Goal: Information Seeking & Learning: Learn about a topic

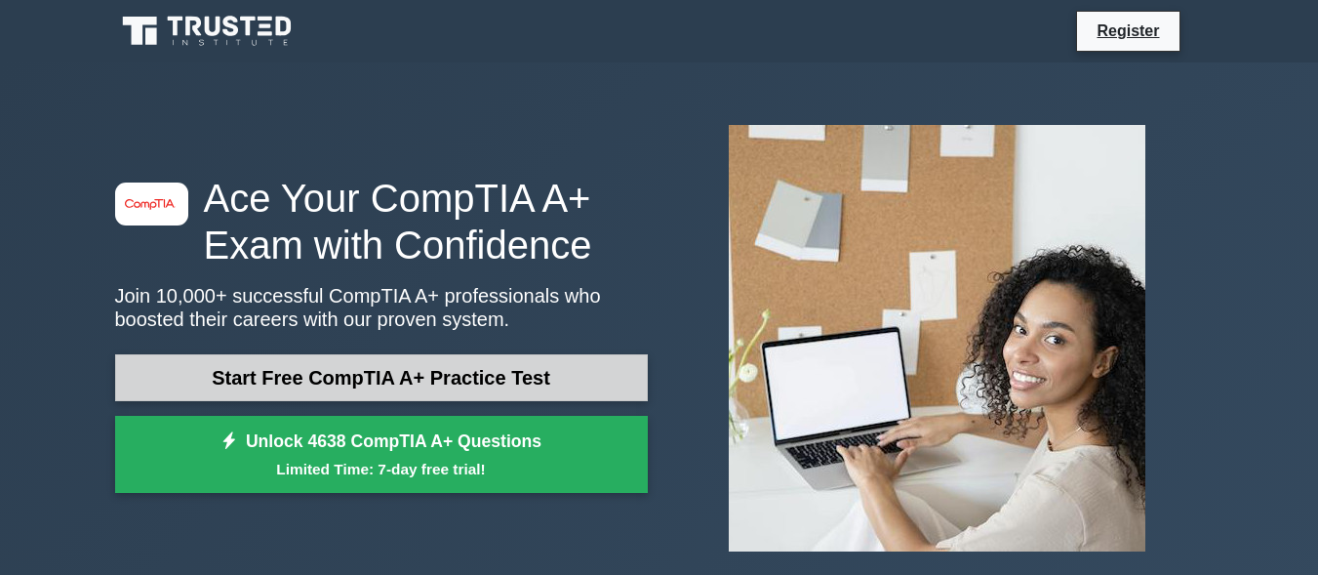
click at [582, 387] on link "Start Free CompTIA A+ Practice Test" at bounding box center [381, 377] width 533 height 47
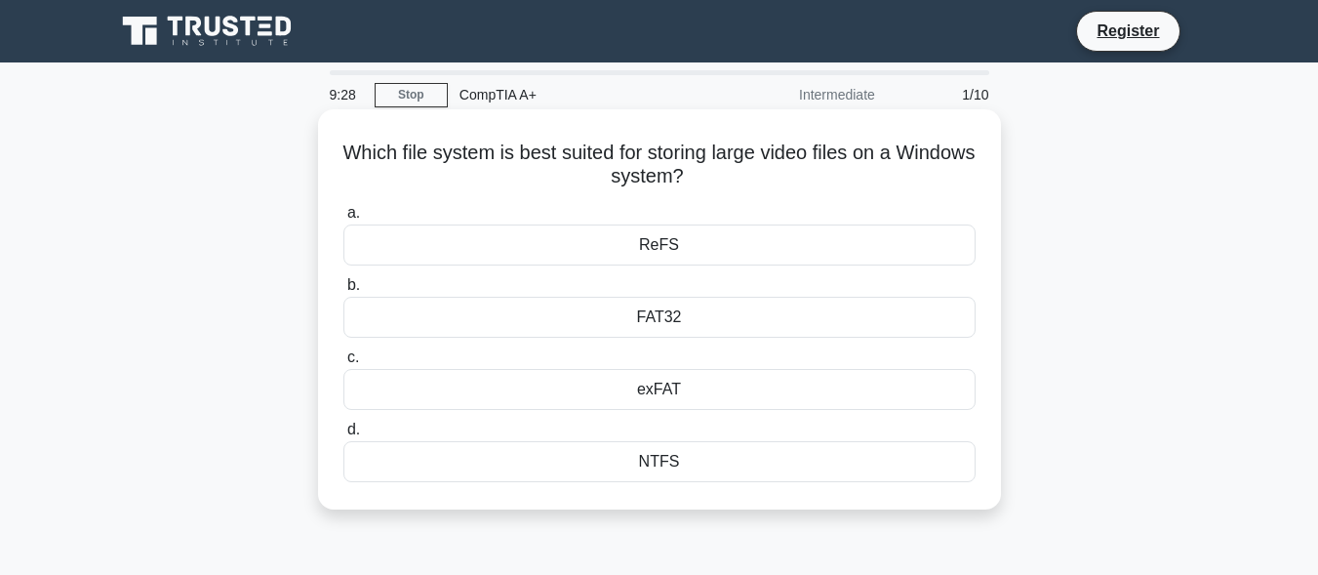
click at [688, 315] on div "FAT32" at bounding box center [659, 317] width 632 height 41
click at [343, 292] on input "b. FAT32" at bounding box center [343, 285] width 0 height 13
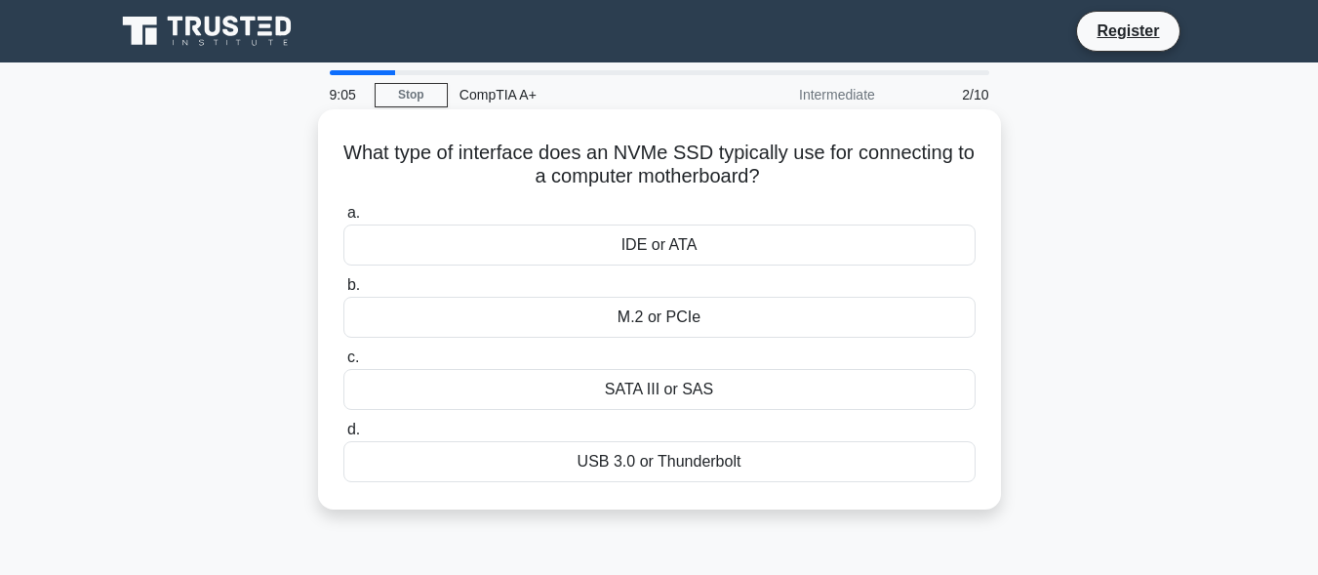
click at [718, 320] on div "M.2 or PCIe" at bounding box center [659, 317] width 632 height 41
click at [343, 292] on input "b. M.2 or PCIe" at bounding box center [343, 285] width 0 height 13
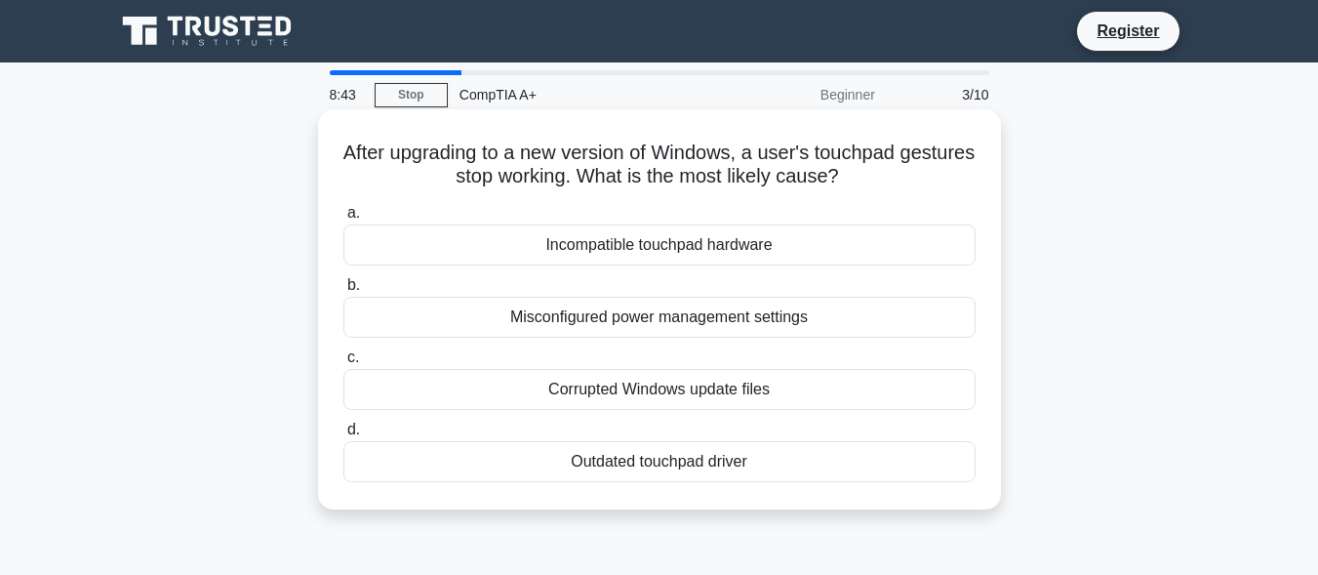
click at [668, 452] on div "Outdated touchpad driver" at bounding box center [659, 461] width 632 height 41
click at [343, 436] on input "d. Outdated touchpad driver" at bounding box center [343, 429] width 0 height 13
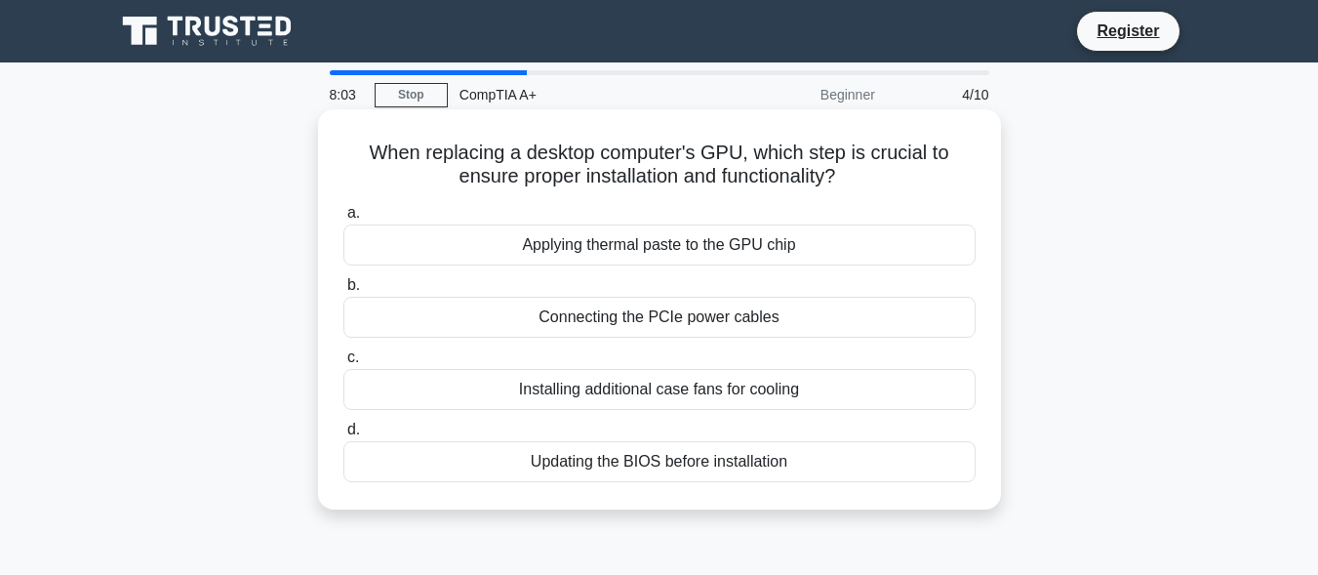
click at [685, 249] on div "Applying thermal paste to the GPU chip" at bounding box center [659, 244] width 632 height 41
click at [343, 220] on input "a. Applying thermal paste to the GPU chip" at bounding box center [343, 213] width 0 height 13
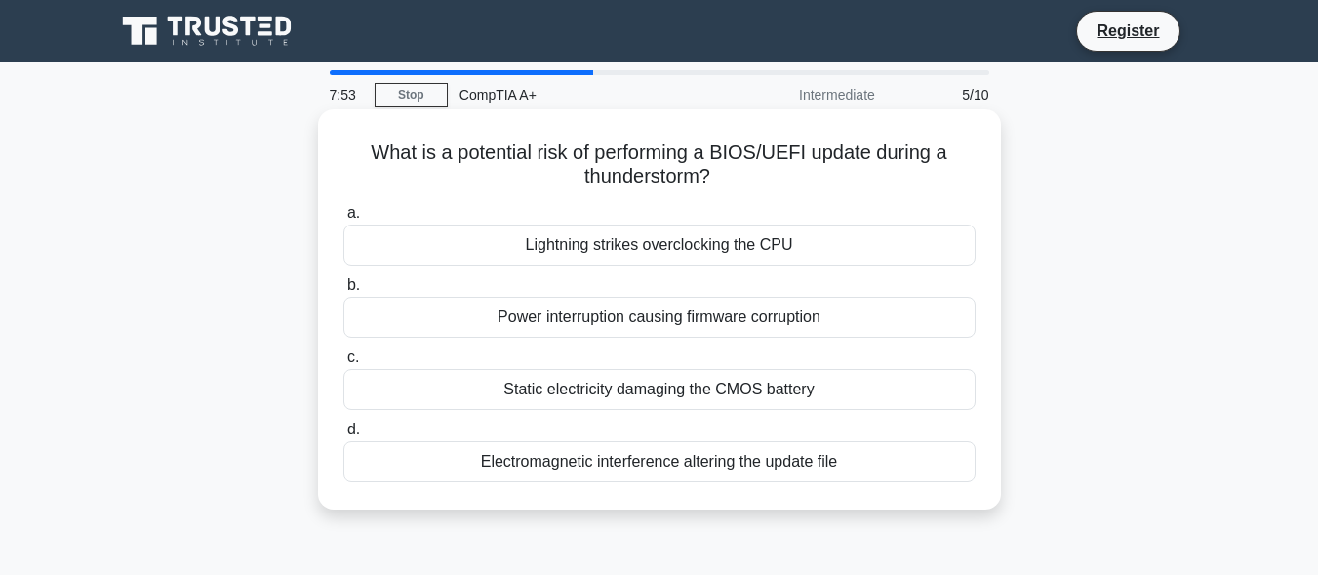
click at [694, 248] on div "Lightning strikes overclocking the CPU" at bounding box center [659, 244] width 632 height 41
click at [343, 220] on input "a. Lightning strikes overclocking the CPU" at bounding box center [343, 213] width 0 height 13
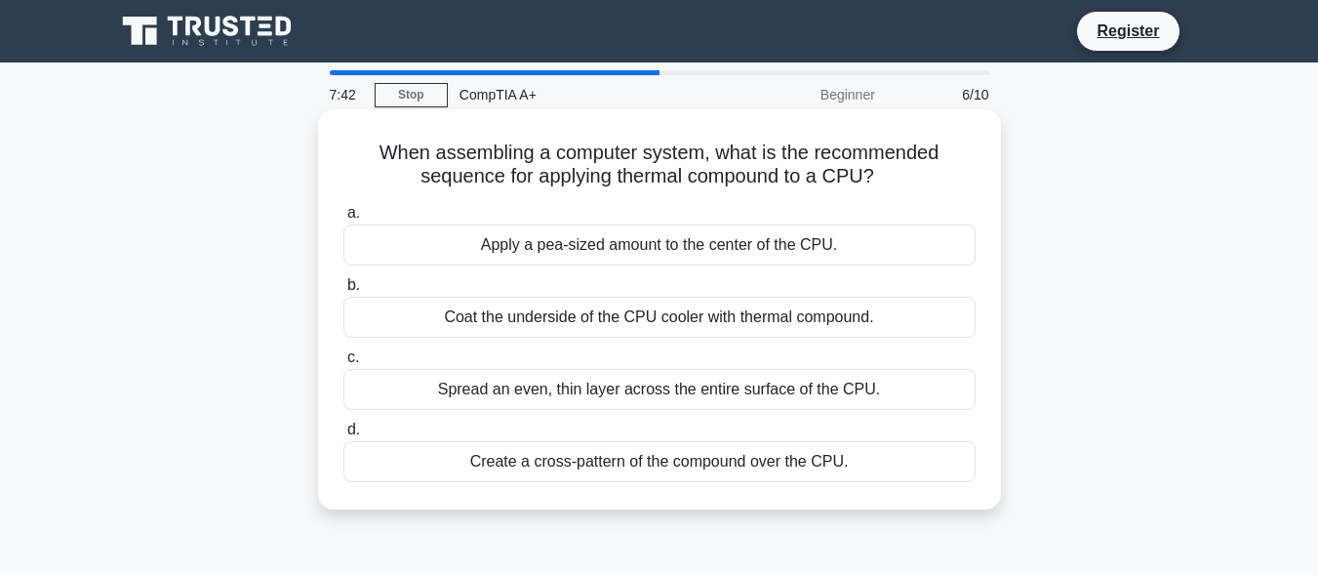
click at [596, 469] on div "Create a cross-pattern of the compound over the CPU." at bounding box center [659, 461] width 632 height 41
click at [343, 436] on input "d. Create a cross-pattern of the compound over the CPU." at bounding box center [343, 429] width 0 height 13
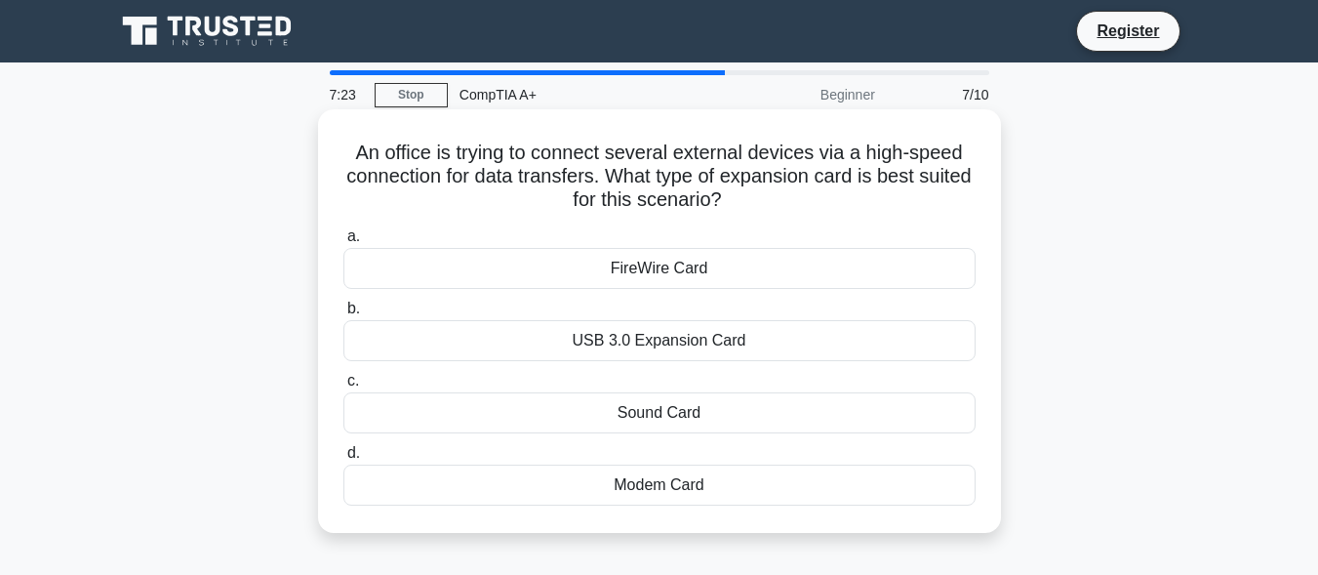
click at [722, 344] on div "USB 3.0 Expansion Card" at bounding box center [659, 340] width 632 height 41
click at [343, 315] on input "b. USB 3.0 Expansion Card" at bounding box center [343, 308] width 0 height 13
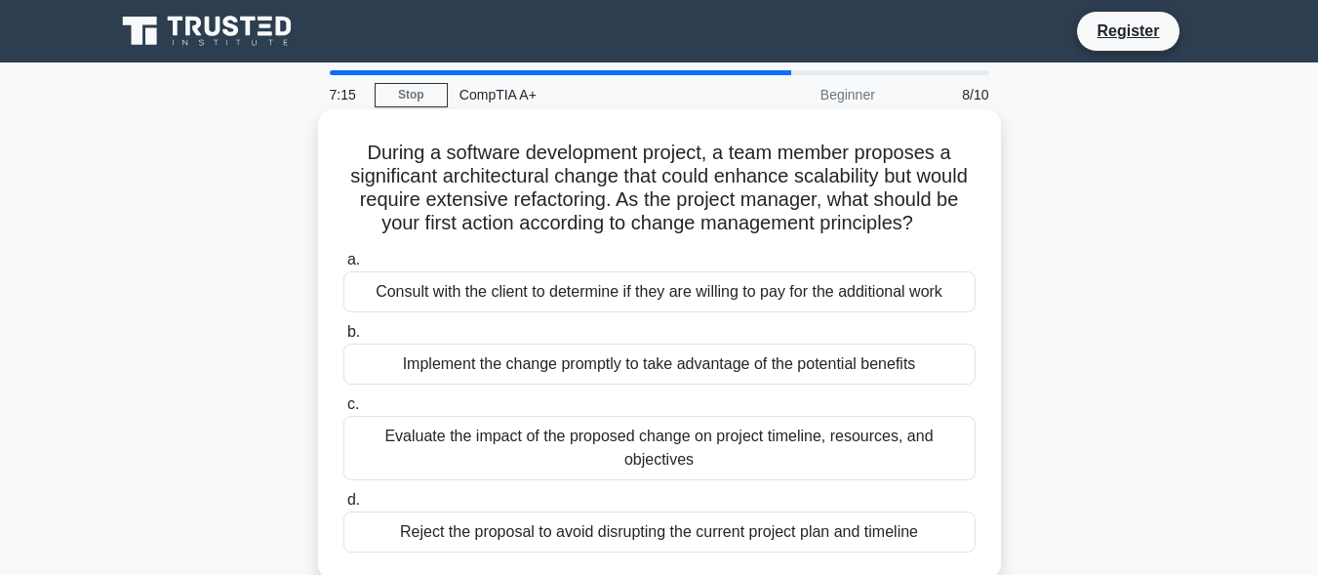
click at [686, 472] on div "Evaluate the impact of the proposed change on project timeline, resources, and …" at bounding box center [659, 448] width 632 height 64
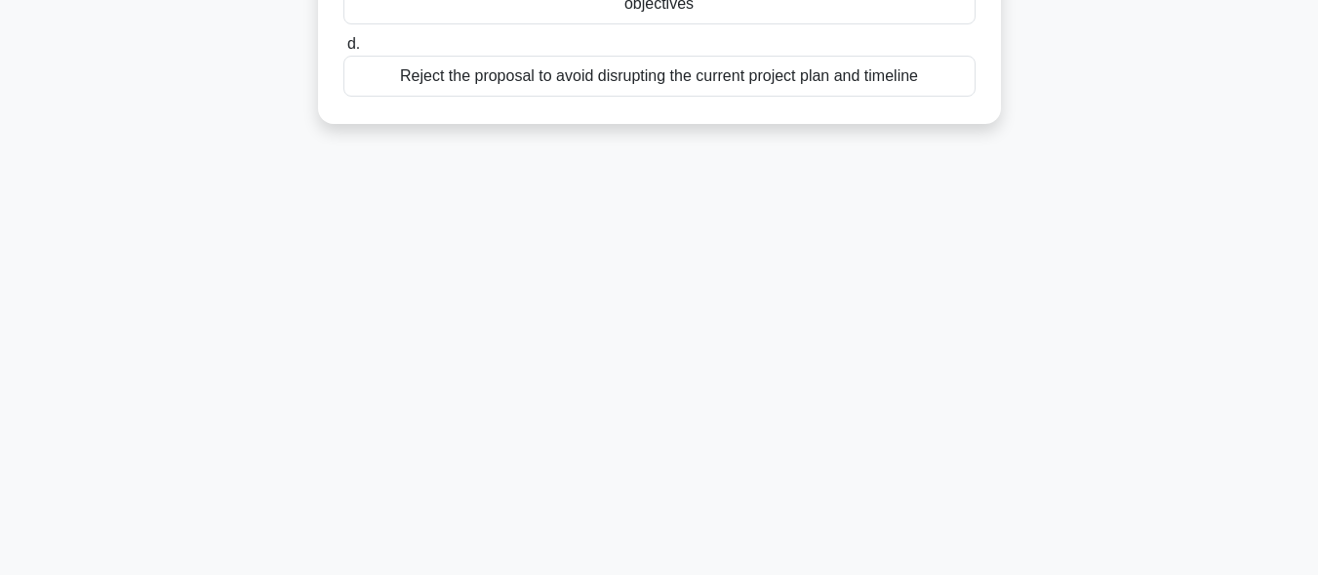
click at [523, 97] on div "Reject the proposal to avoid disrupting the current project plan and timeline" at bounding box center [659, 76] width 632 height 41
click at [343, 51] on input "d. Reject the proposal to avoid disrupting the current project plan and timeline" at bounding box center [343, 44] width 0 height 13
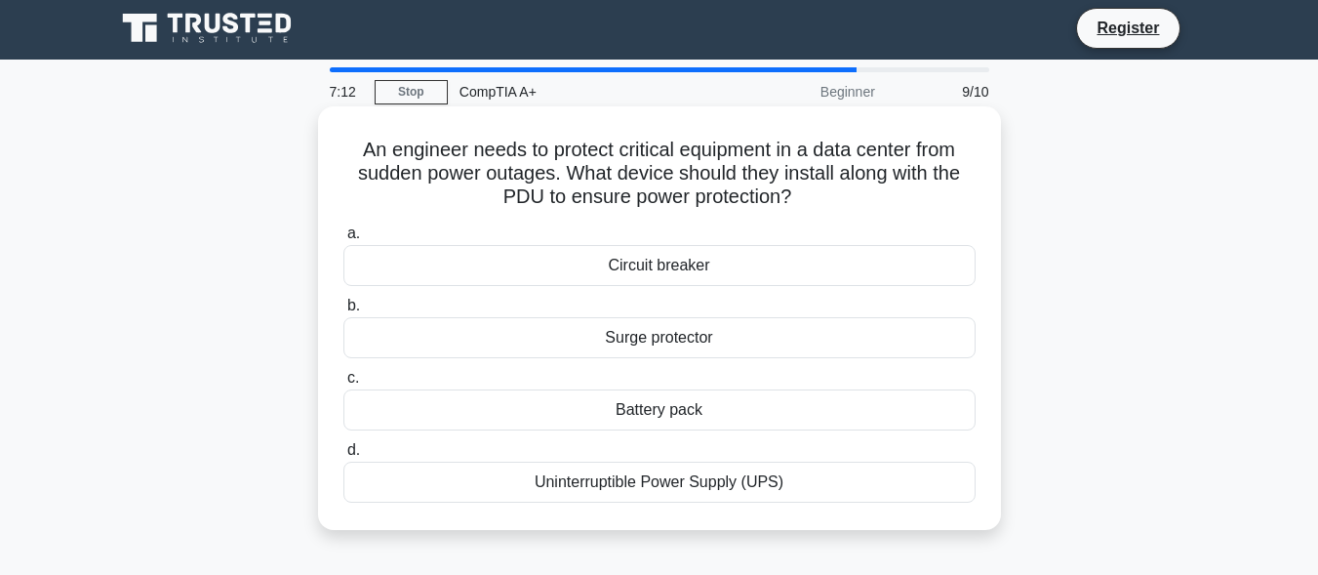
scroll to position [0, 0]
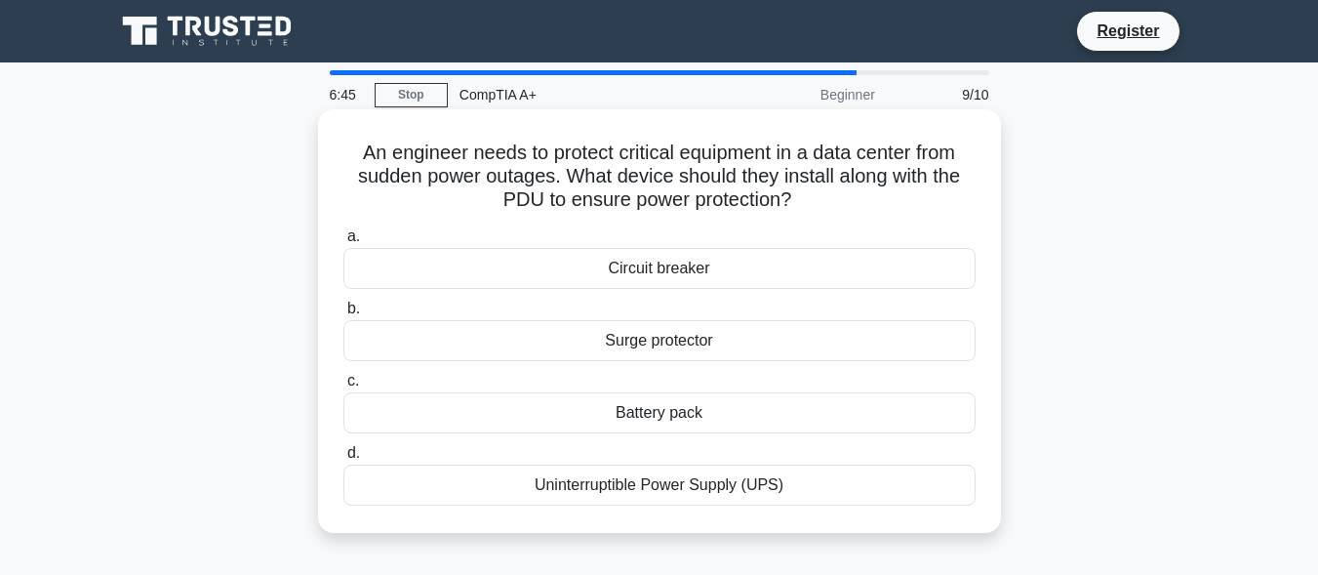
drag, startPoint x: 836, startPoint y: 192, endPoint x: 802, endPoint y: 203, distance: 35.8
click at [802, 203] on h5 "An engineer needs to protect critical equipment in a data center from sudden po…" at bounding box center [660, 177] width 636 height 72
click at [742, 471] on div "Uninterruptible Power Supply (UPS)" at bounding box center [659, 484] width 632 height 41
click at [343, 460] on input "d. Uninterruptible Power Supply (UPS)" at bounding box center [343, 453] width 0 height 13
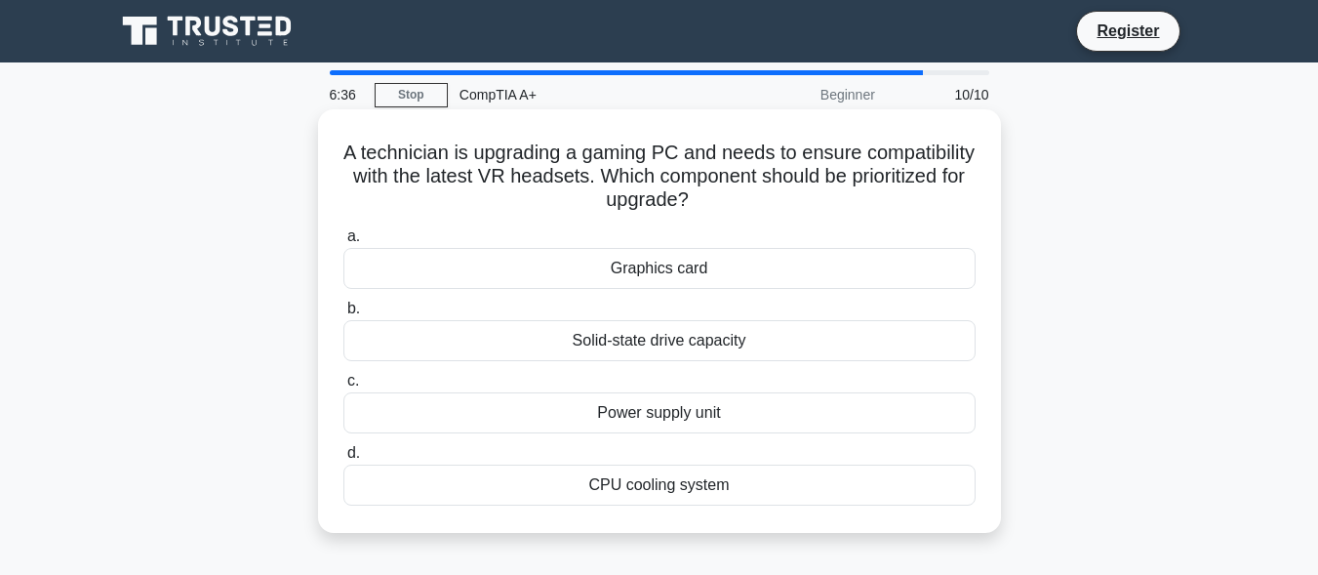
click at [741, 281] on div "Graphics card" at bounding box center [659, 268] width 632 height 41
click at [343, 243] on input "a. Graphics card" at bounding box center [343, 236] width 0 height 13
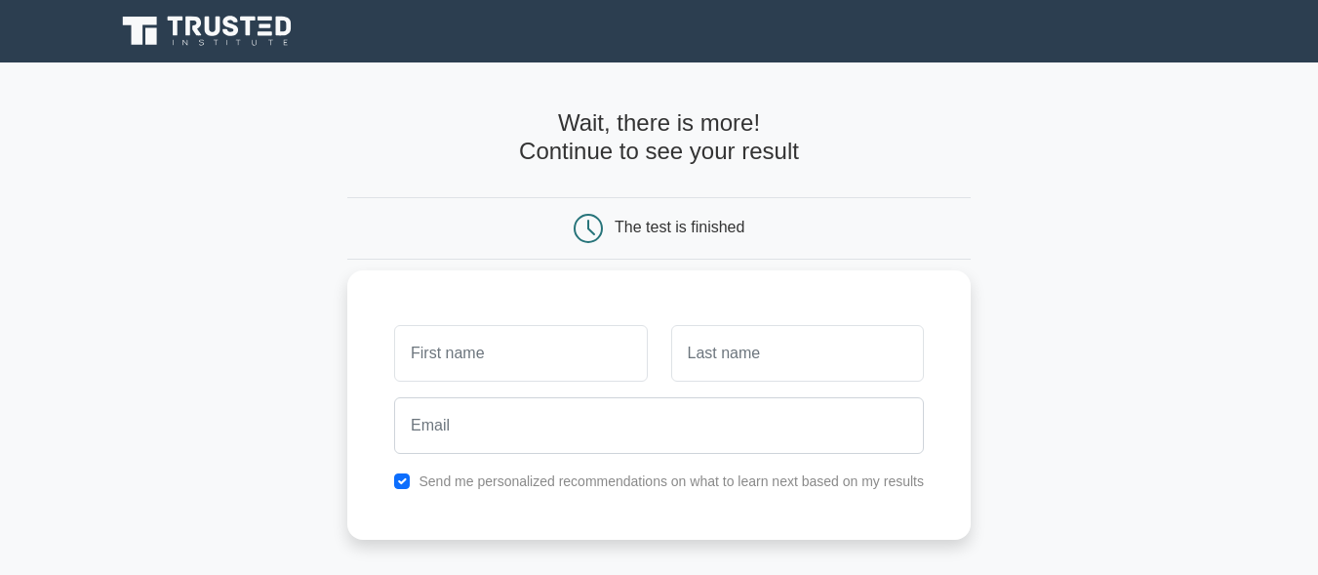
click at [570, 349] on input "text" at bounding box center [520, 353] width 253 height 57
type input "[PERSON_NAME]"
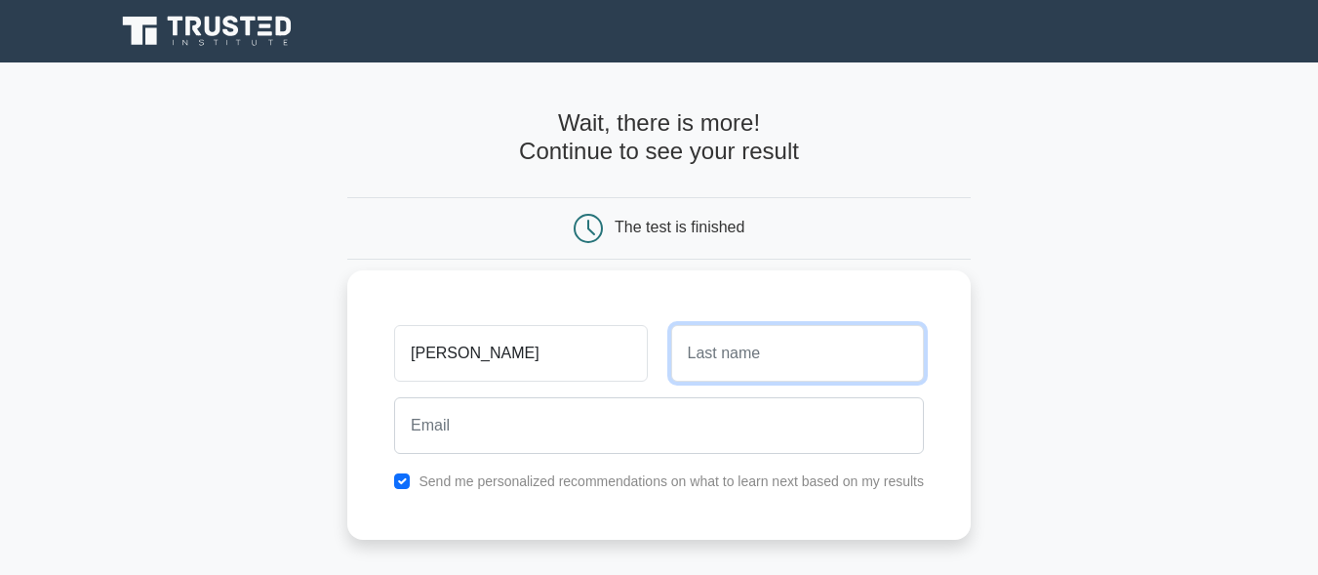
click at [746, 367] on input "text" at bounding box center [797, 353] width 253 height 57
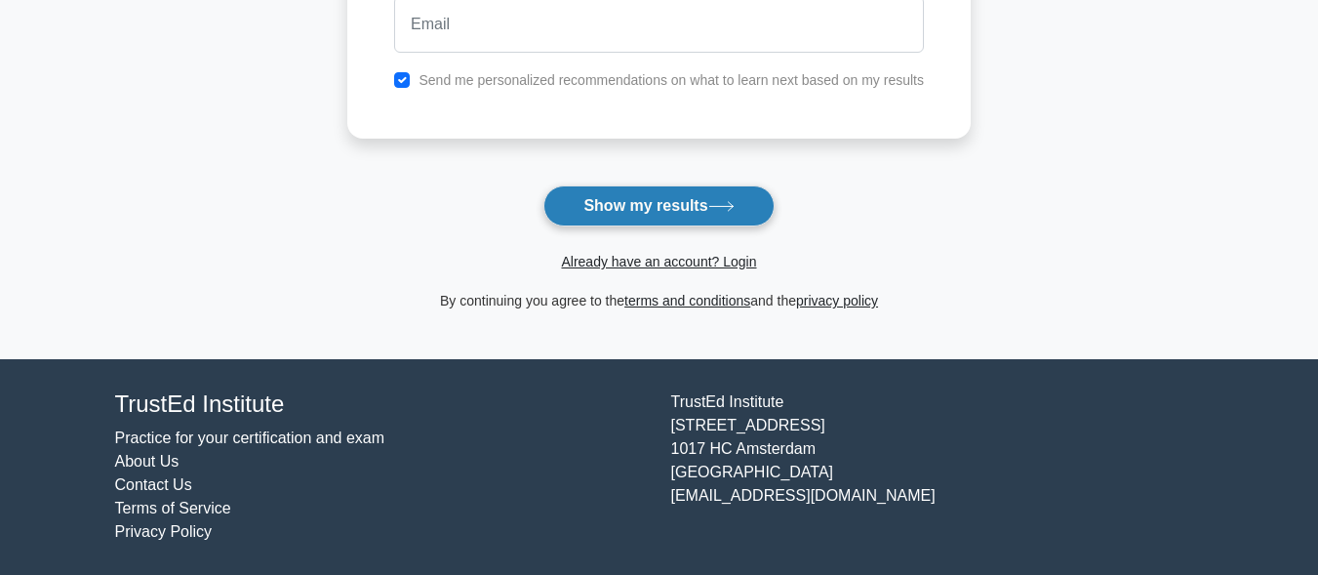
click at [710, 218] on button "Show my results" at bounding box center [659, 205] width 230 height 41
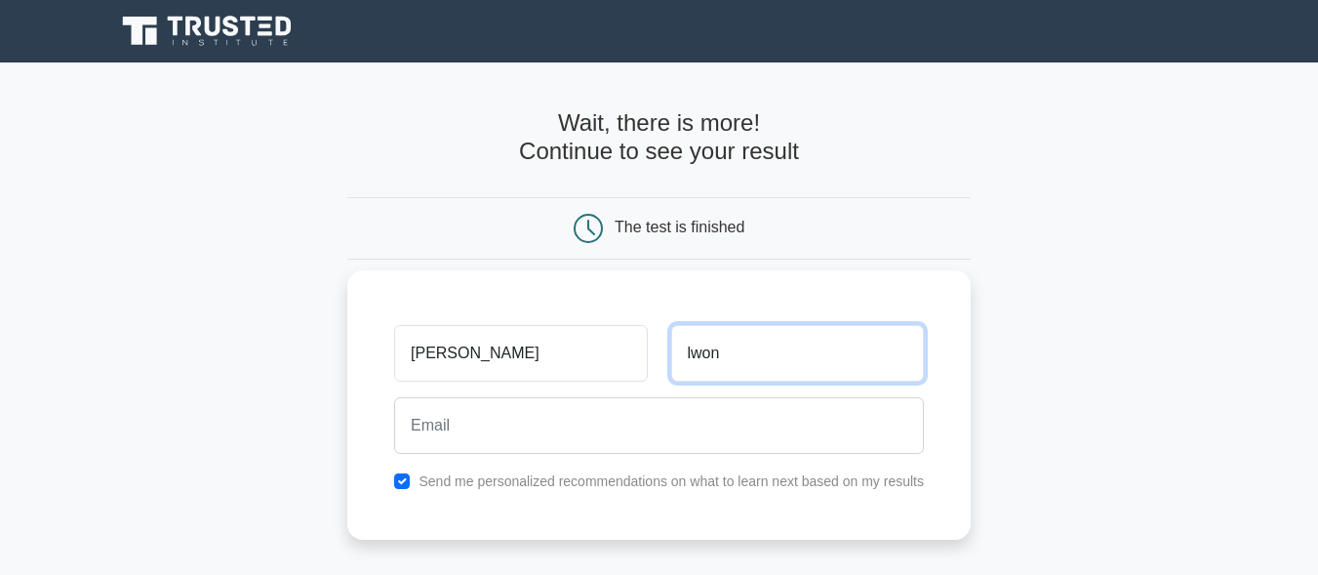
click at [769, 357] on input "lwon" at bounding box center [797, 353] width 253 height 57
type input "lwin"
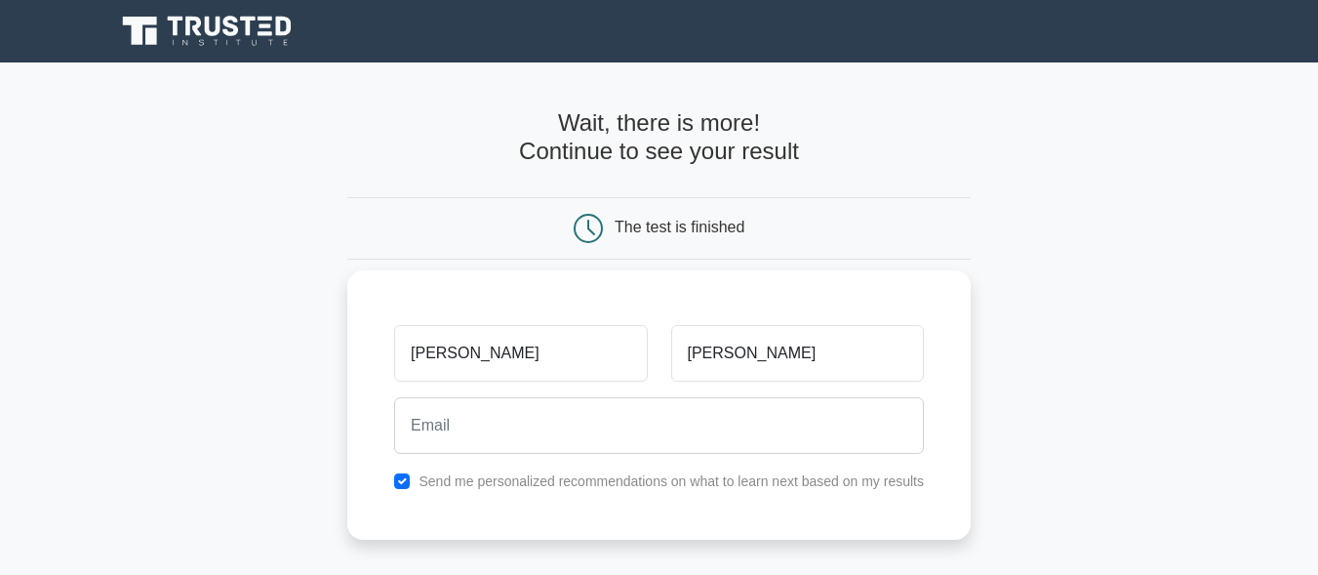
click at [598, 455] on div at bounding box center [659, 425] width 553 height 72
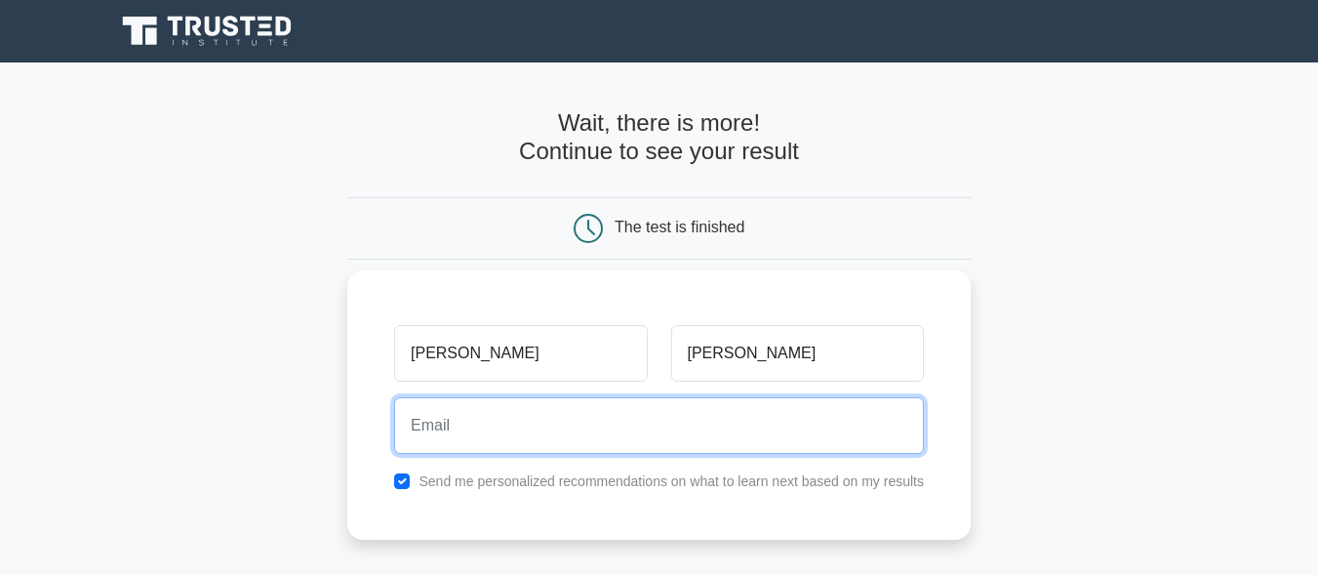
click at [593, 423] on input "email" at bounding box center [659, 425] width 530 height 57
type input "oohtoolwin054@gmail.com"
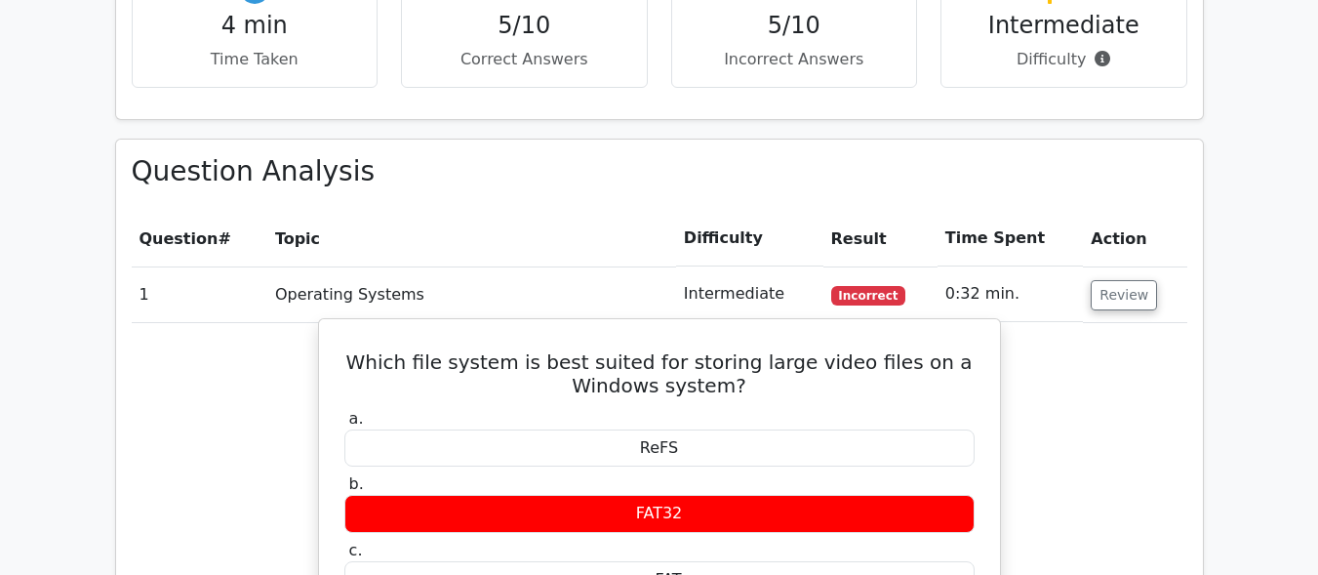
scroll to position [1822, 0]
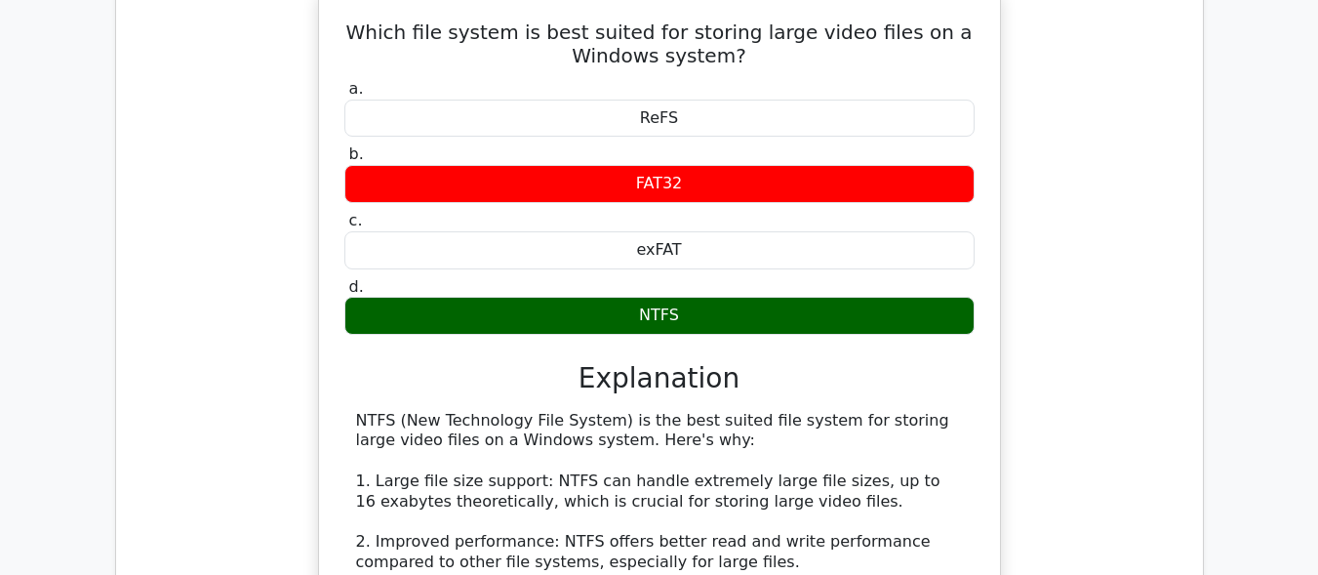
drag, startPoint x: 1317, startPoint y: 289, endPoint x: 1316, endPoint y: 237, distance: 51.7
click at [1316, 237] on main "image/svg+xml Go Premium CompTIA A+ Preparation Package (2025) 4638 Superior-gr…" at bounding box center [659, 310] width 1318 height 4139
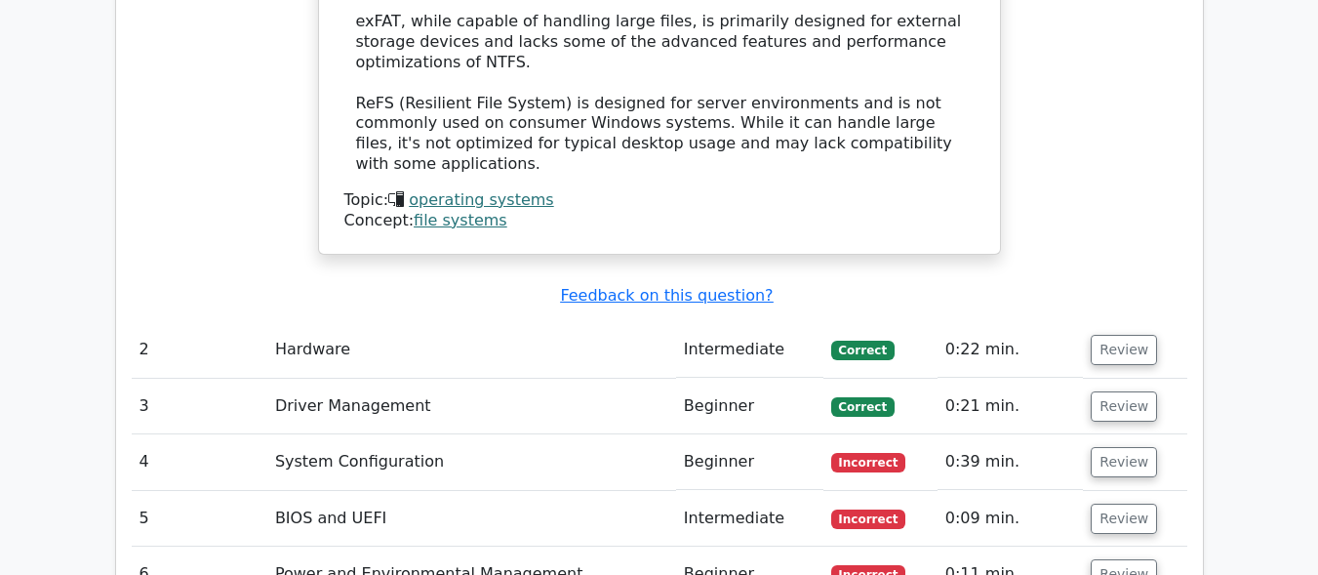
scroll to position [2678, 0]
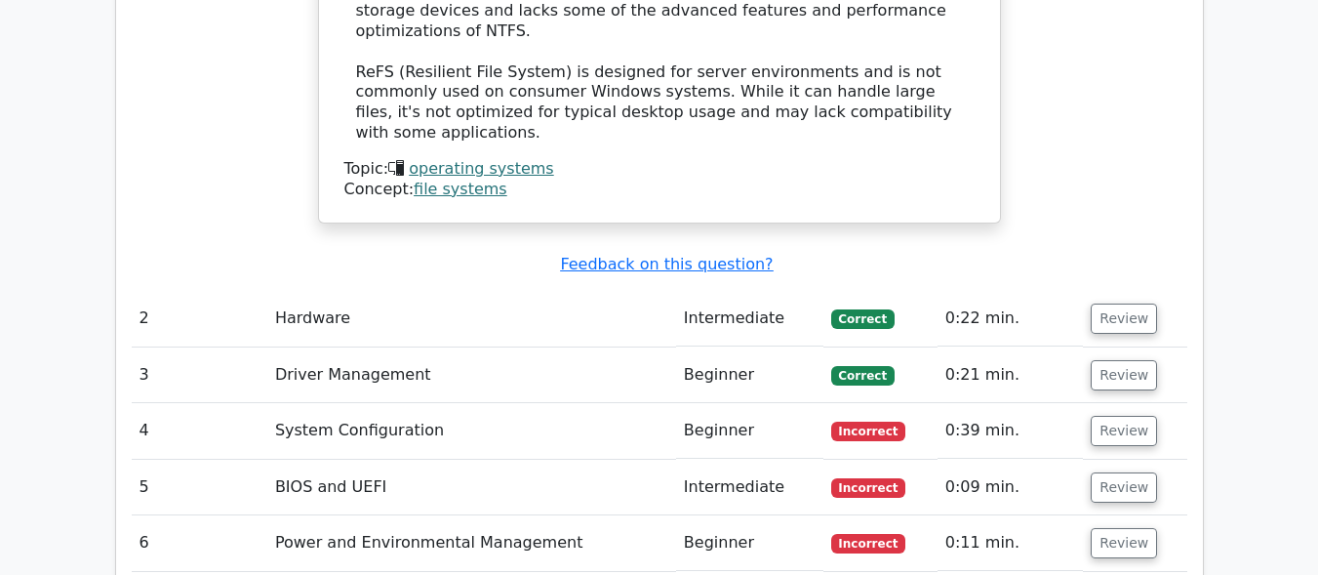
drag, startPoint x: 1332, startPoint y: 289, endPoint x: 1332, endPoint y: 397, distance: 108.3
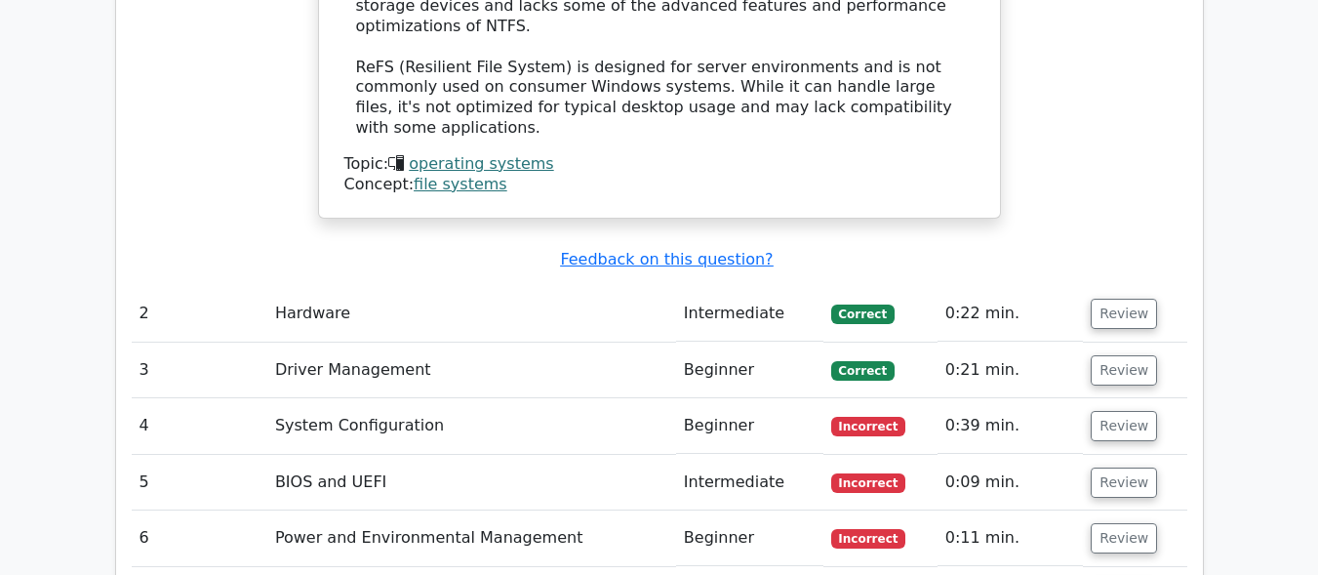
click at [1084, 286] on td "Review" at bounding box center [1134, 314] width 103 height 56
click at [1085, 286] on td "Review" at bounding box center [1134, 314] width 103 height 56
click at [1109, 299] on button "Review" at bounding box center [1124, 314] width 66 height 30
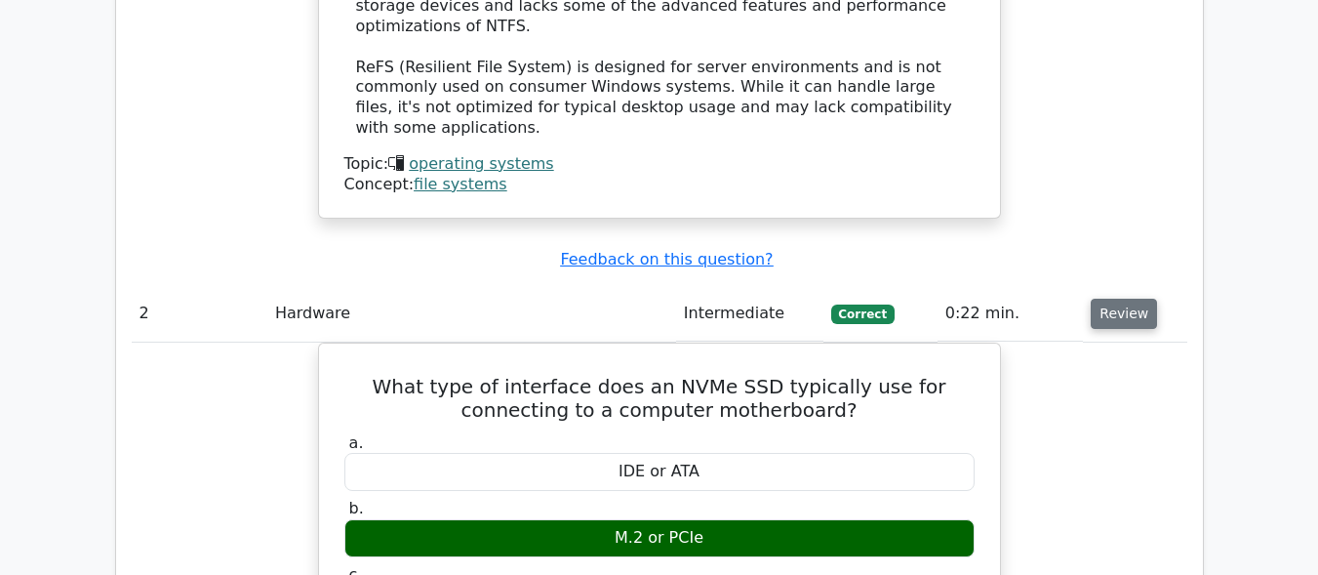
click at [1098, 299] on button "Review" at bounding box center [1124, 314] width 66 height 30
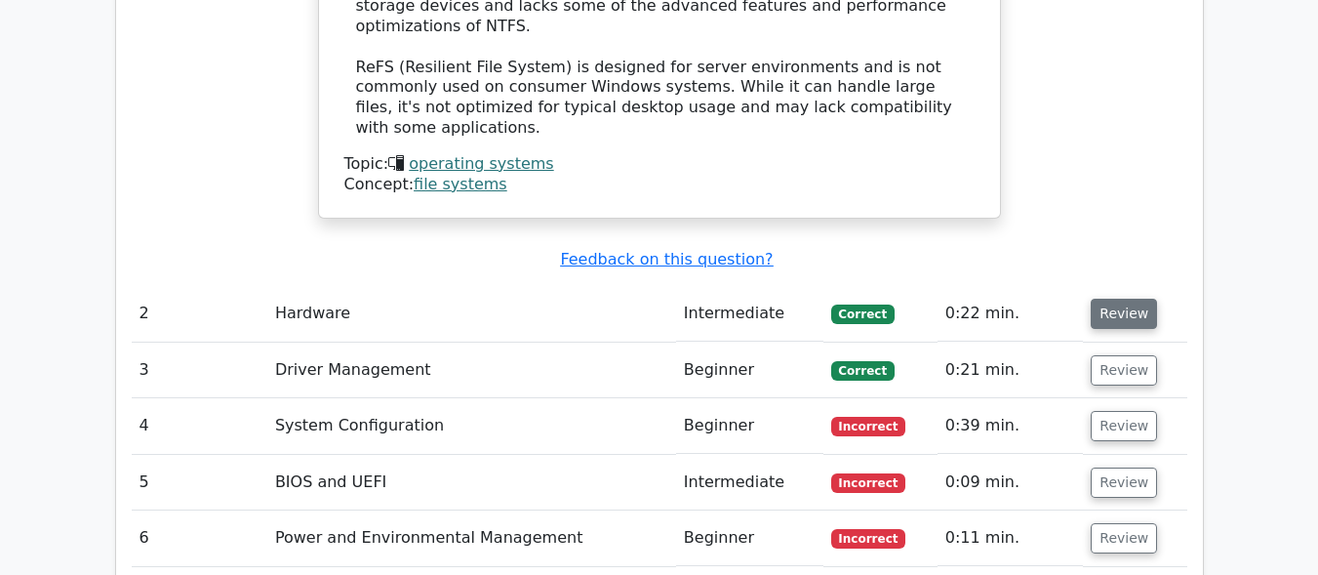
click at [1119, 299] on button "Review" at bounding box center [1124, 314] width 66 height 30
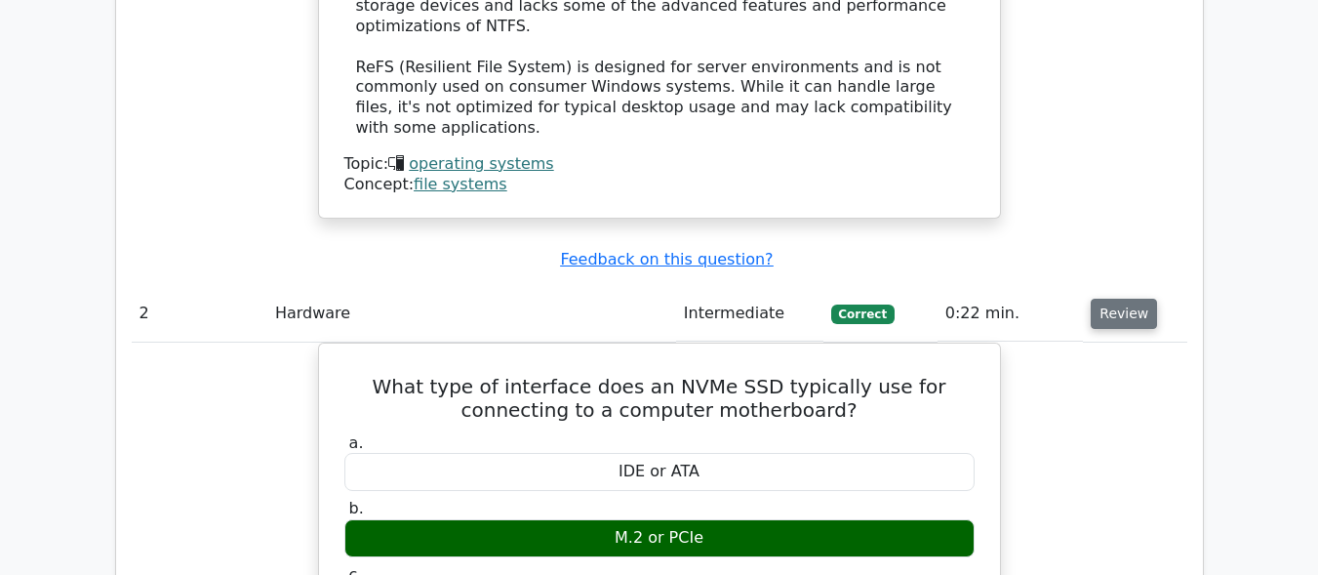
click at [1119, 299] on button "Review" at bounding box center [1124, 314] width 66 height 30
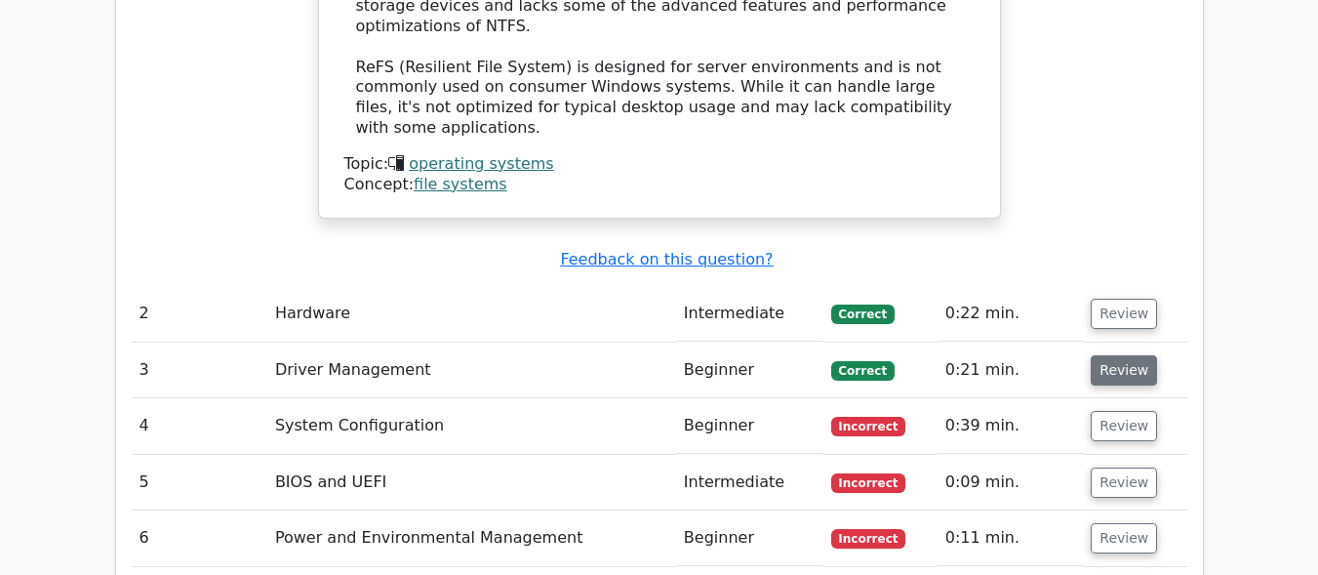
click at [1121, 355] on button "Review" at bounding box center [1124, 370] width 66 height 30
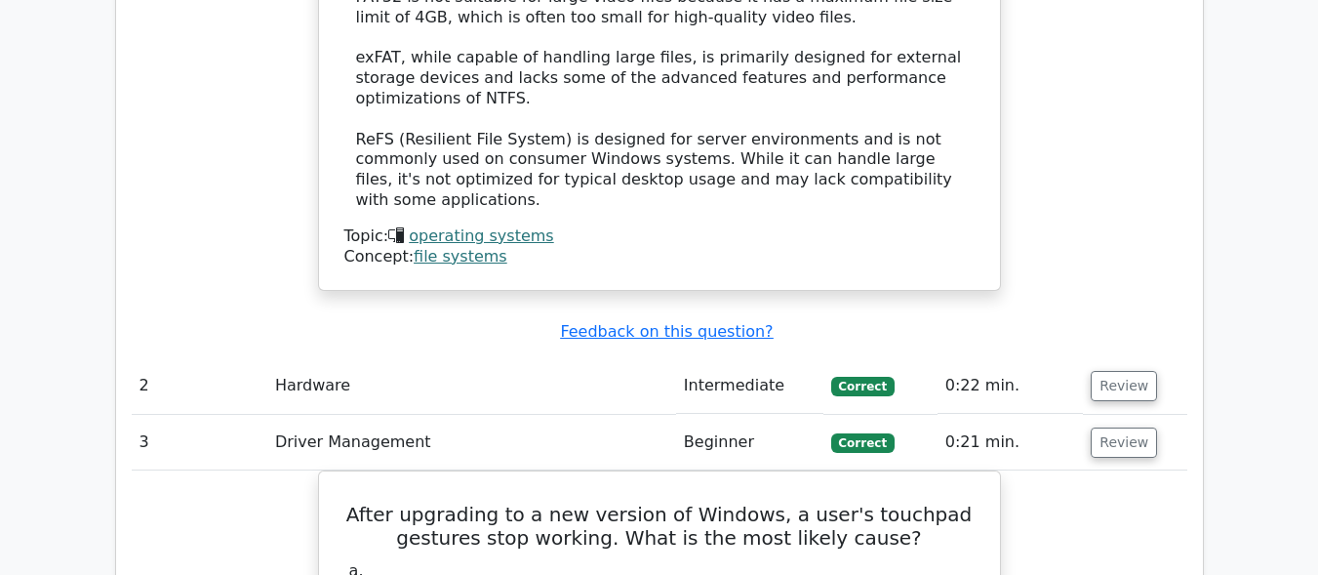
scroll to position [2620, 0]
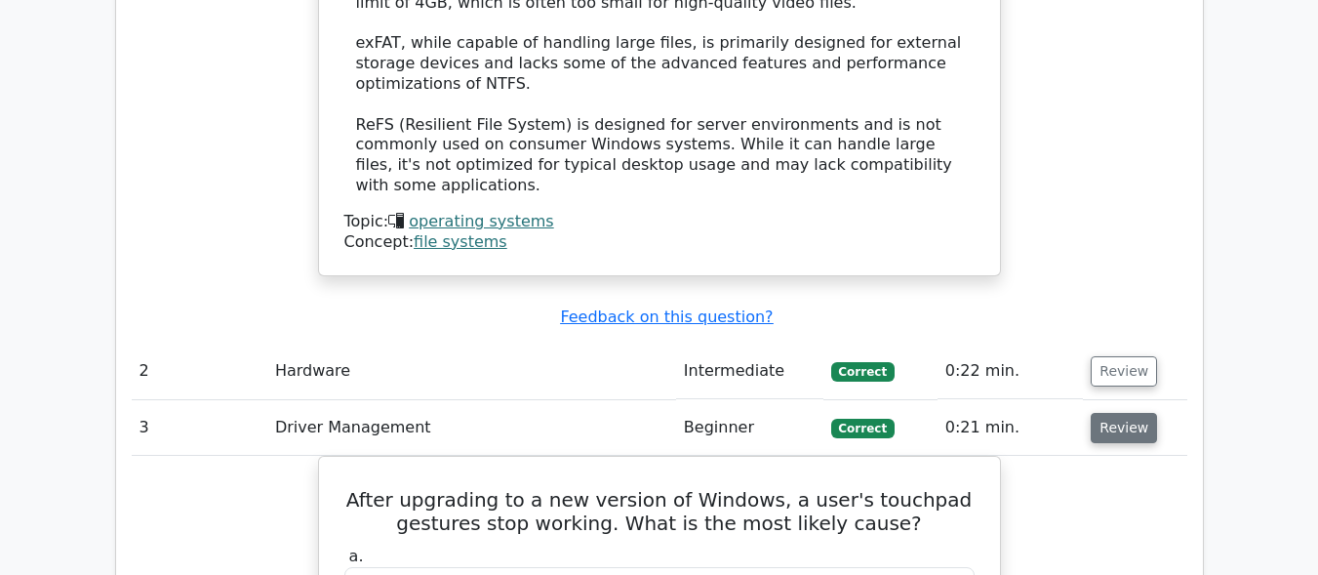
click at [1100, 413] on button "Review" at bounding box center [1124, 428] width 66 height 30
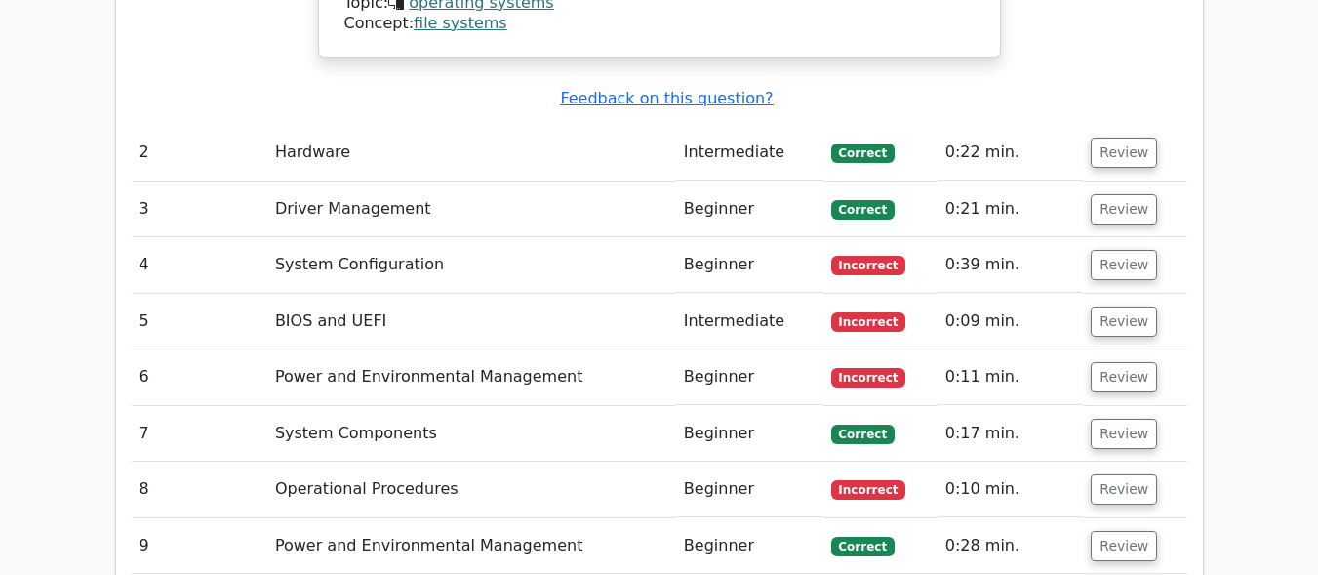
scroll to position [2913, 0]
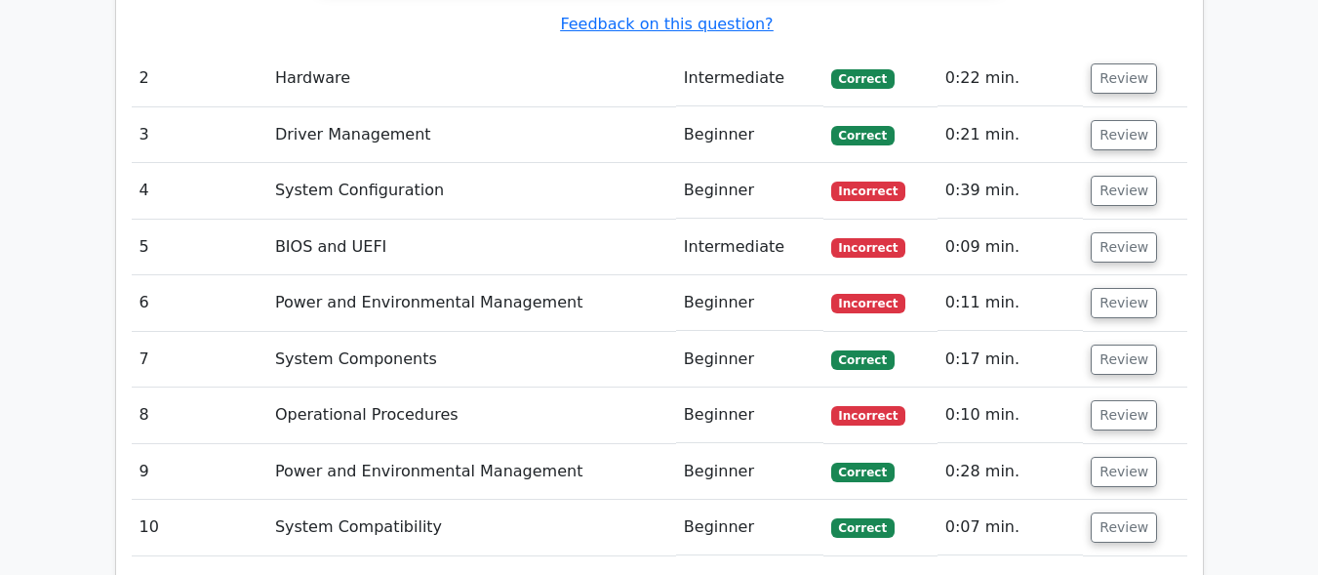
click at [860, 350] on span "Correct" at bounding box center [862, 360] width 63 height 20
click at [1129, 344] on button "Review" at bounding box center [1124, 359] width 66 height 30
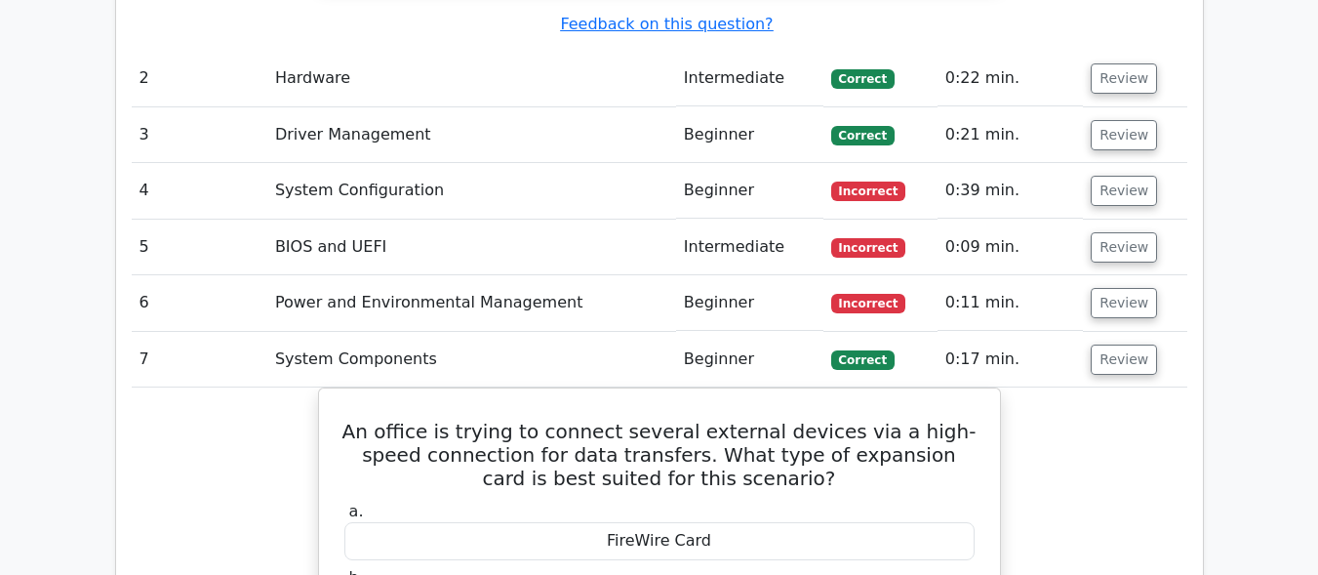
click at [947, 220] on td "0:09 min." at bounding box center [1011, 248] width 146 height 56
click at [1120, 232] on button "Review" at bounding box center [1124, 247] width 66 height 30
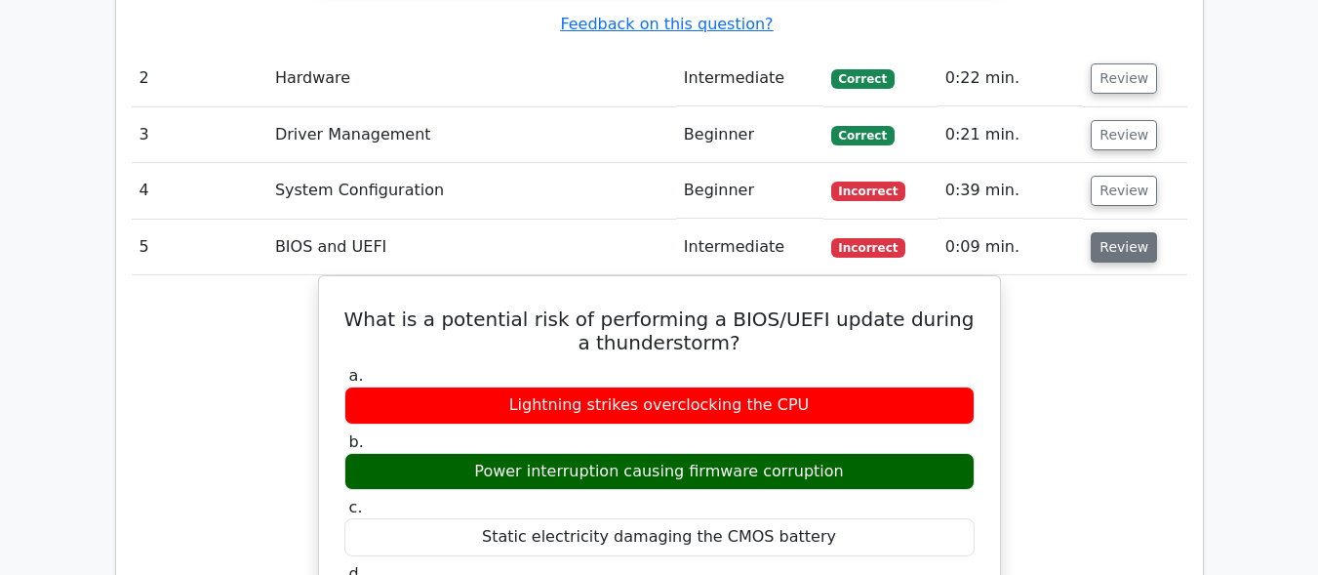
click at [1117, 232] on button "Review" at bounding box center [1124, 247] width 66 height 30
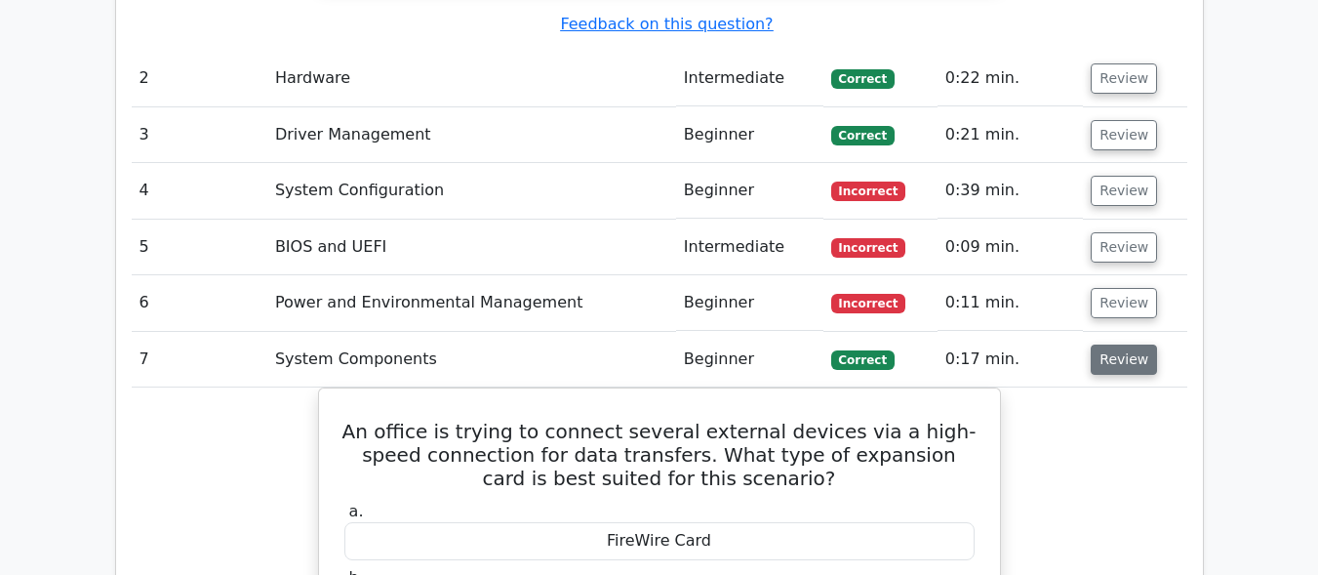
click at [1134, 344] on button "Review" at bounding box center [1124, 359] width 66 height 30
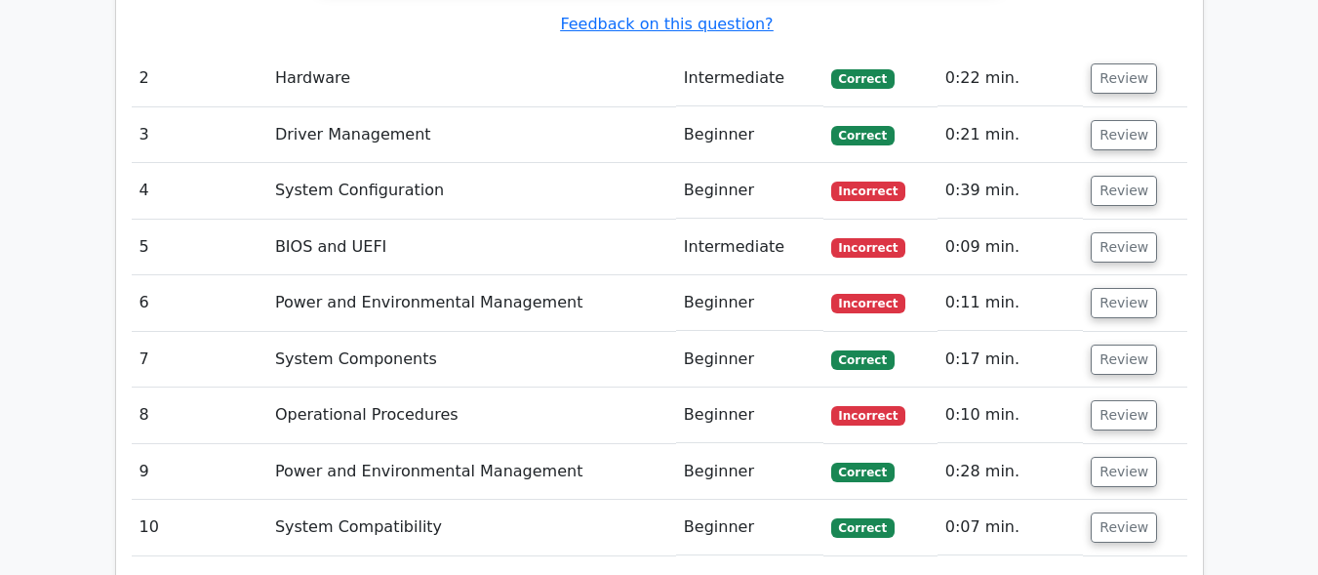
click at [1107, 444] on td "Review" at bounding box center [1134, 472] width 103 height 56
click at [1112, 457] on button "Review" at bounding box center [1124, 472] width 66 height 30
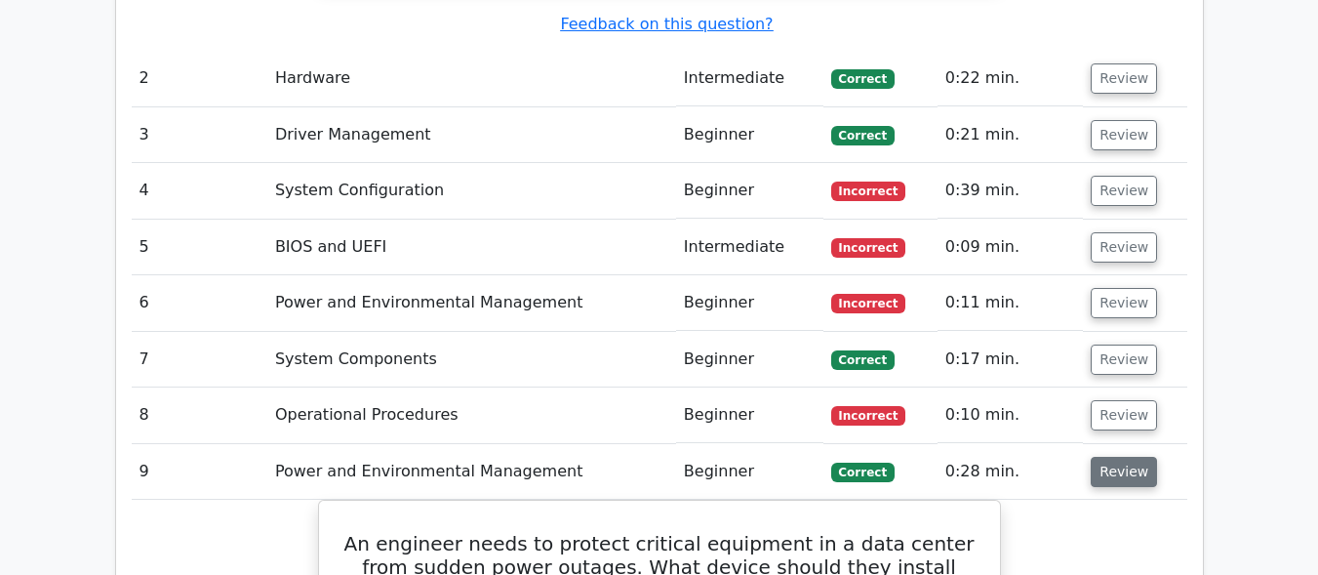
click at [1103, 457] on button "Review" at bounding box center [1124, 472] width 66 height 30
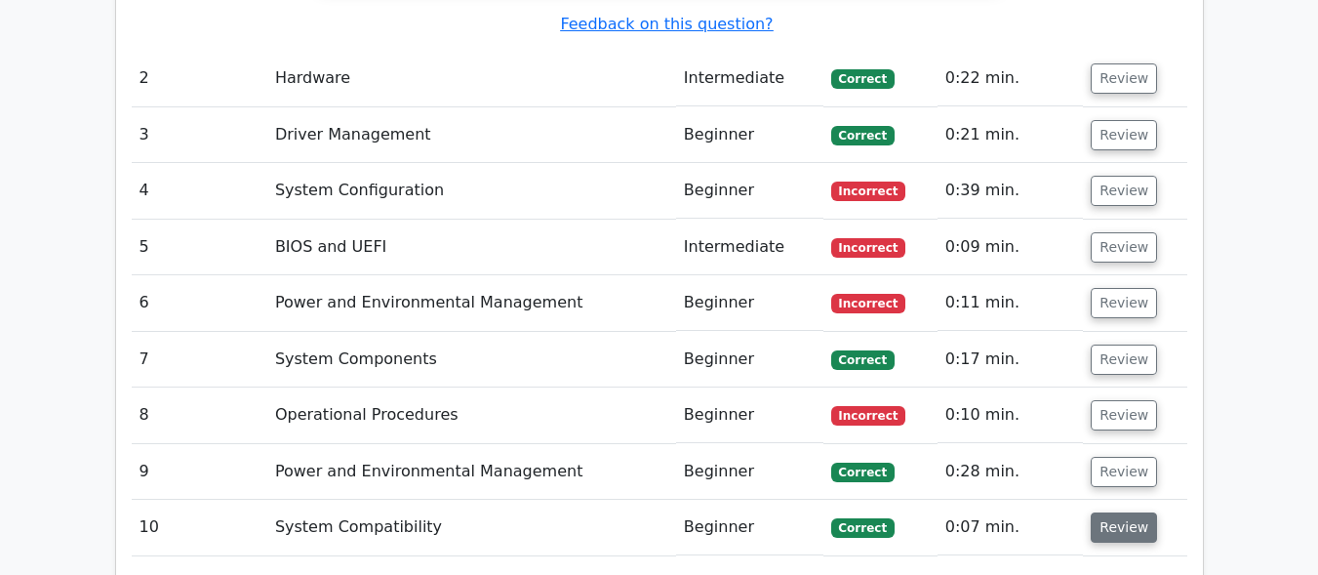
click at [1126, 512] on button "Review" at bounding box center [1124, 527] width 66 height 30
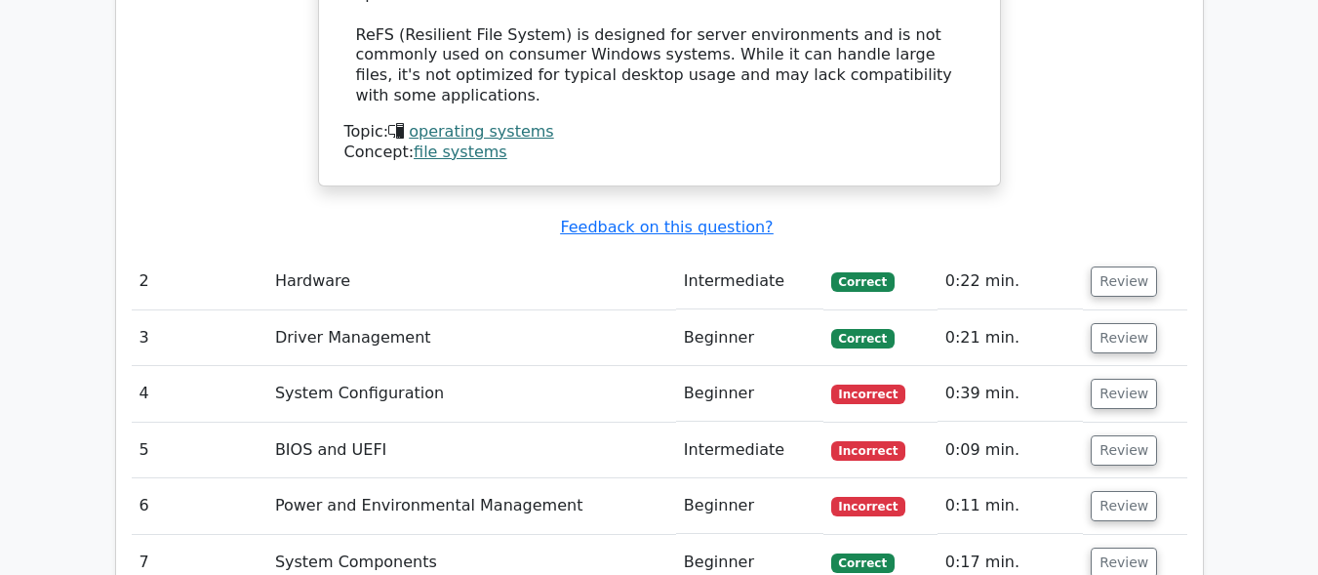
scroll to position [2459, 0]
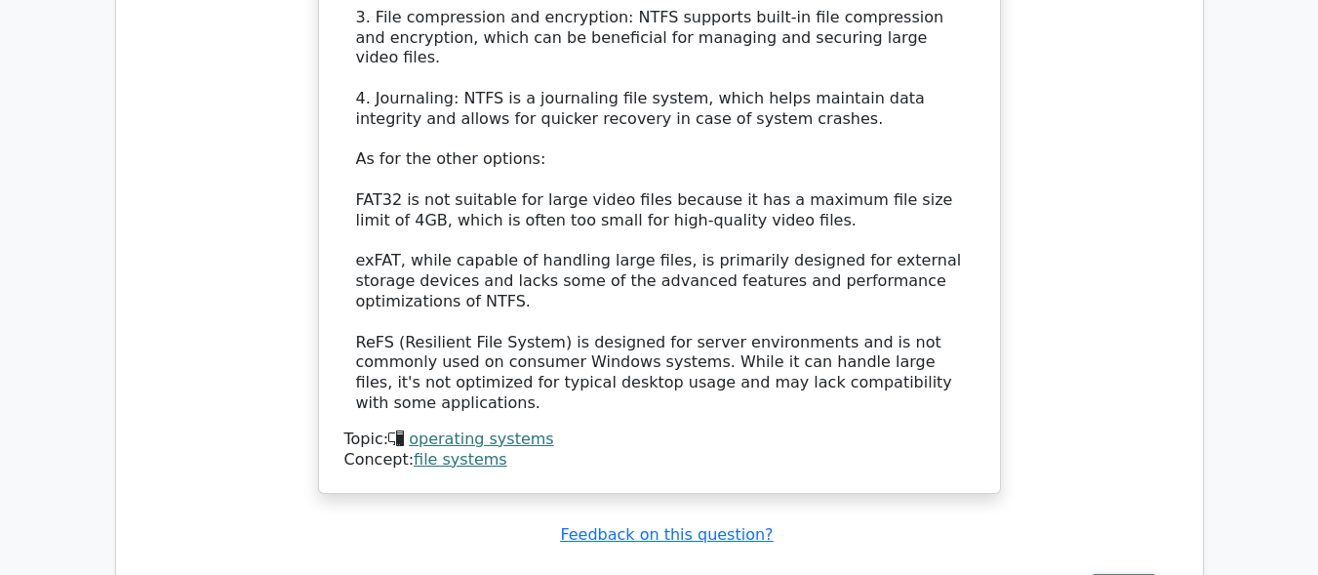
scroll to position [2915, 0]
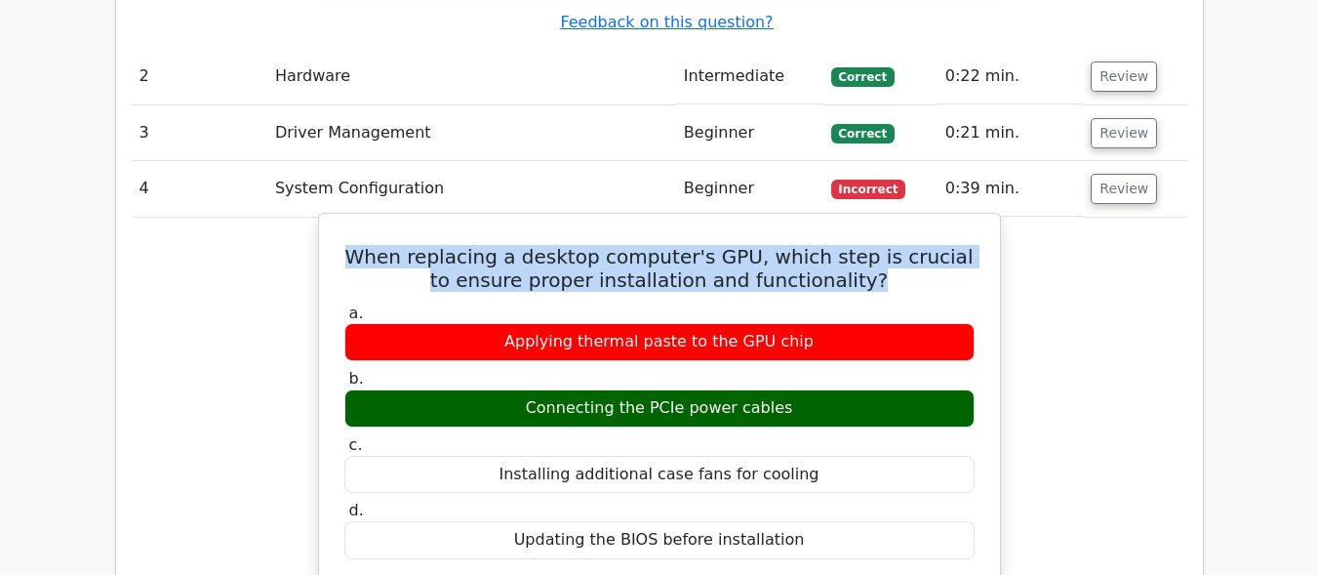
copy h5 "When replacing a desktop computer's GPU, which step is crucial to ensure proper…"
drag, startPoint x: 882, startPoint y: 170, endPoint x: 366, endPoint y: 146, distance: 516.7
click at [366, 245] on h5 "When replacing a desktop computer's GPU, which step is crucial to ensure proper…" at bounding box center [660, 268] width 634 height 47
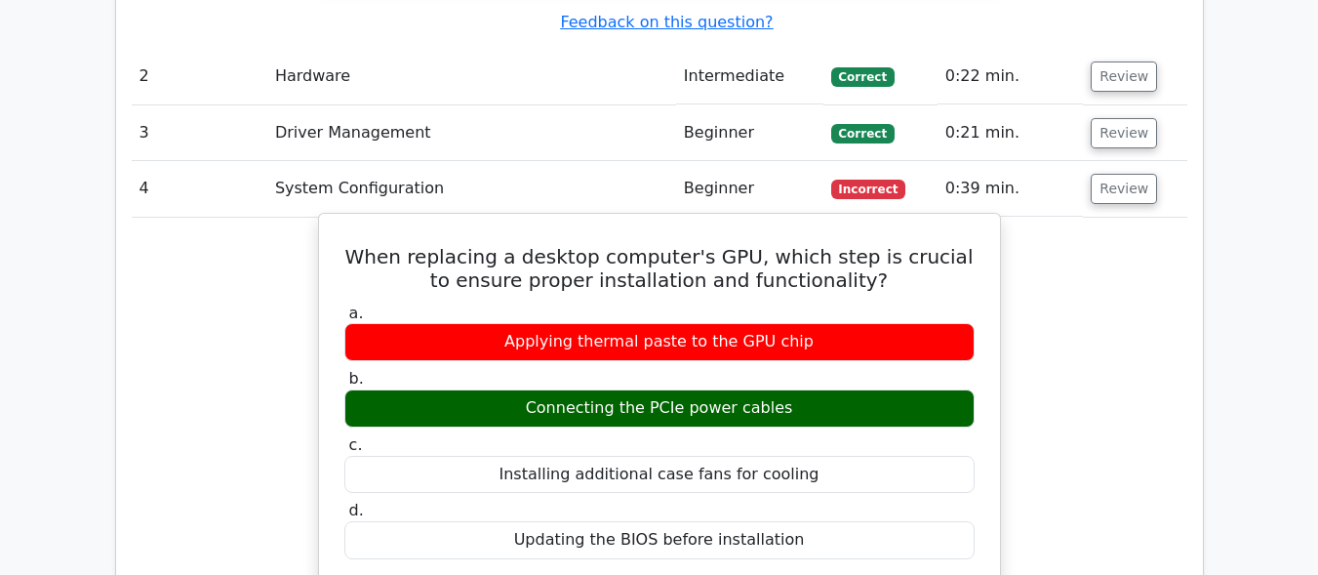
click at [800, 389] on div "Connecting the PCIe power cables" at bounding box center [659, 408] width 630 height 38
drag, startPoint x: 797, startPoint y: 292, endPoint x: 532, endPoint y: 289, distance: 265.4
click at [490, 389] on div "Connecting the PCIe power cables" at bounding box center [659, 408] width 630 height 38
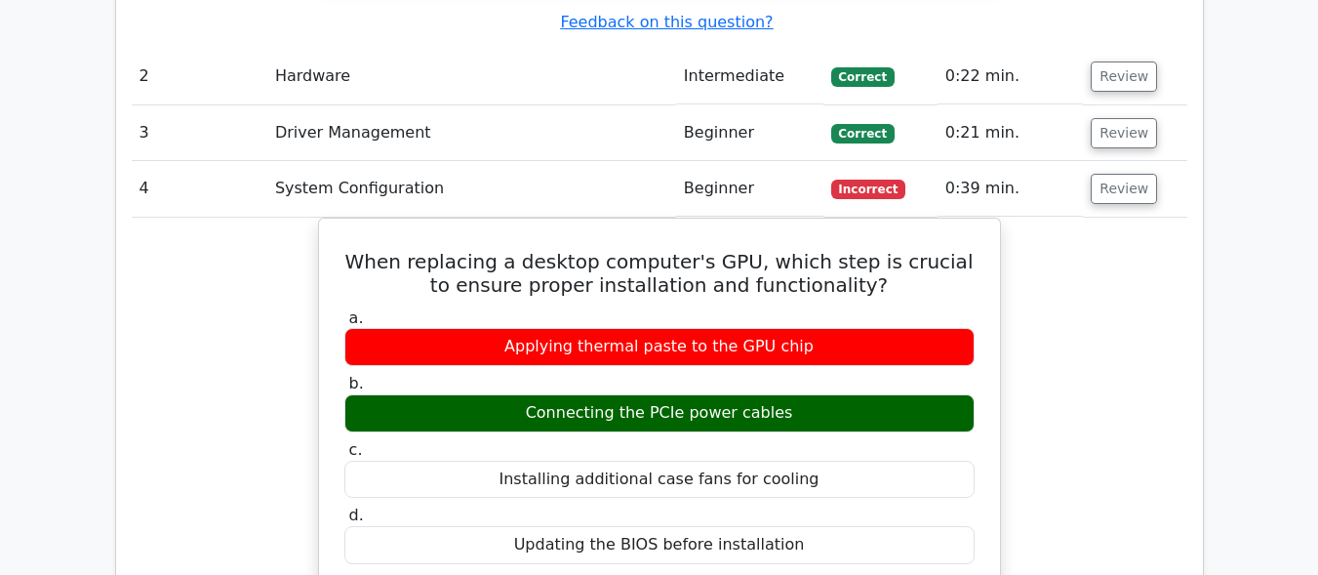
copy div "Connecting the PCIe power cables"
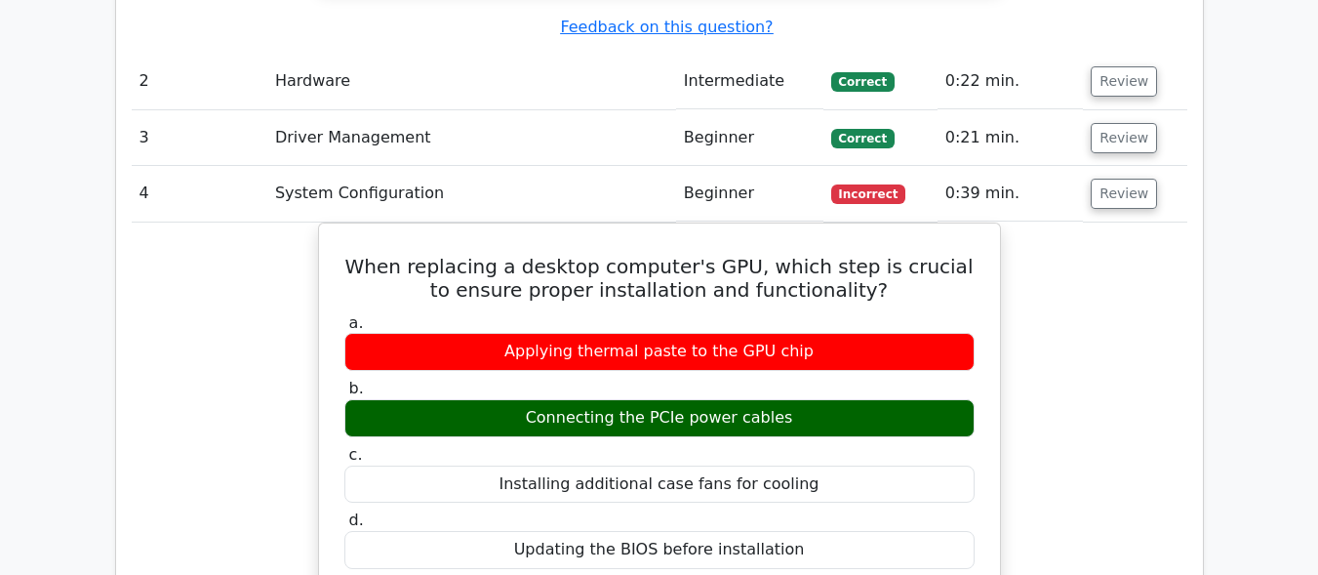
click at [1294, 273] on main "image/svg+xml Go Premium CompTIA A+ Preparation Package (2025) 4638 Superior-gr…" at bounding box center [659, 347] width 1318 height 6399
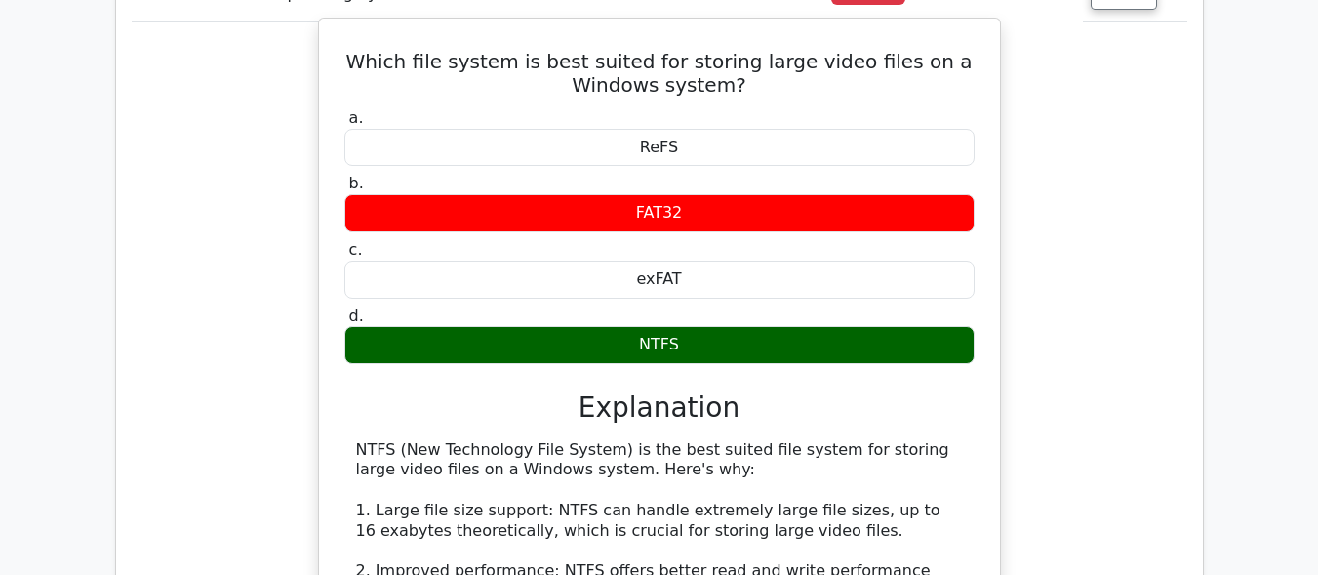
scroll to position [1327, 0]
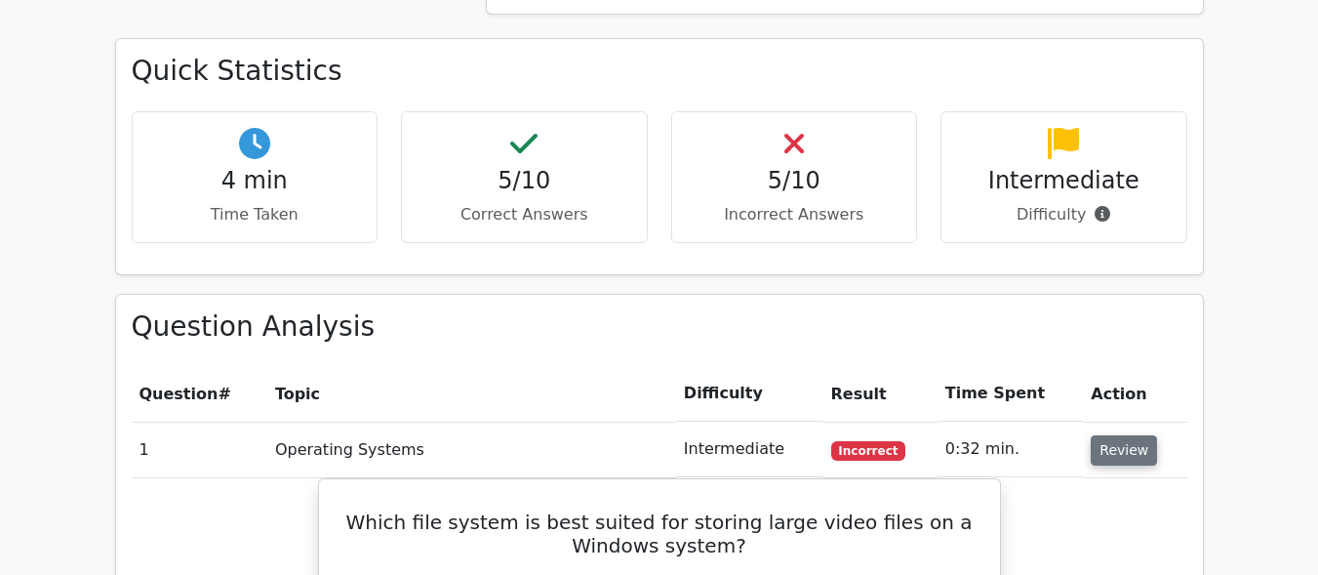
click at [1105, 435] on button "Review" at bounding box center [1124, 450] width 66 height 30
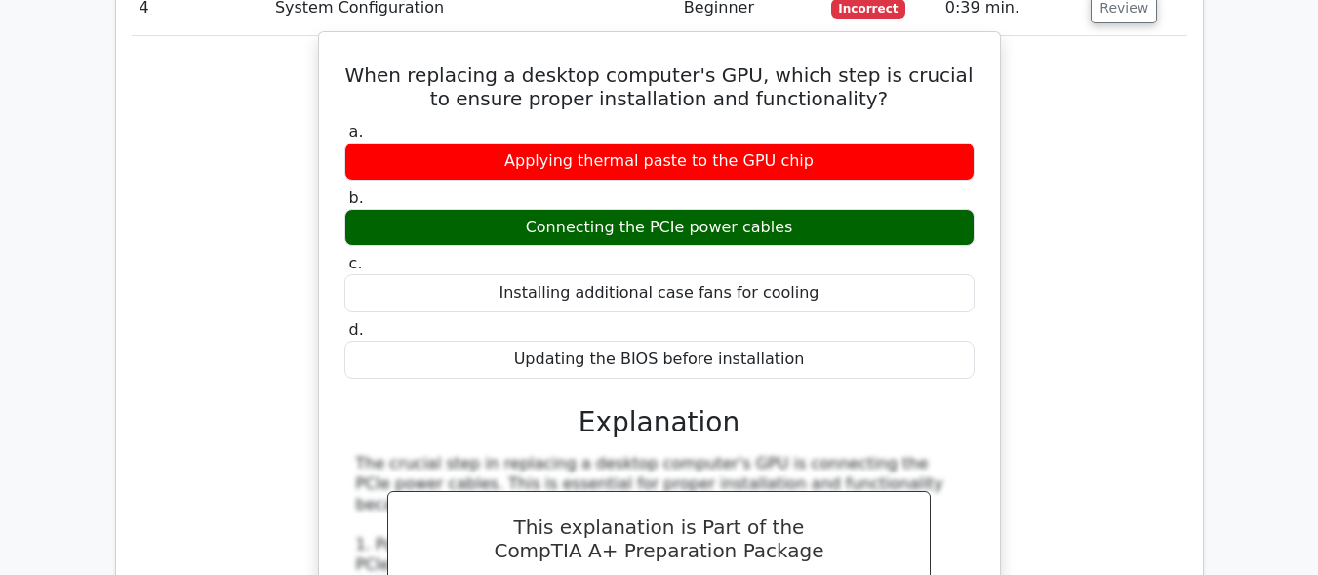
scroll to position [1481, 0]
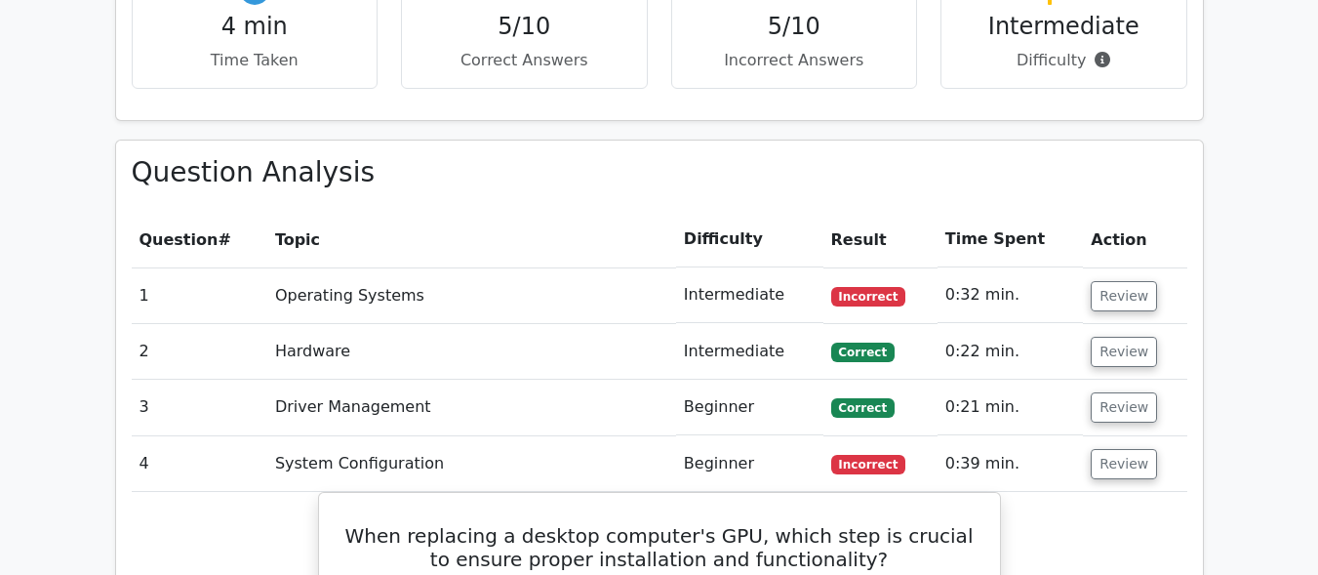
click at [1127, 436] on td "Review" at bounding box center [1134, 464] width 103 height 56
click at [1127, 449] on button "Review" at bounding box center [1124, 464] width 66 height 30
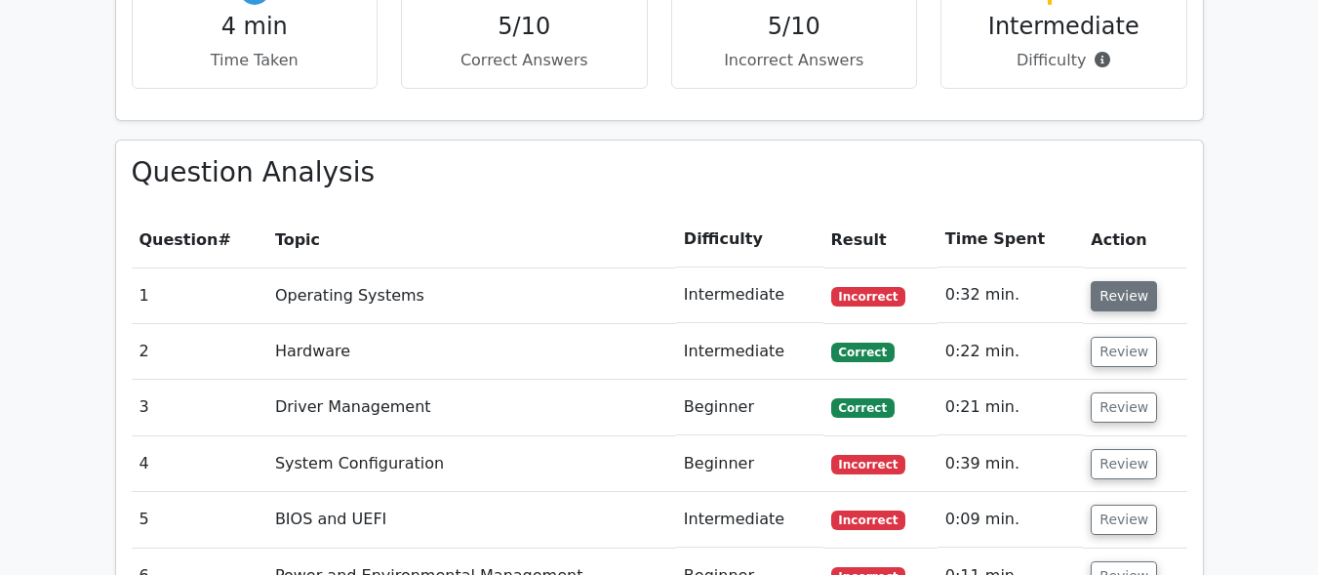
click at [1136, 281] on button "Review" at bounding box center [1124, 296] width 66 height 30
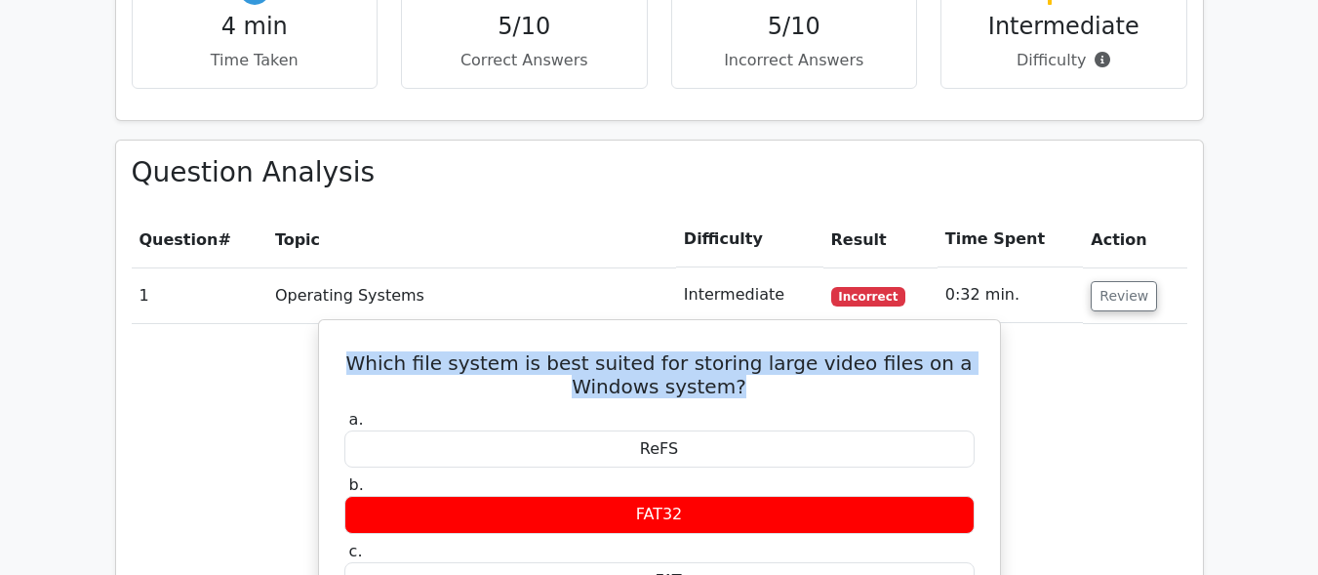
copy h5 "Which file system is best suited for storing large video files on a Windows sys…"
drag, startPoint x: 786, startPoint y: 314, endPoint x: 359, endPoint y: 308, distance: 426.5
click at [357, 351] on h5 "Which file system is best suited for storing large video files on a Windows sys…" at bounding box center [660, 374] width 634 height 47
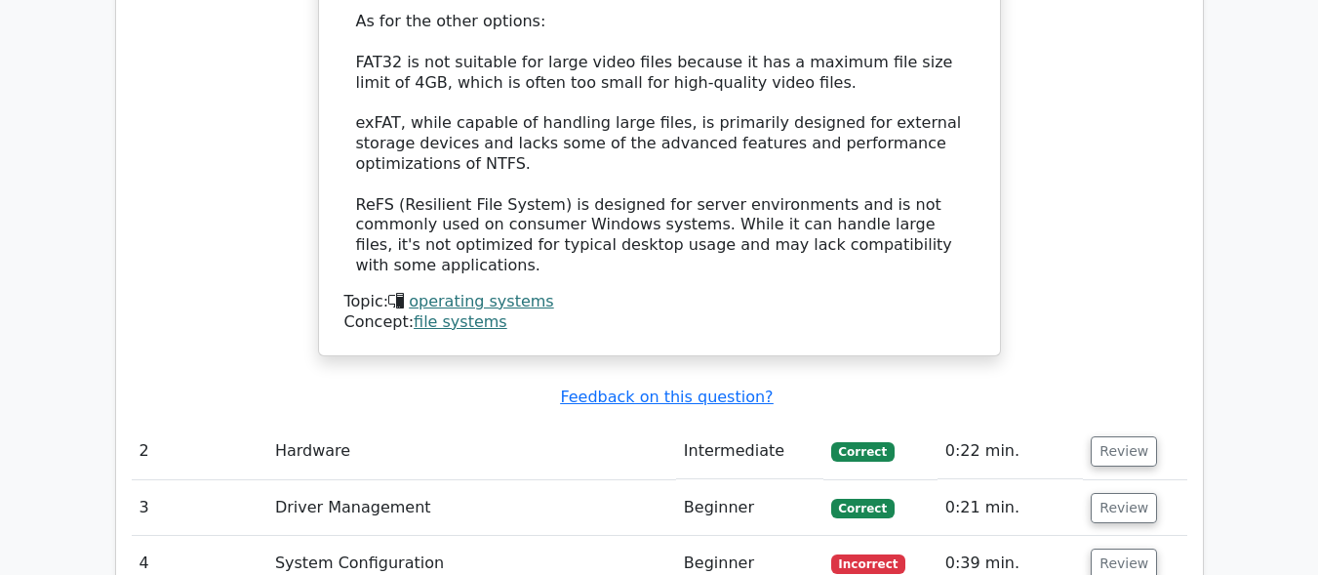
scroll to position [2594, 0]
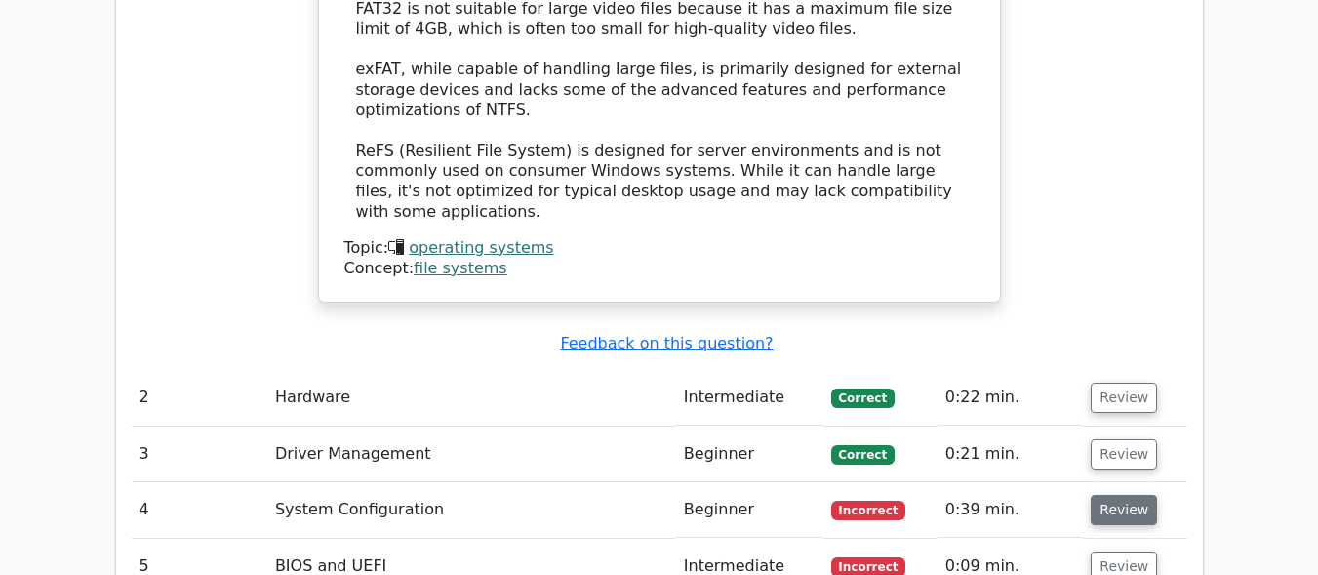
click at [1130, 495] on button "Review" at bounding box center [1124, 510] width 66 height 30
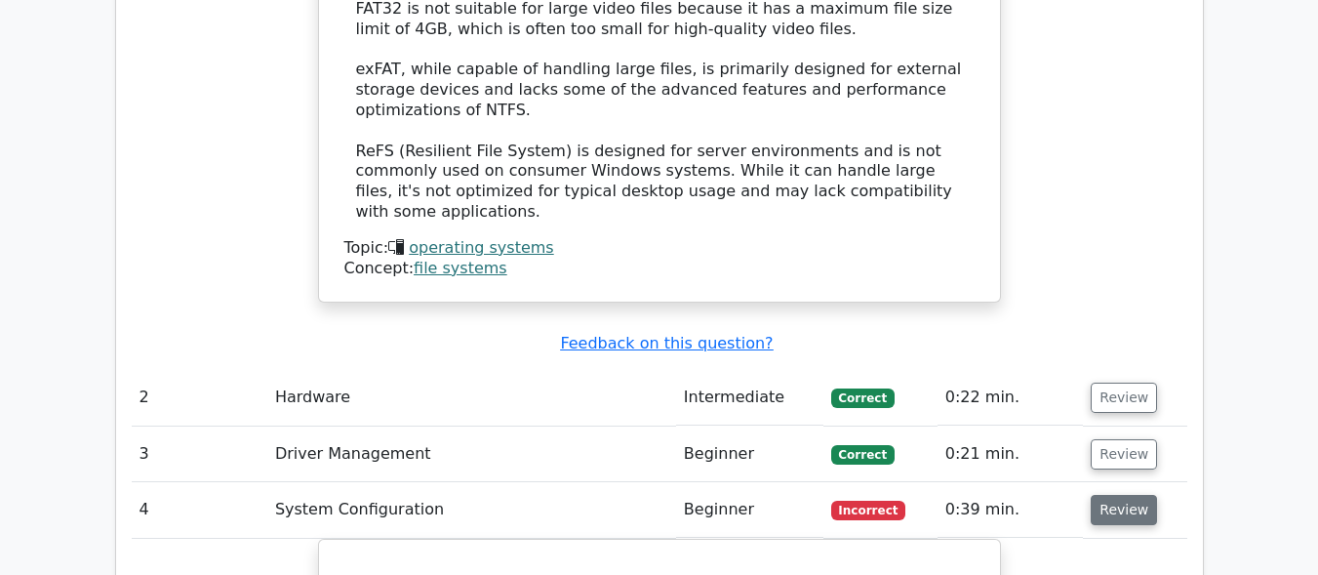
click at [1111, 495] on button "Review" at bounding box center [1124, 510] width 66 height 30
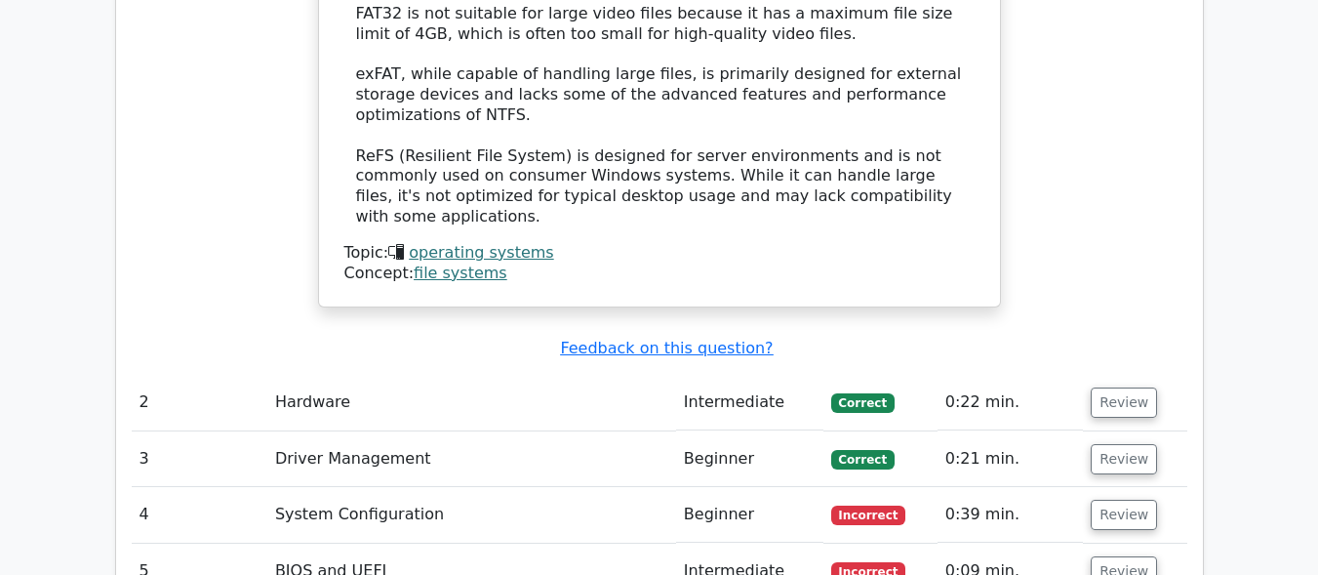
scroll to position [2692, 0]
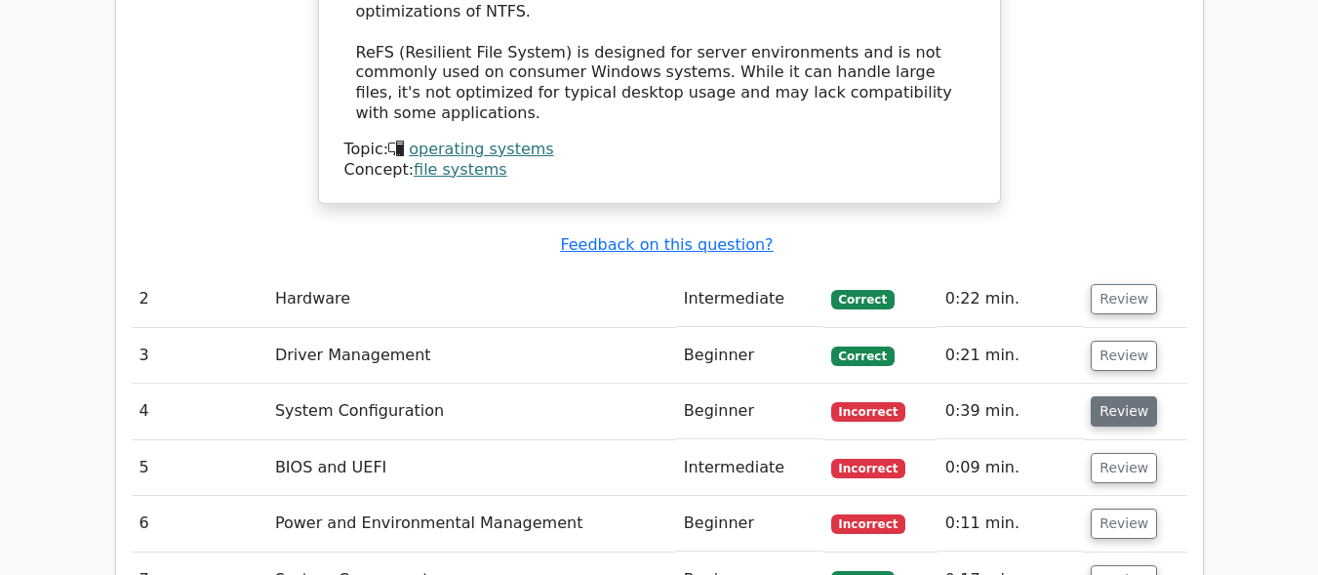
click at [1111, 396] on button "Review" at bounding box center [1124, 411] width 66 height 30
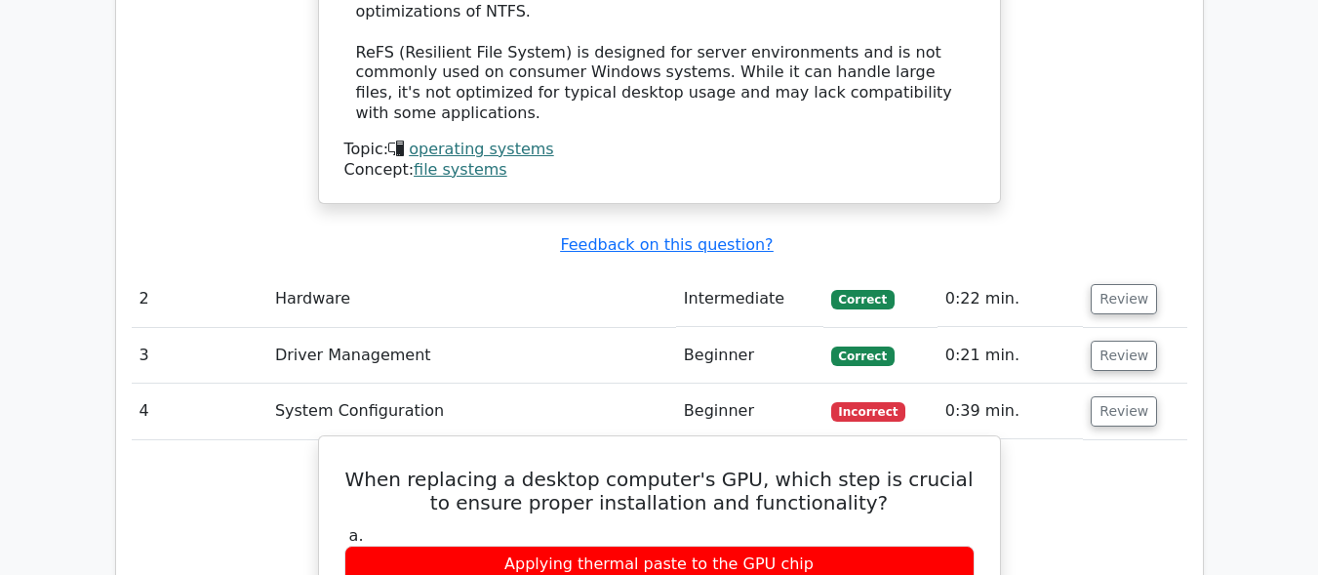
drag, startPoint x: 792, startPoint y: 518, endPoint x: 531, endPoint y: 480, distance: 264.3
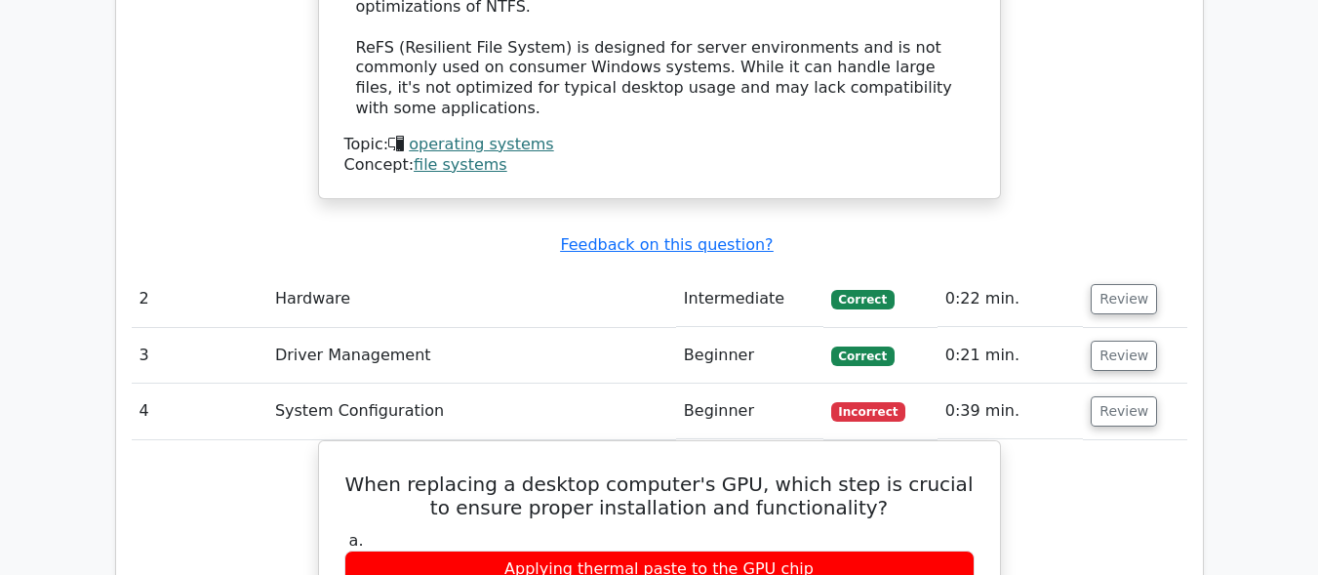
copy label "Connecting the PCIe power cables"
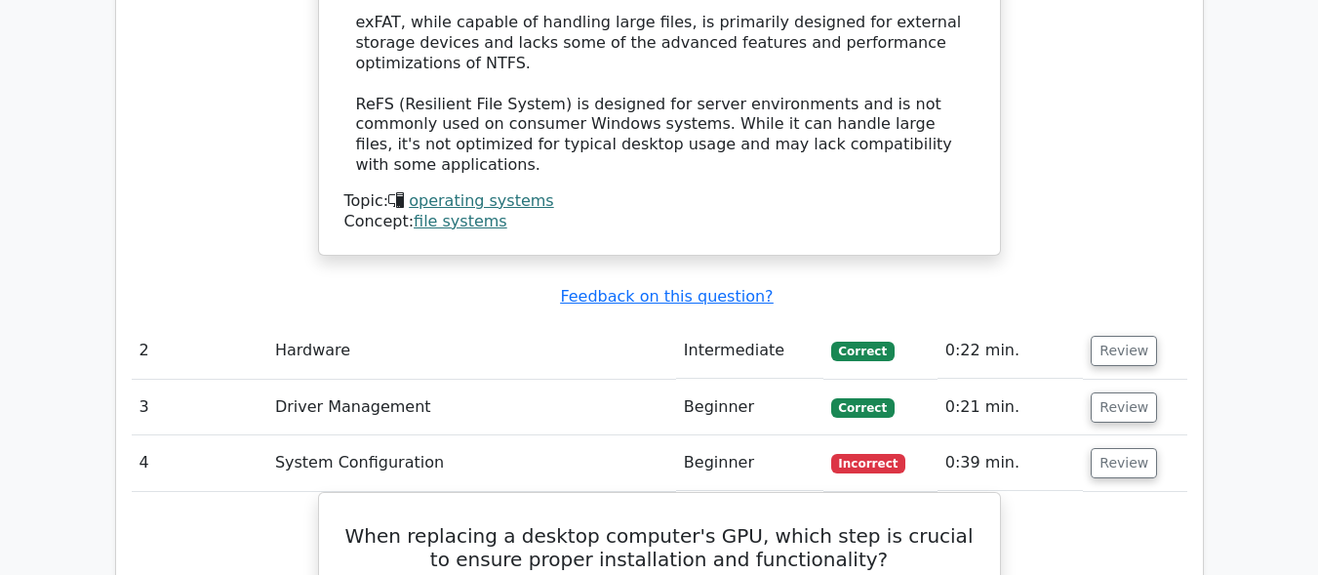
scroll to position [2600, 0]
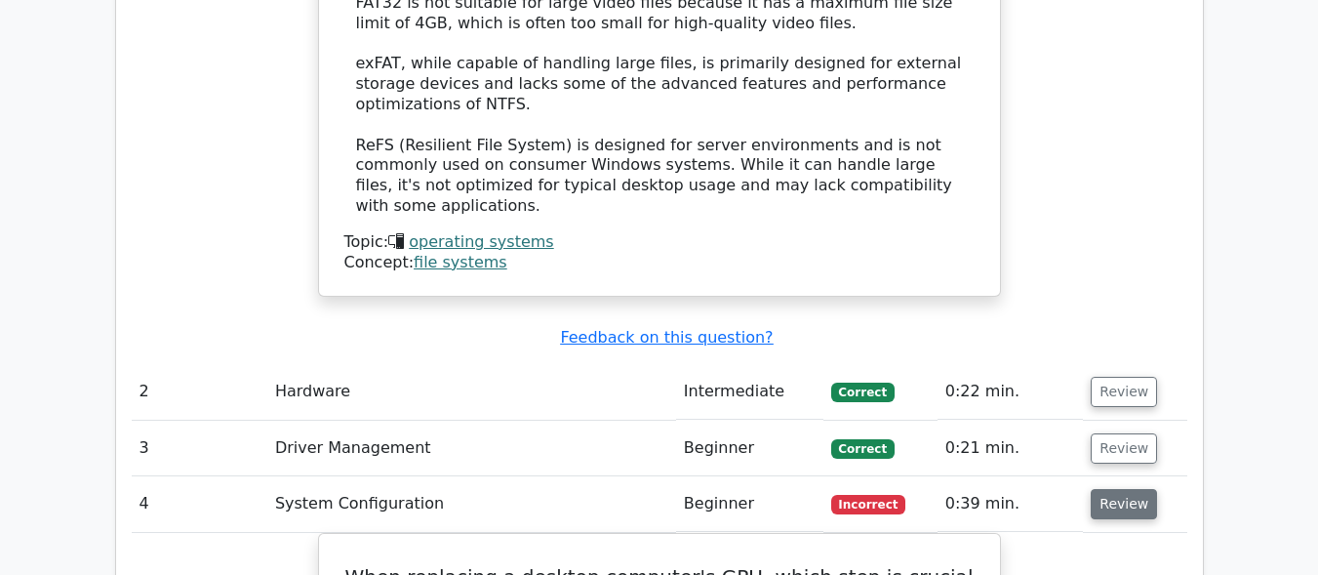
click at [1130, 489] on button "Review" at bounding box center [1124, 504] width 66 height 30
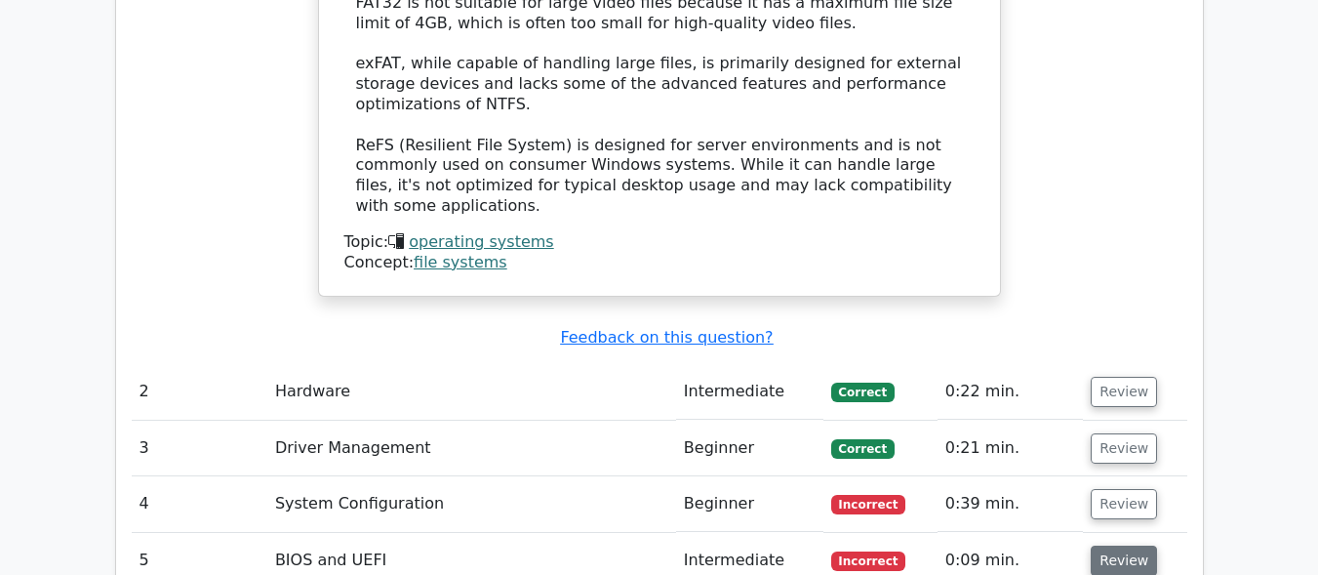
click at [1116, 545] on button "Review" at bounding box center [1124, 560] width 66 height 30
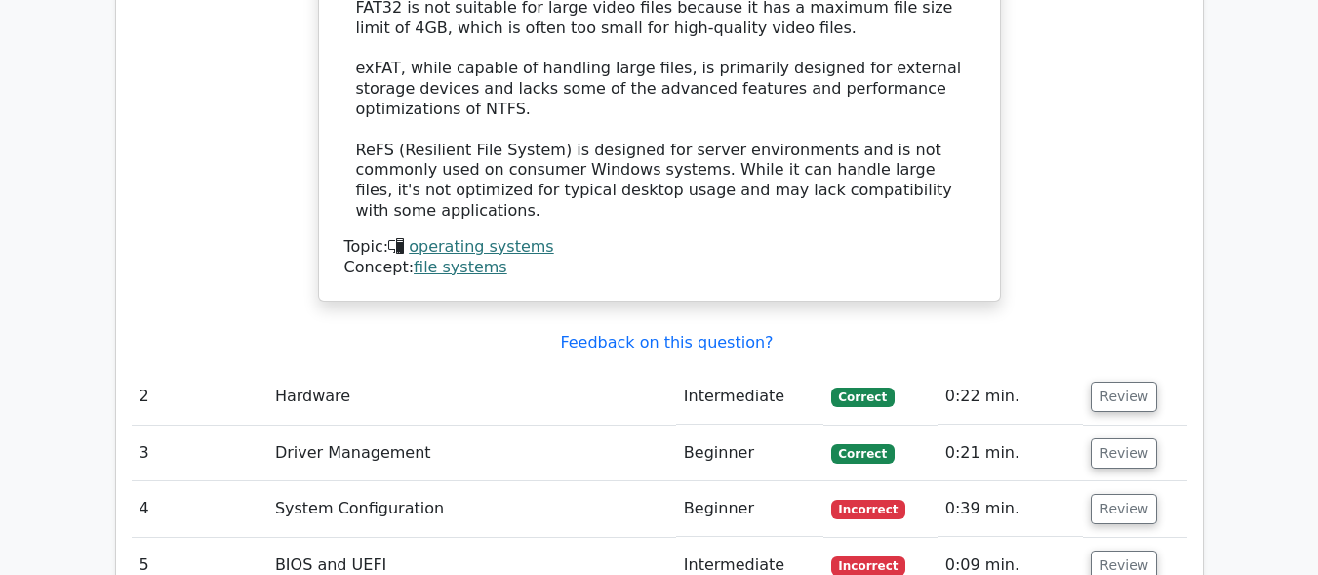
scroll to position [3035, 0]
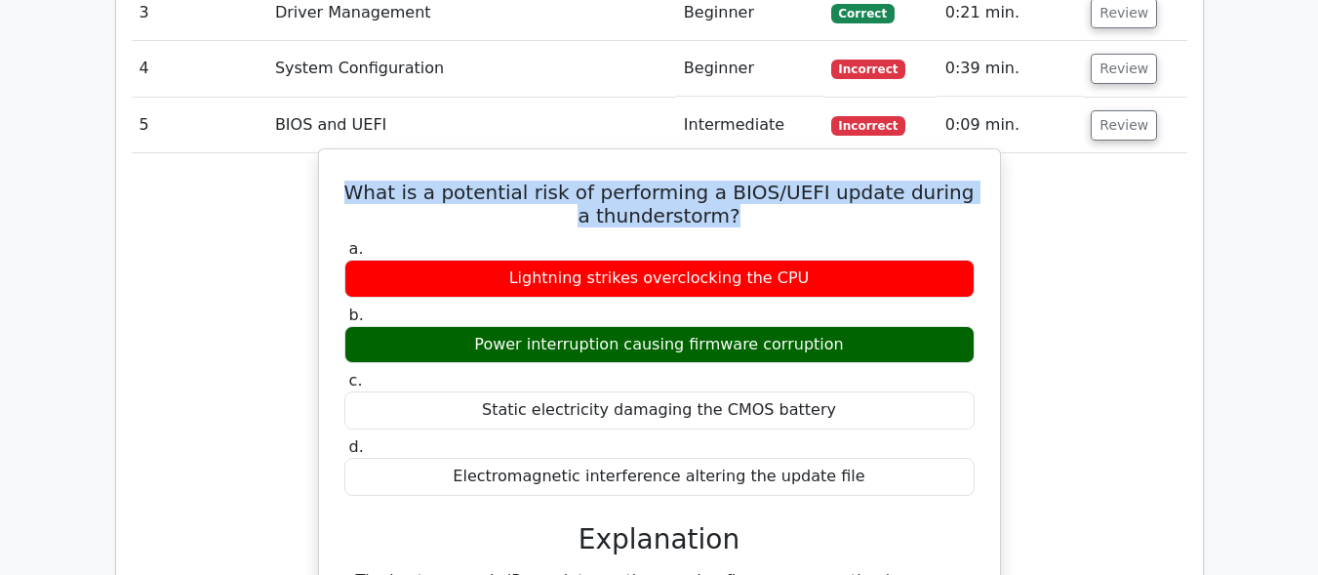
copy h5 "What is a potential risk of performing a BIOS/UEFI update during a thunderstorm?"
drag, startPoint x: 753, startPoint y: 107, endPoint x: 360, endPoint y: 76, distance: 394.5
click at [359, 181] on h5 "What is a potential risk of performing a BIOS/UEFI update during a thunderstorm?" at bounding box center [660, 204] width 634 height 47
drag, startPoint x: 875, startPoint y: 220, endPoint x: 481, endPoint y: 224, distance: 394.3
click at [481, 326] on div "Power interruption causing firmware corruption" at bounding box center [659, 345] width 630 height 38
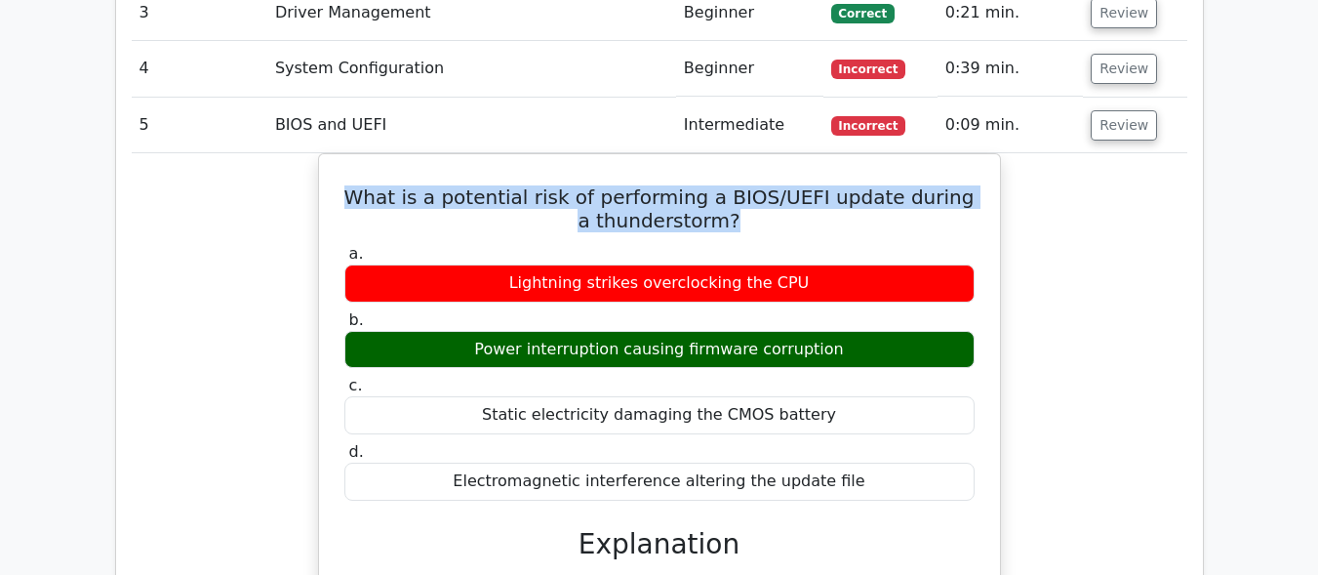
copy div "Power interruption causing firmware corruption"
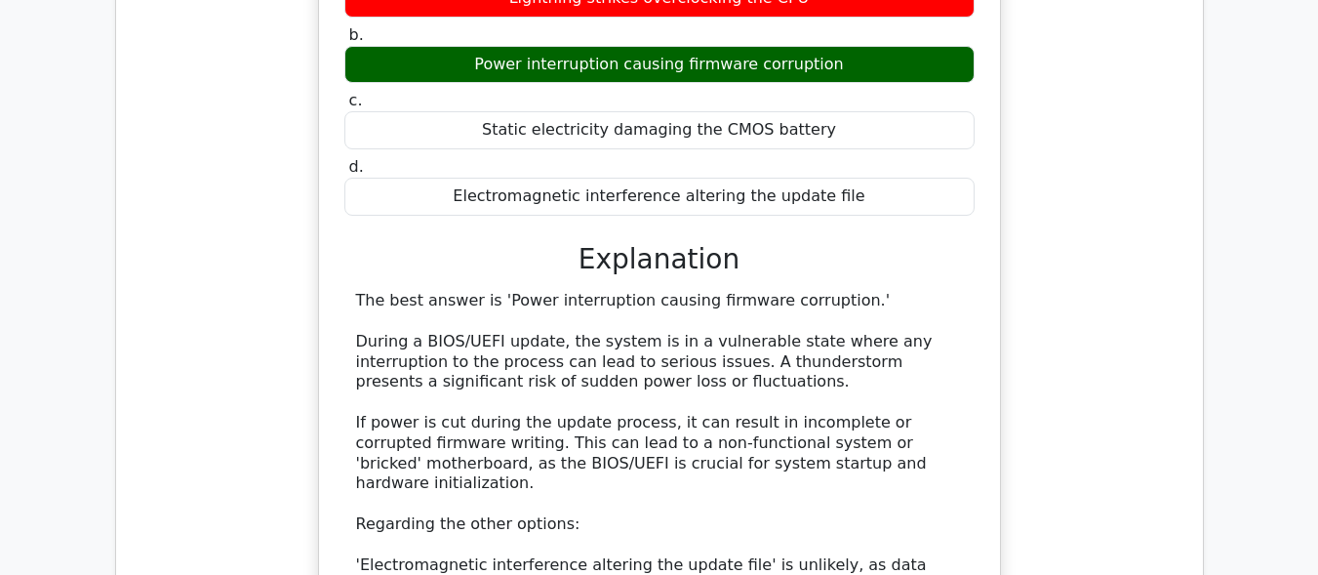
scroll to position [3018, 0]
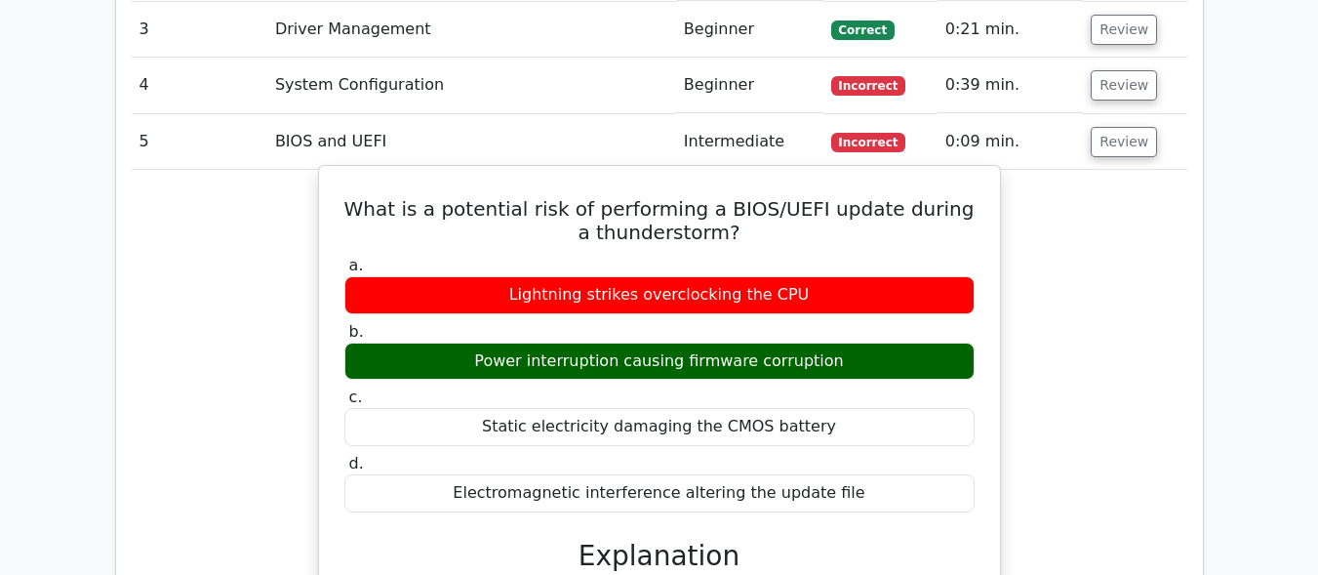
click at [868, 276] on div "Lightning strikes overclocking the CPU" at bounding box center [659, 295] width 630 height 38
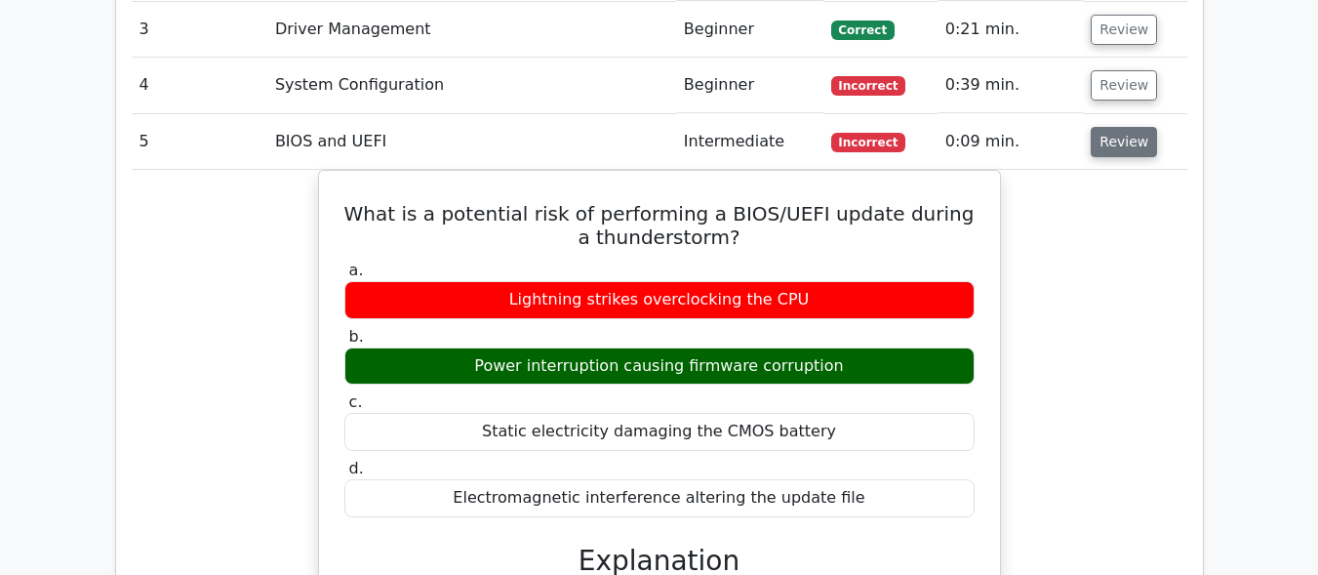
click at [1118, 127] on button "Review" at bounding box center [1124, 142] width 66 height 30
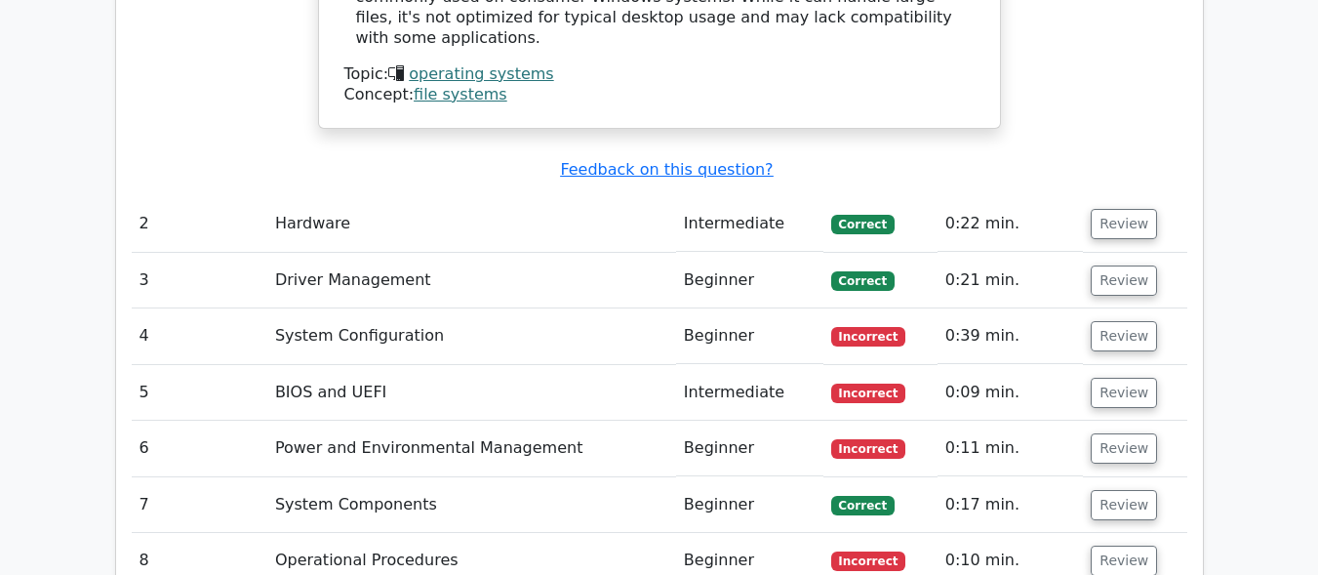
scroll to position [2762, 0]
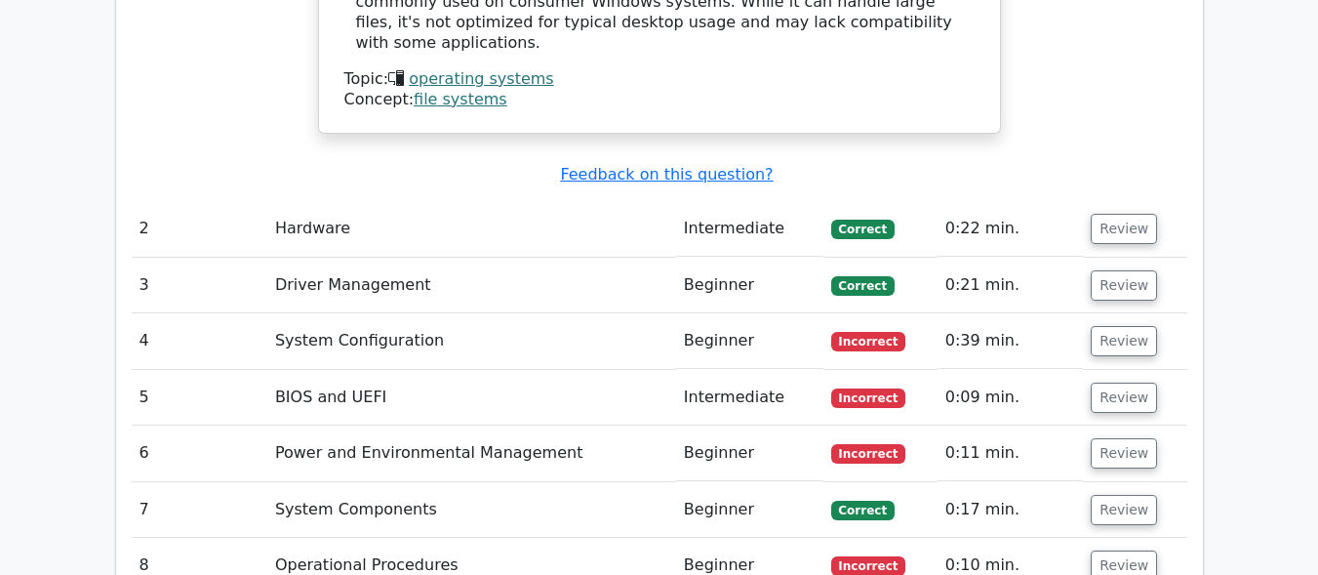
click at [868, 444] on span "Incorrect" at bounding box center [868, 454] width 75 height 20
click at [1130, 438] on button "Review" at bounding box center [1124, 453] width 66 height 30
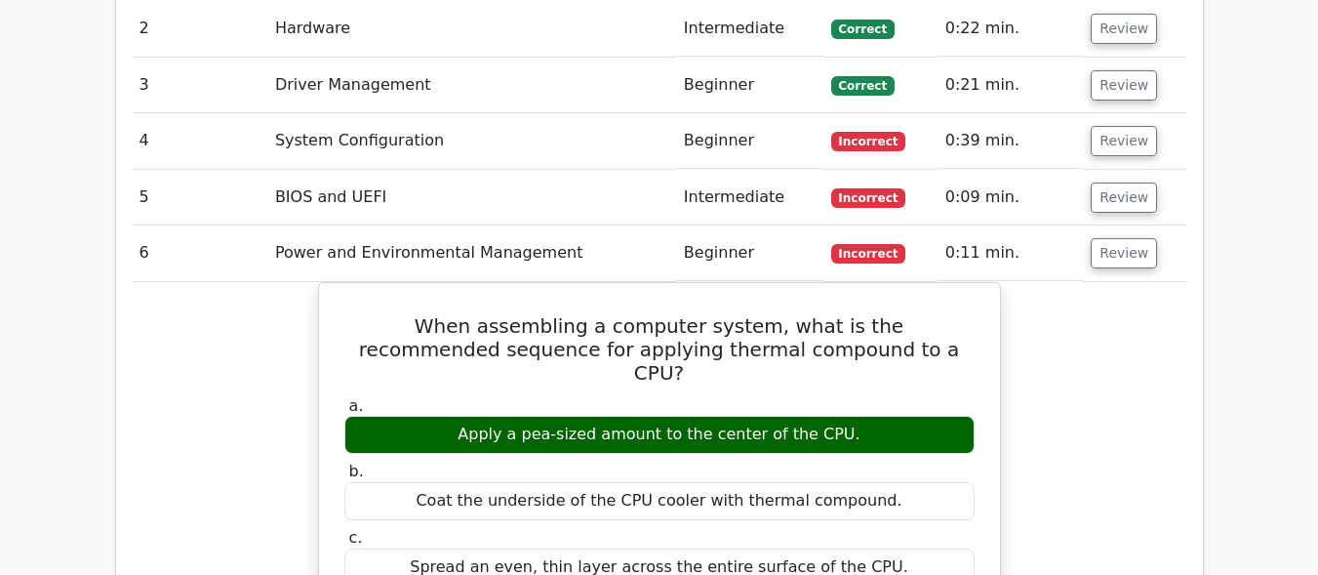
scroll to position [3024, 0]
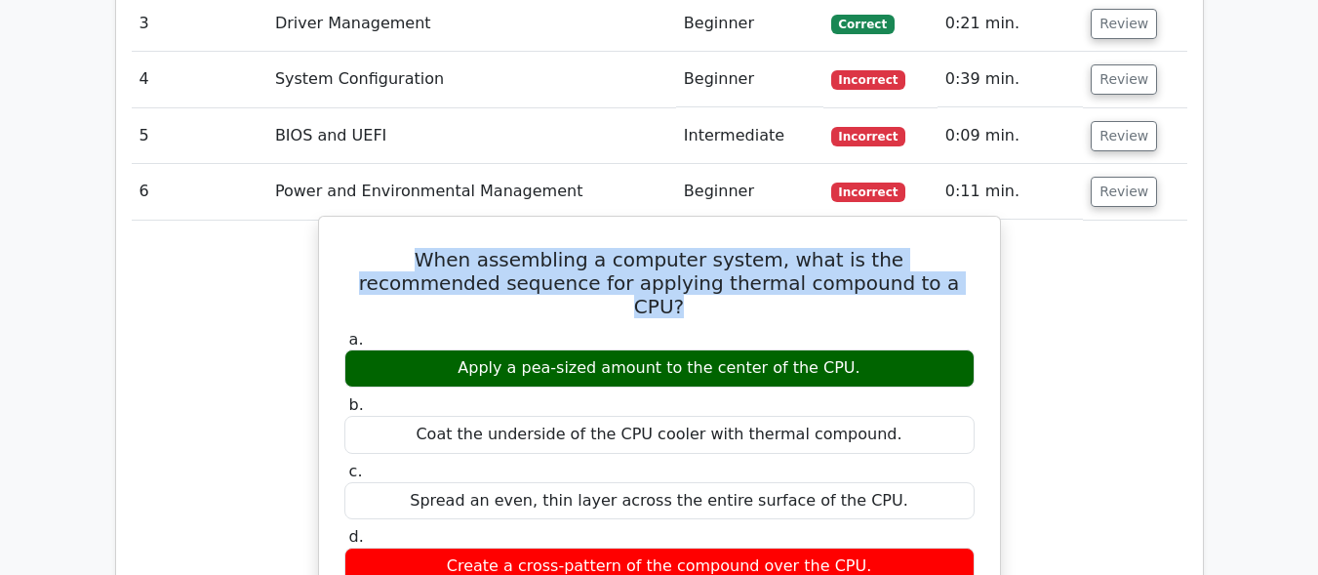
copy h5 "When assembling a computer system, what is the recommended sequence for applyin…"
drag, startPoint x: 890, startPoint y: 182, endPoint x: 567, endPoint y: 223, distance: 325.6
click at [360, 248] on h5 "When assembling a computer system, what is the recommended sequence for applyin…" at bounding box center [660, 283] width 634 height 70
copy h5 "When assembling a computer system, what is the recommended sequence for applyin…"
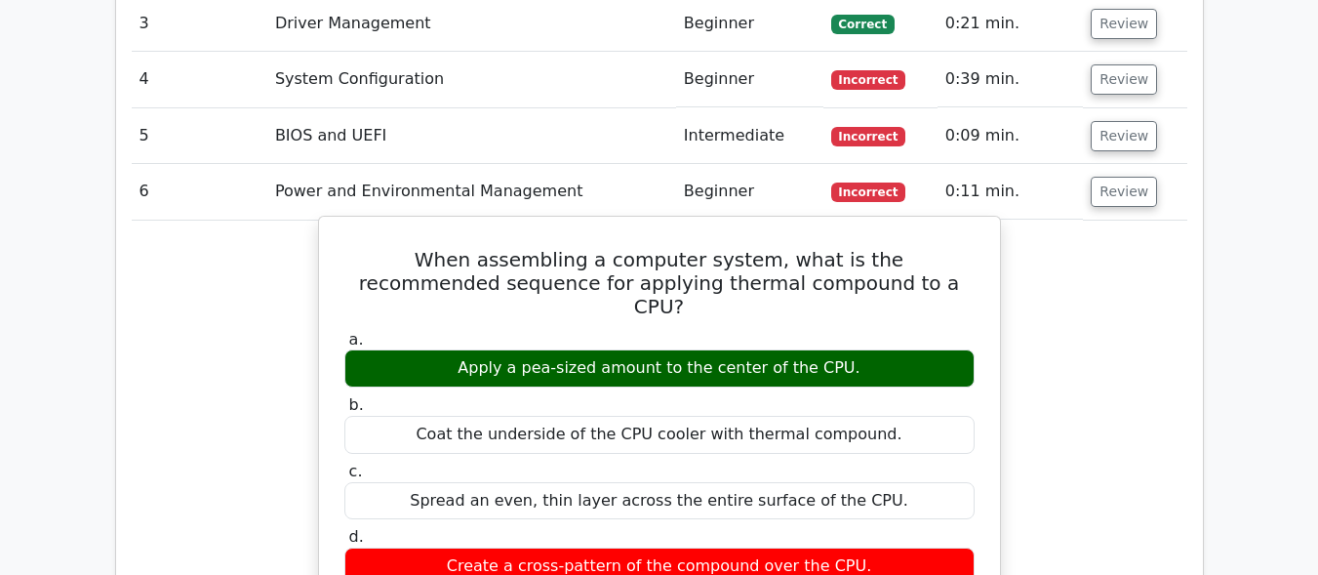
click at [866, 349] on div "Apply a pea-sized amount to the center of the CPU." at bounding box center [659, 368] width 630 height 38
drag, startPoint x: 888, startPoint y: 222, endPoint x: 477, endPoint y: 214, distance: 410.9
click at [477, 330] on label "a. Apply a pea-sized amount to the center of the CPU." at bounding box center [659, 359] width 630 height 59
copy label "Apply a pea-sized amount to the center of the CPU."
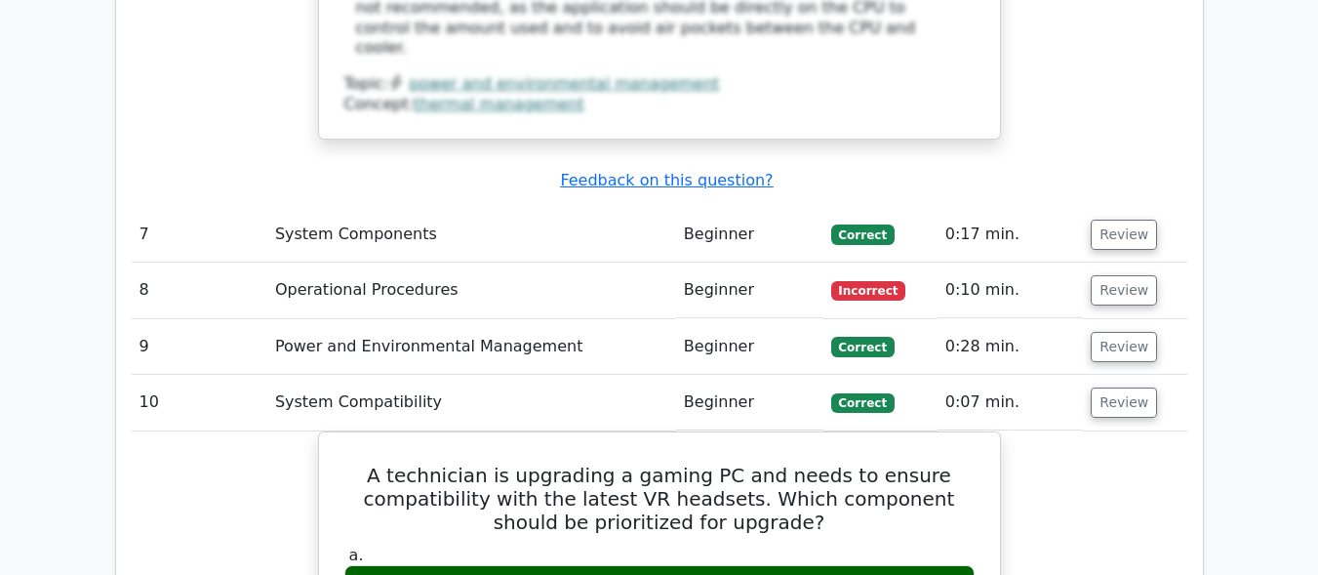
scroll to position [3901, 0]
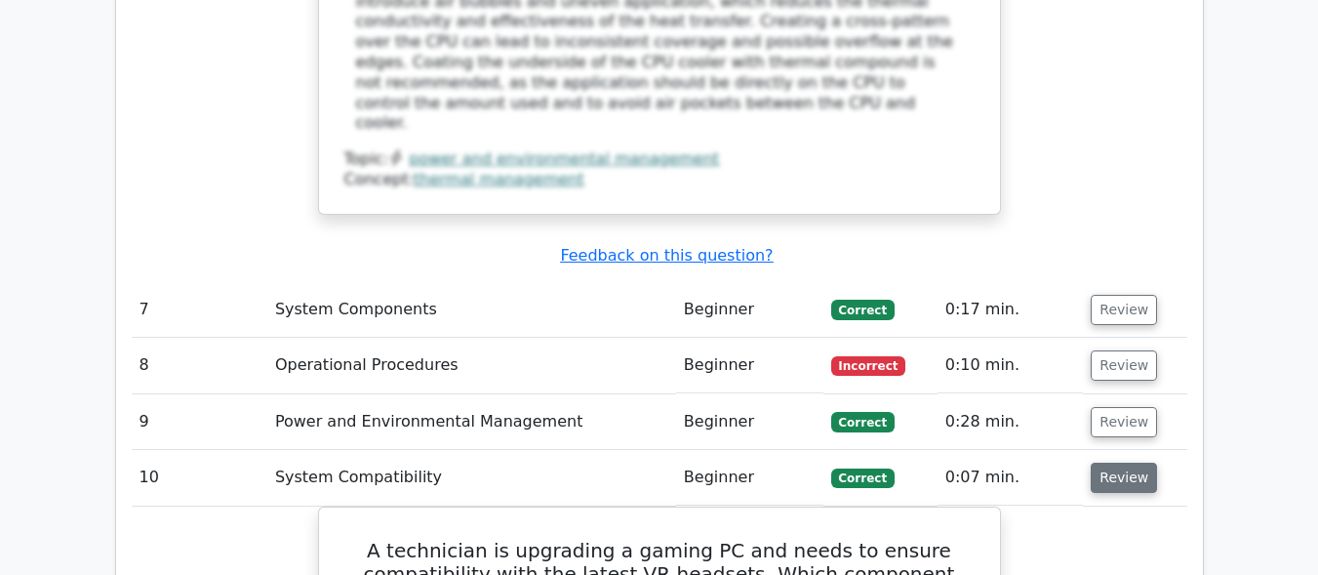
click at [1147, 450] on td "Review" at bounding box center [1134, 478] width 103 height 56
click at [1135, 463] on button "Review" at bounding box center [1124, 478] width 66 height 30
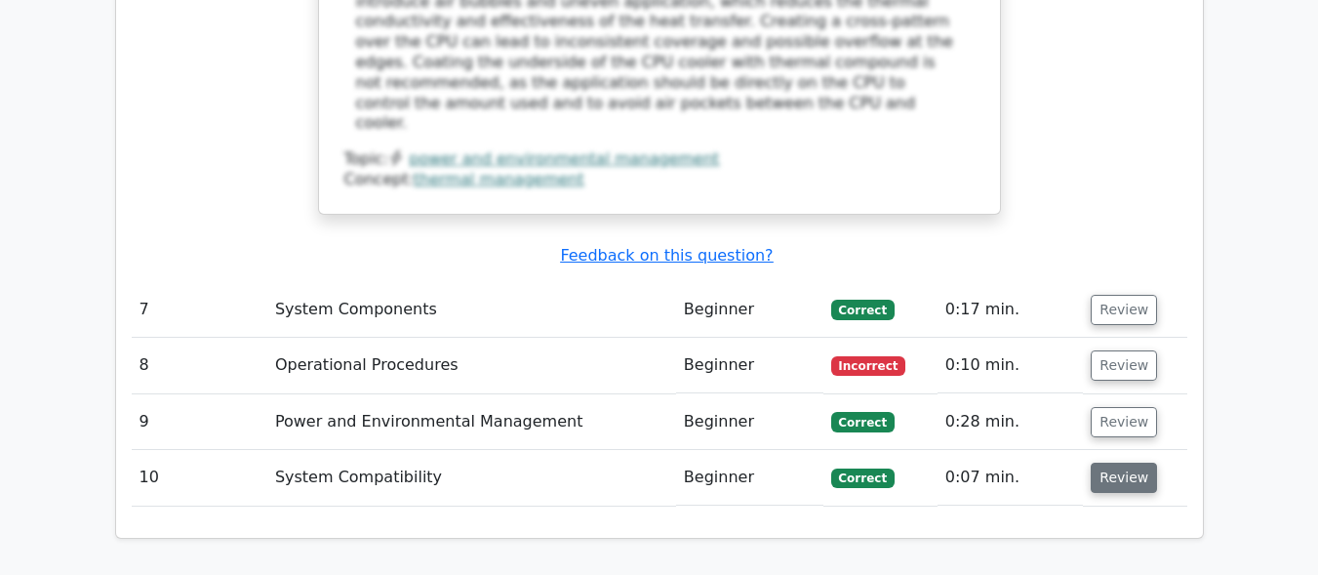
click at [1137, 463] on button "Review" at bounding box center [1124, 478] width 66 height 30
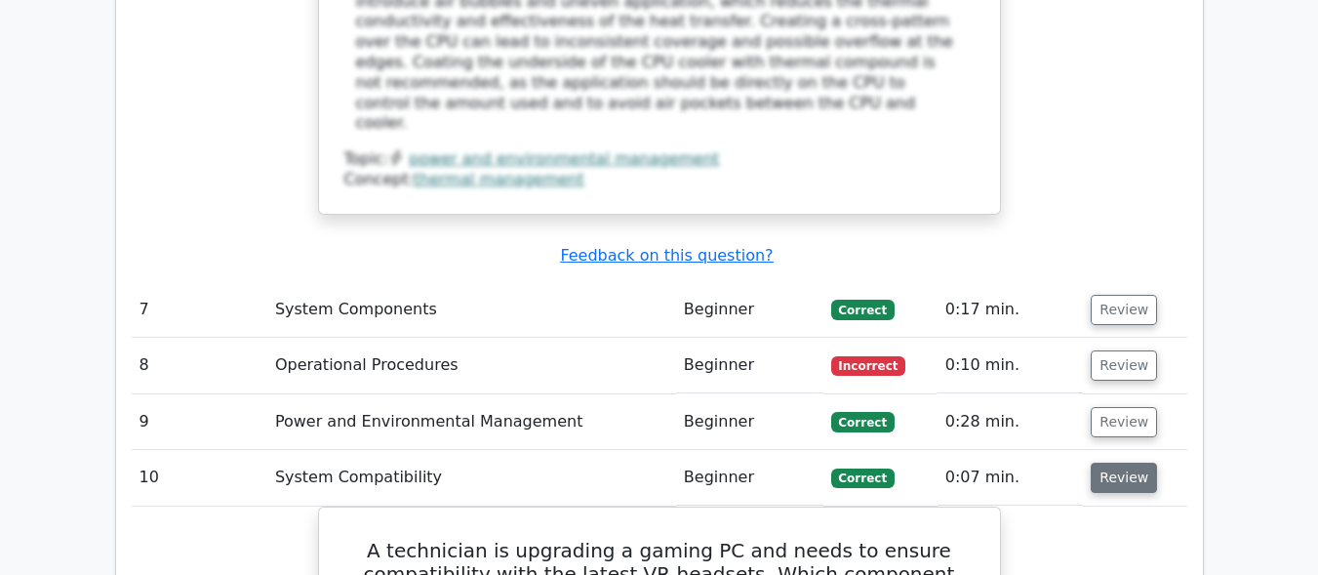
click at [1130, 463] on button "Review" at bounding box center [1124, 478] width 66 height 30
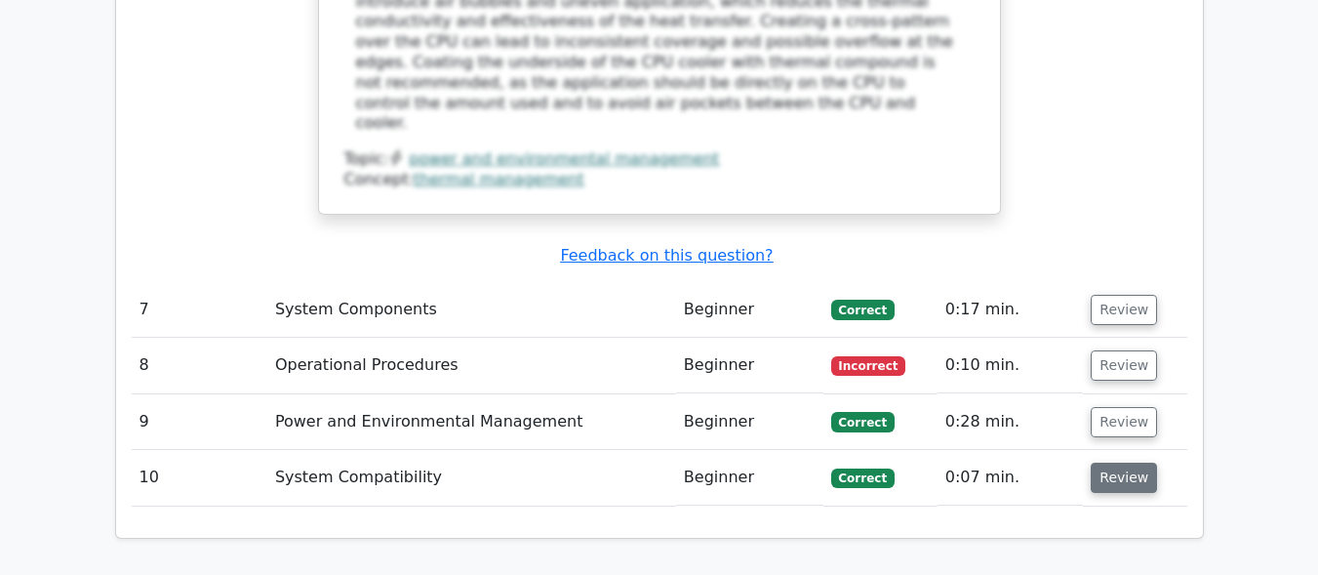
click at [1127, 463] on button "Review" at bounding box center [1124, 478] width 66 height 30
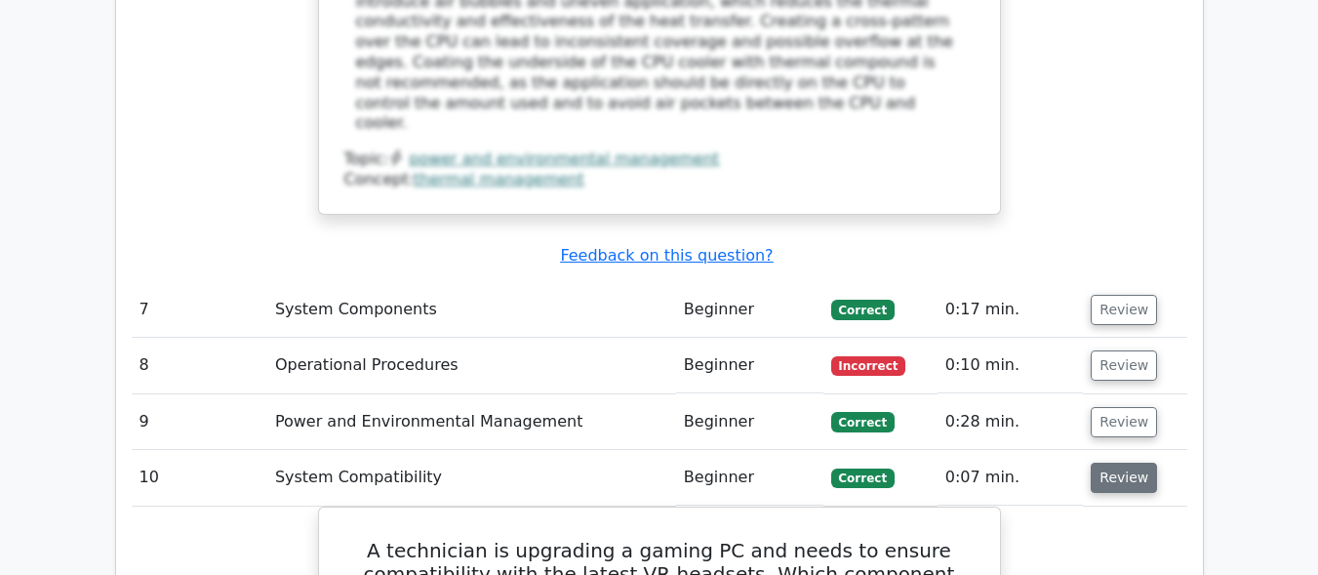
click at [1122, 463] on button "Review" at bounding box center [1124, 478] width 66 height 30
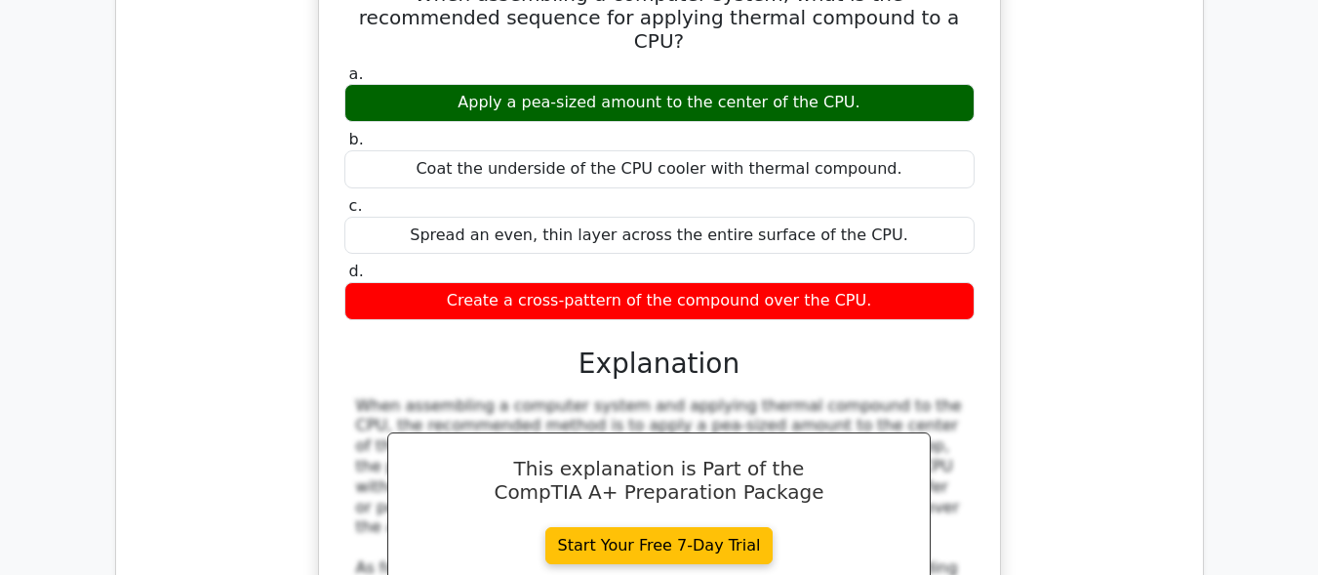
scroll to position [2991, 0]
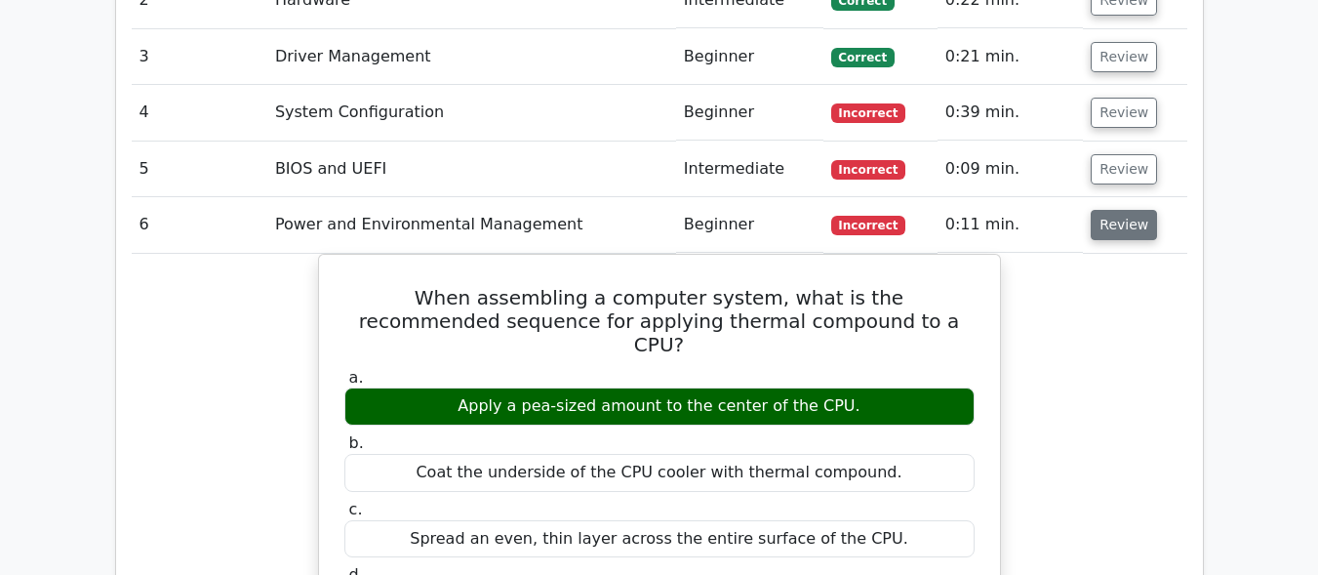
click at [1118, 210] on button "Review" at bounding box center [1124, 225] width 66 height 30
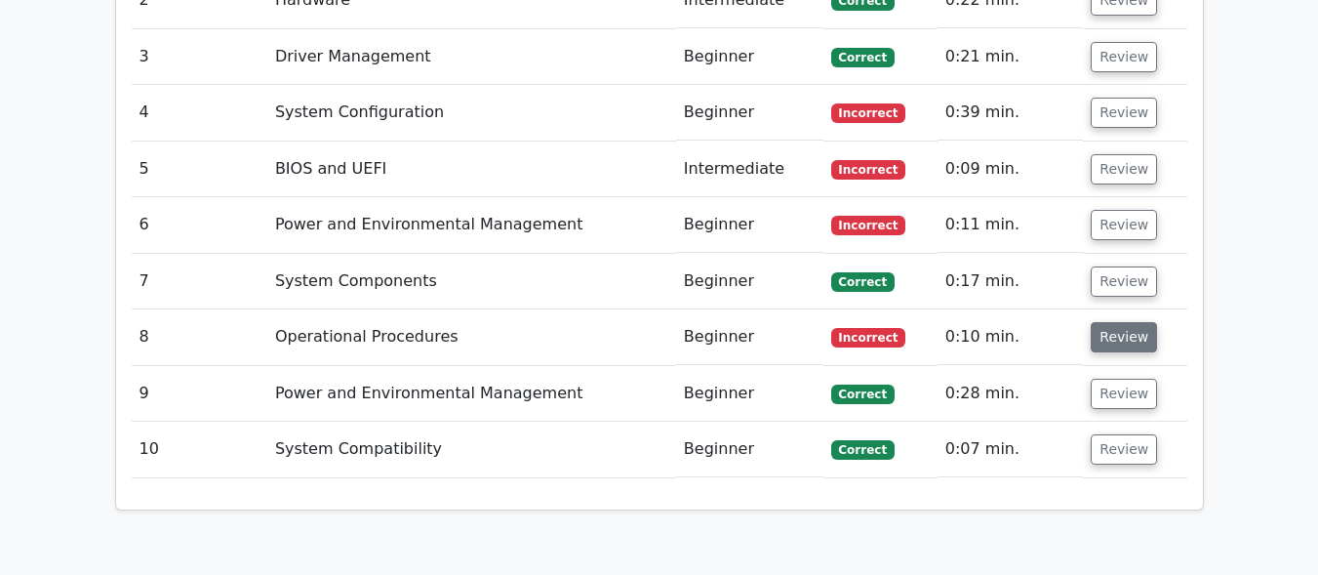
click at [1118, 322] on button "Review" at bounding box center [1124, 337] width 66 height 30
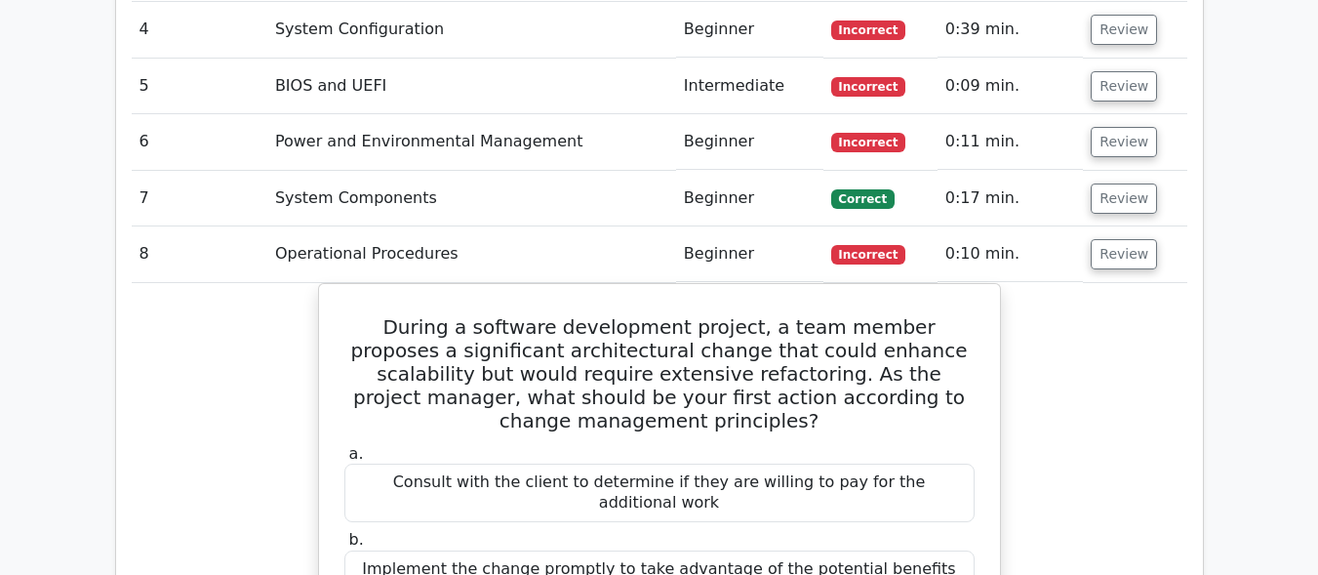
scroll to position [3069, 0]
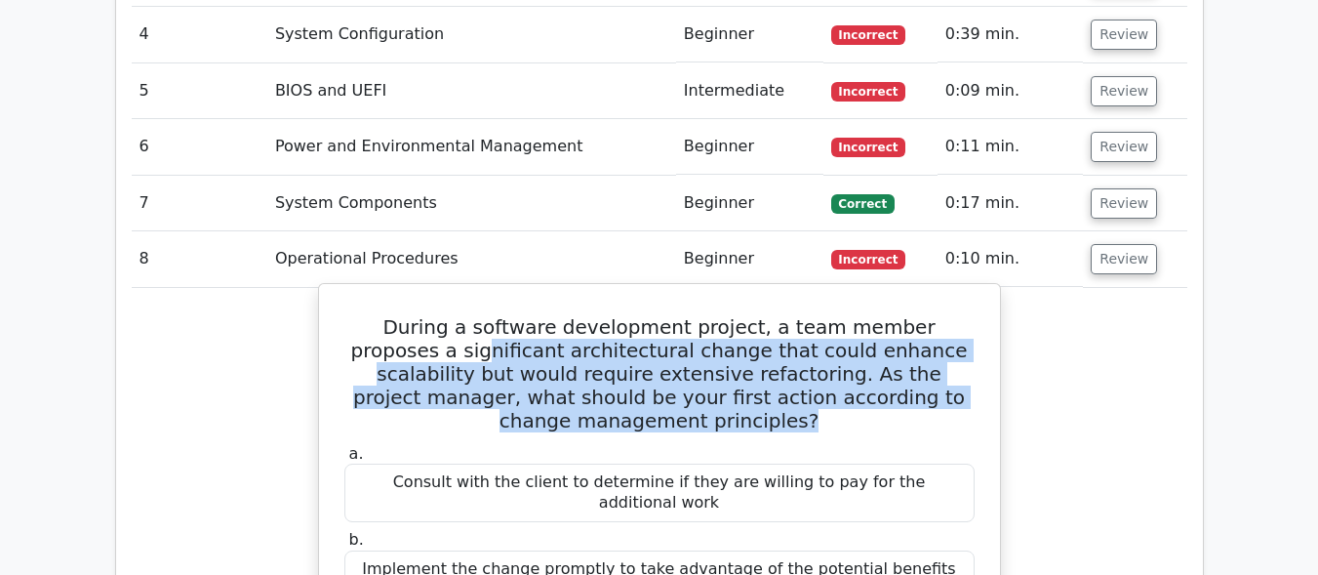
copy h5 "nificant architectural change that could enhance scalability but would require …"
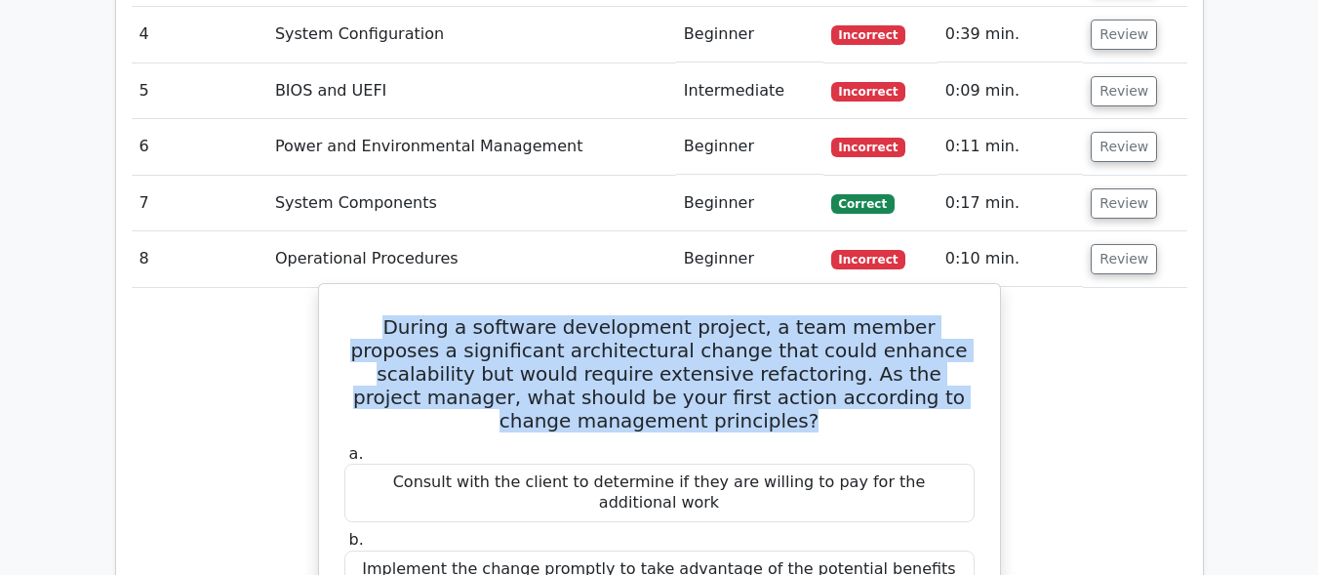
drag, startPoint x: 779, startPoint y: 309, endPoint x: 353, endPoint y: 217, distance: 435.4
click at [353, 315] on h5 "During a software development project, a team member proposes a significant arc…" at bounding box center [660, 373] width 634 height 117
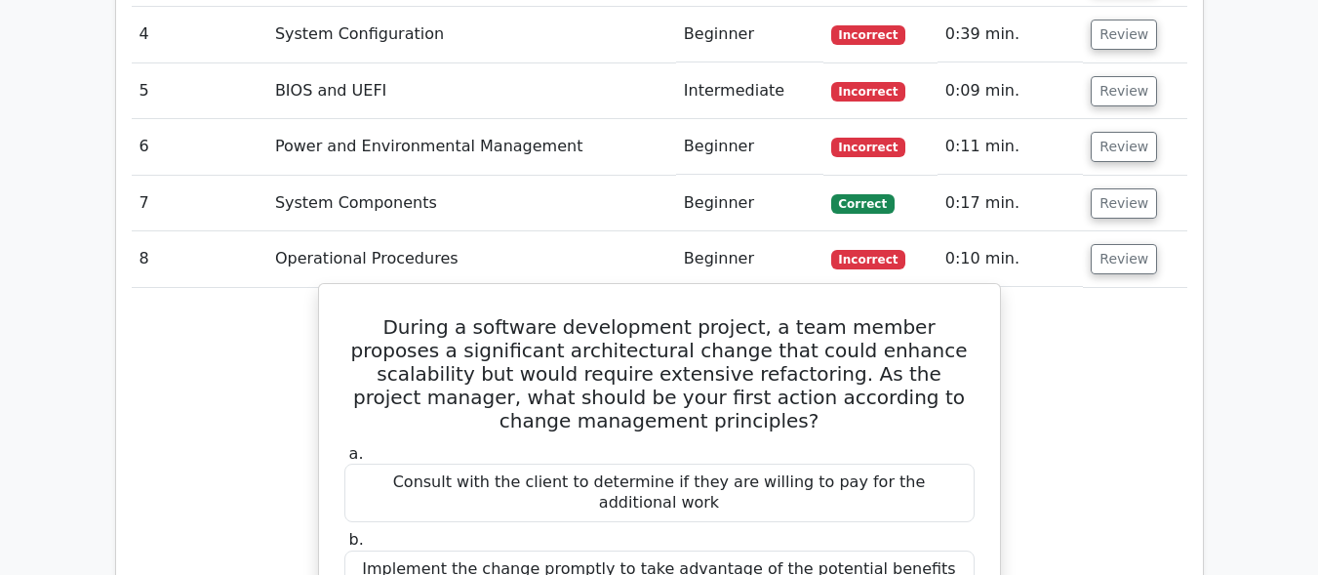
drag, startPoint x: 714, startPoint y: 522, endPoint x: 365, endPoint y: 479, distance: 352.0
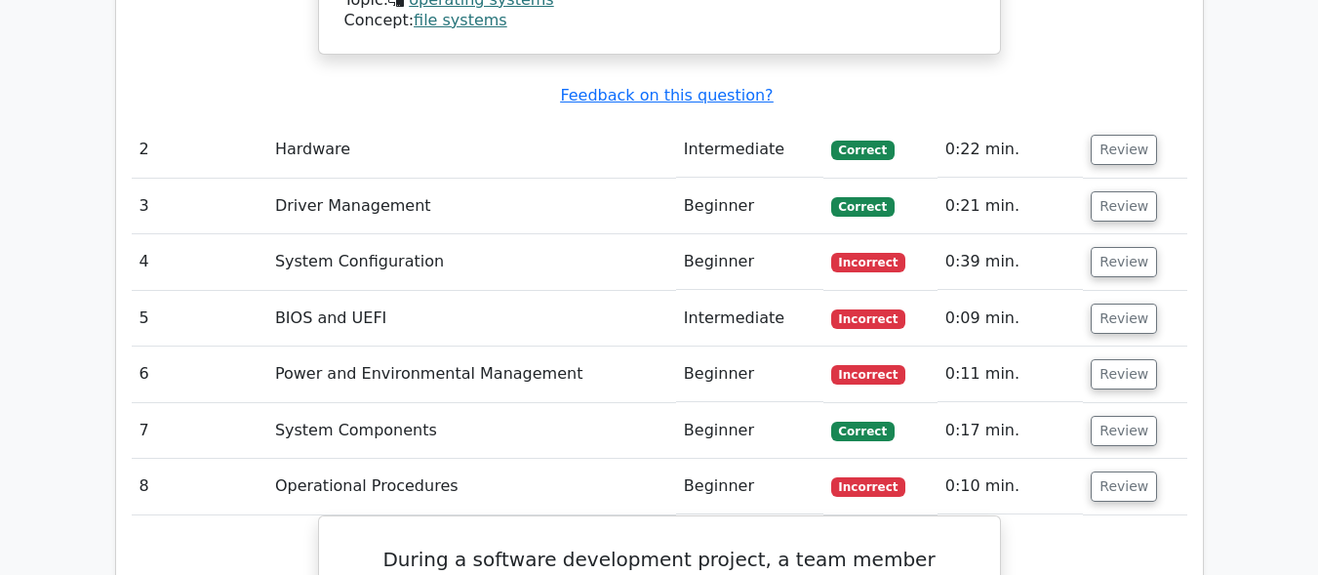
scroll to position [2807, 0]
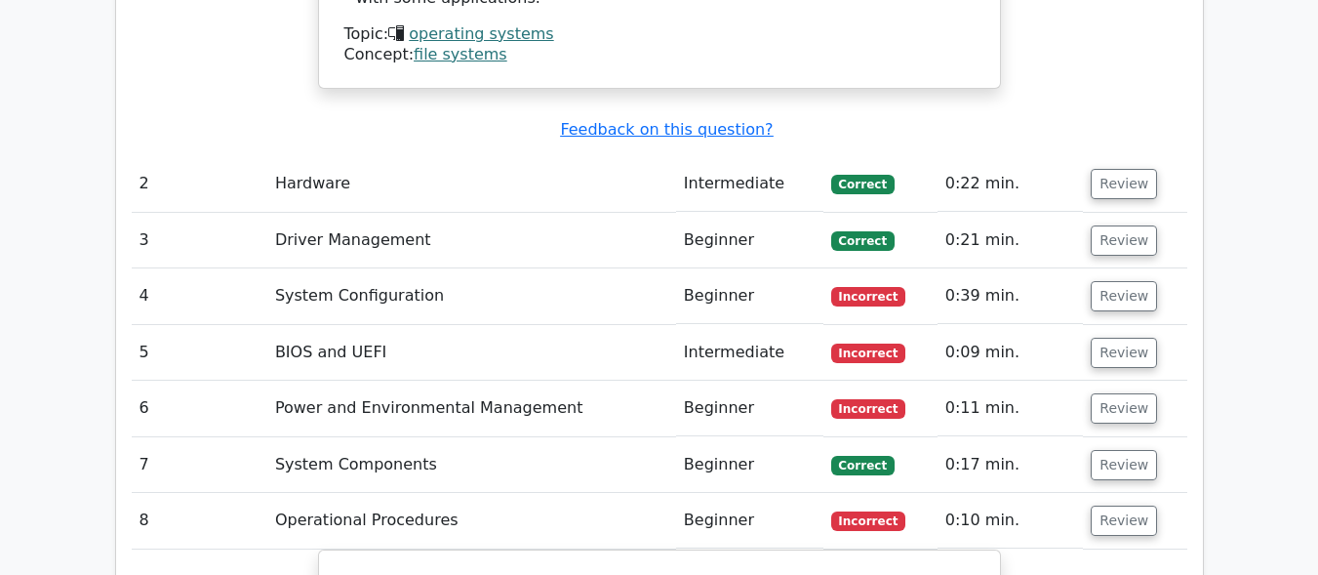
click at [1109, 493] on td "Review" at bounding box center [1134, 521] width 103 height 56
click at [1107, 505] on button "Review" at bounding box center [1124, 520] width 66 height 30
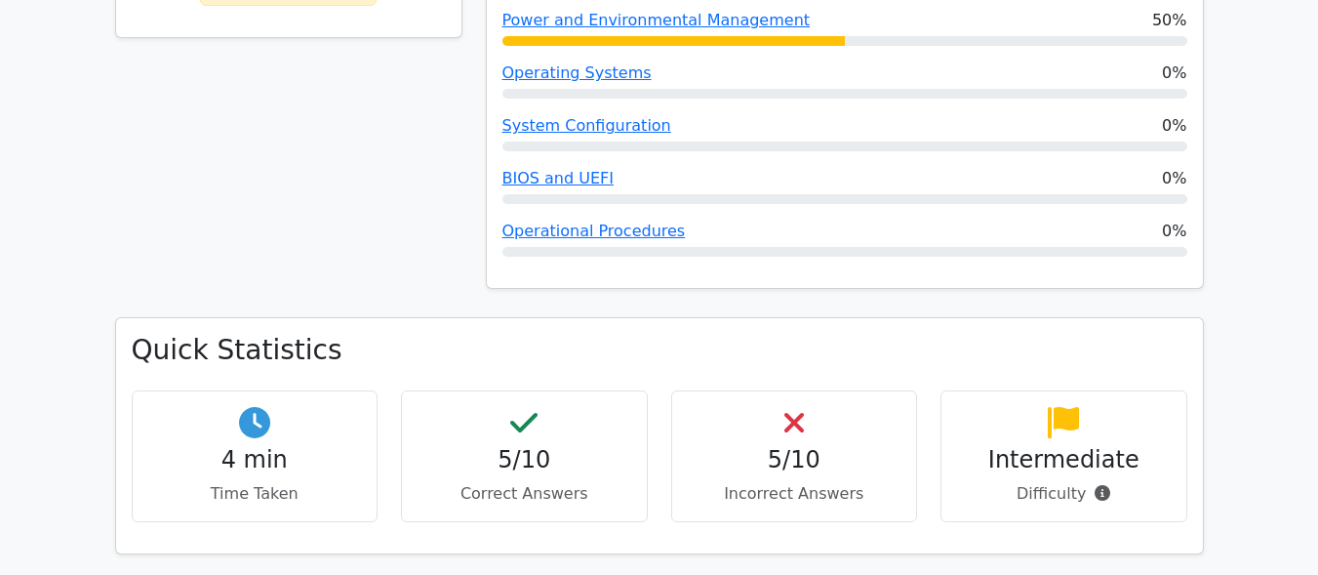
scroll to position [592, 0]
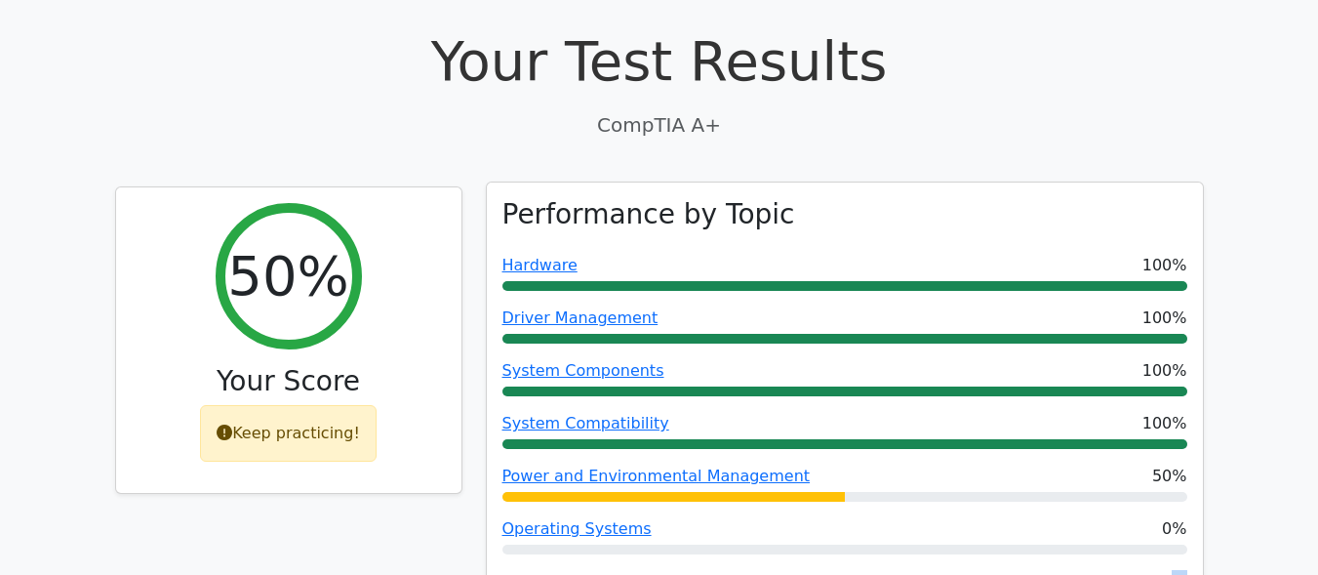
click at [1179, 570] on span "0%" at bounding box center [1174, 581] width 24 height 23
click at [633, 572] on link "System Configuration" at bounding box center [587, 581] width 169 height 19
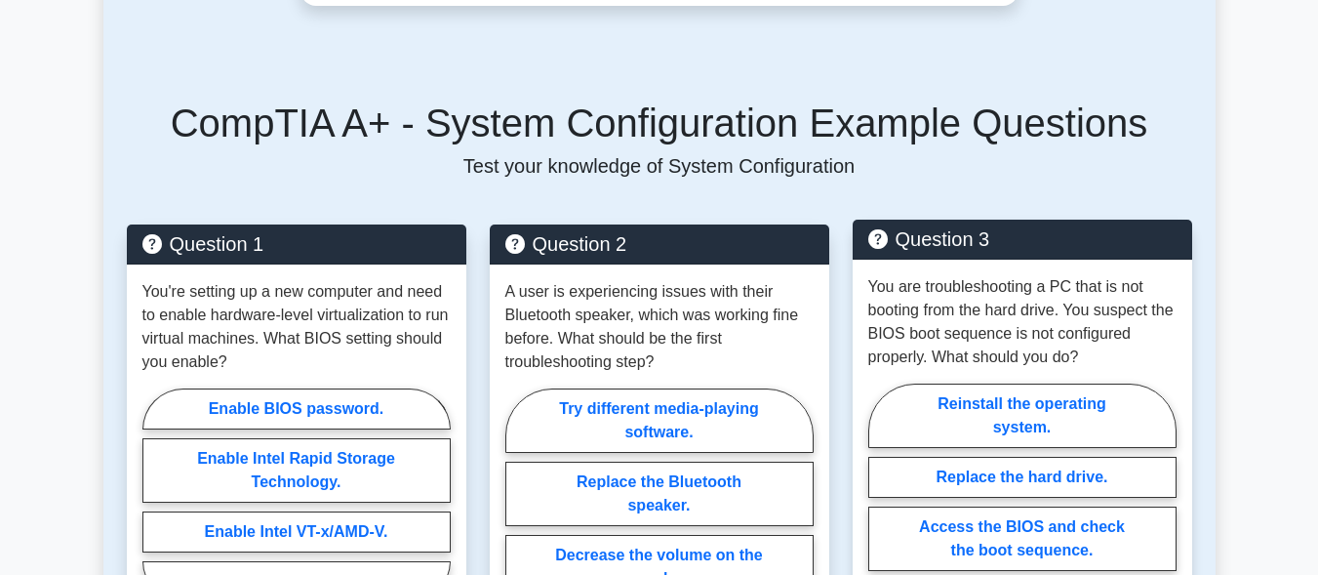
scroll to position [1822, 0]
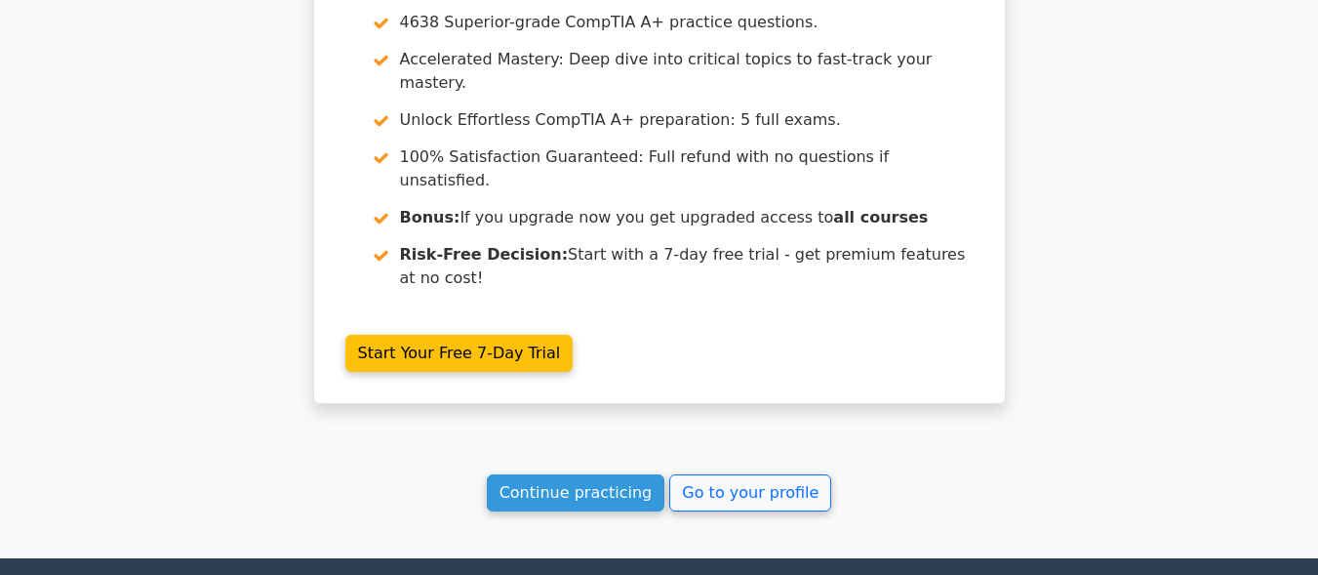
scroll to position [3692, 0]
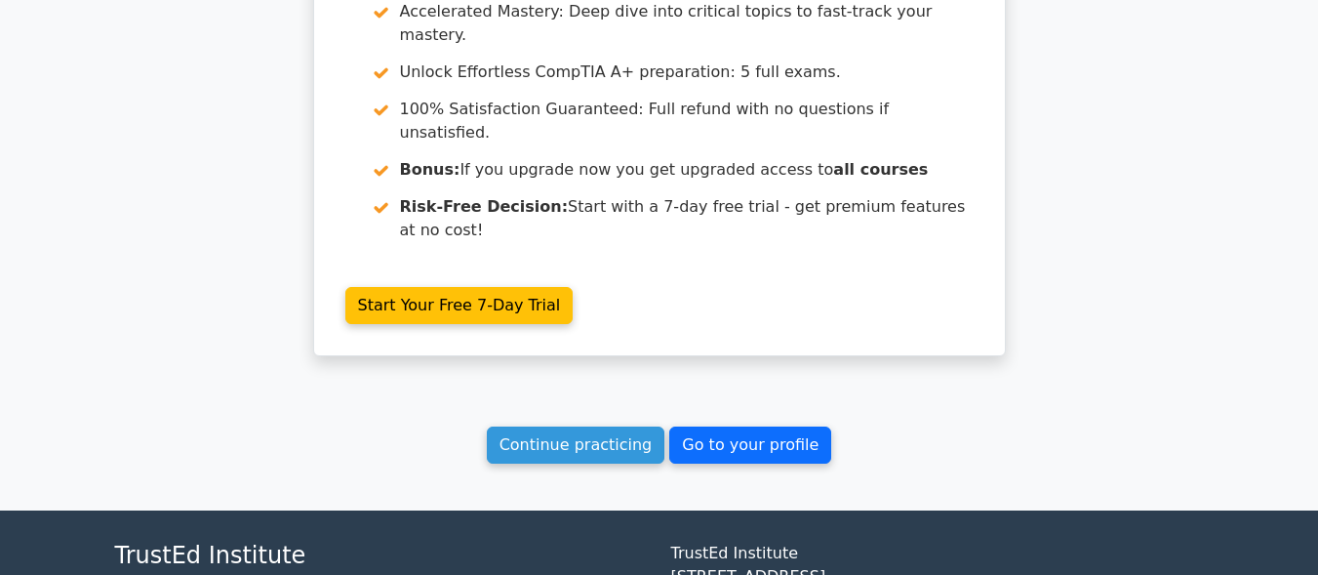
click at [716, 426] on link "Go to your profile" at bounding box center [750, 444] width 162 height 37
